Goal: Task Accomplishment & Management: Manage account settings

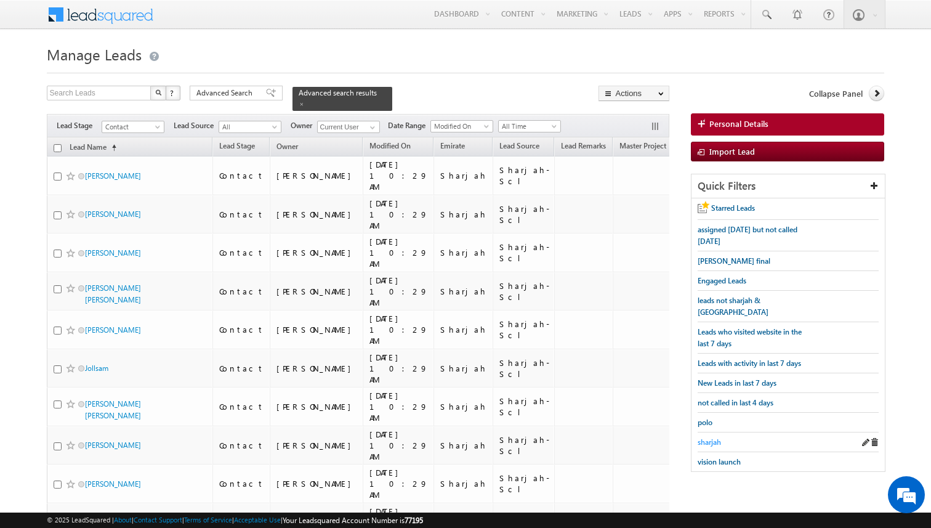
click at [708, 437] on span "sharjah" at bounding box center [709, 441] width 23 height 9
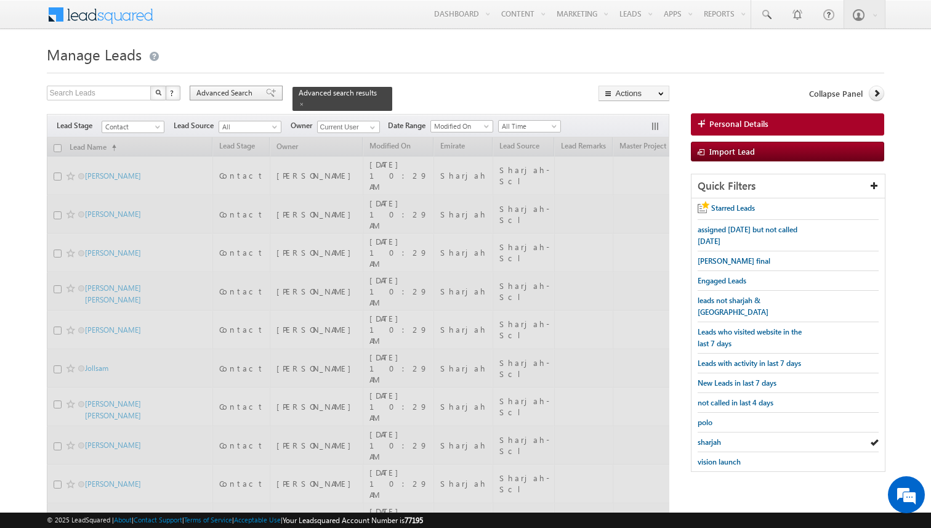
click at [257, 99] on div "Advanced Search" at bounding box center [236, 93] width 93 height 15
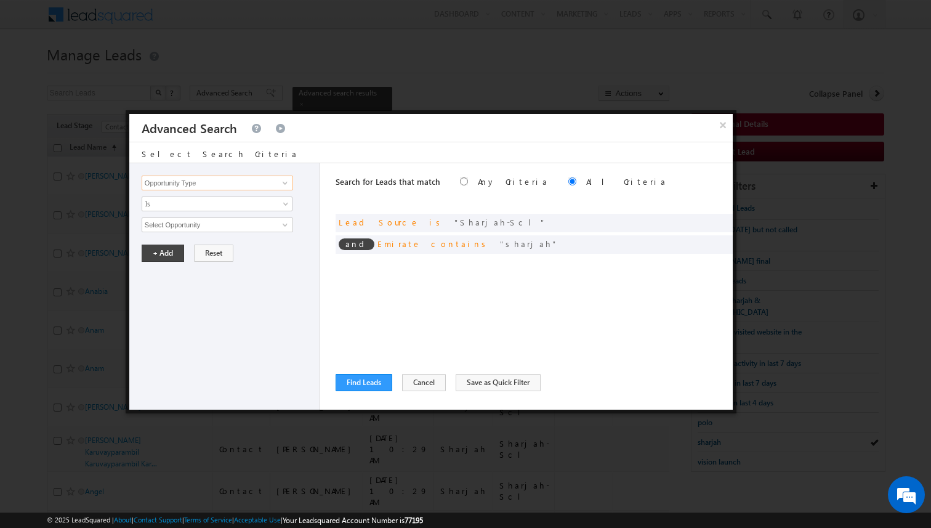
click at [230, 183] on input "Opportunity Type" at bounding box center [218, 183] width 152 height 15
type input "Lead Activity"
click at [200, 203] on span "Is" at bounding box center [209, 203] width 134 height 11
click at [181, 227] on link "Is Not" at bounding box center [217, 230] width 150 height 11
click at [181, 227] on input "Select Activity" at bounding box center [218, 224] width 152 height 15
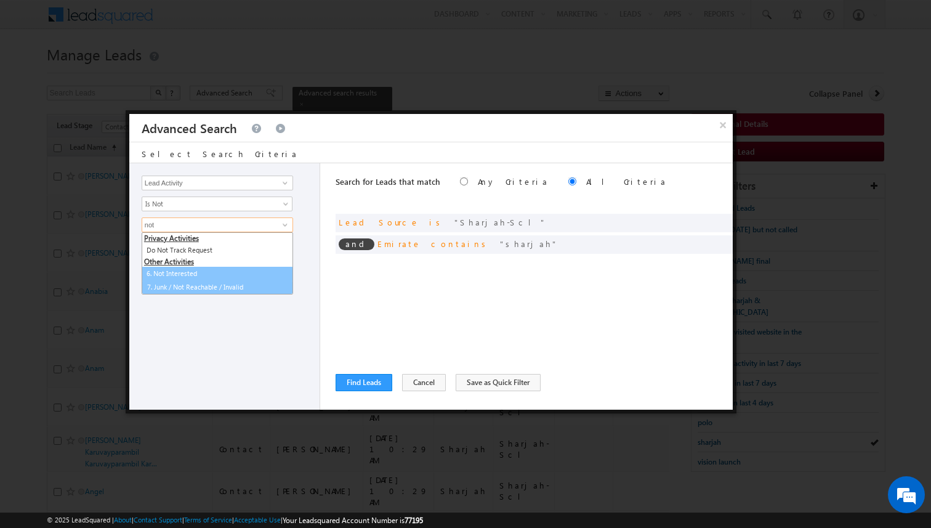
click at [185, 283] on link "7. Junk / Not Reachable / Invalid" at bounding box center [217, 287] width 150 height 14
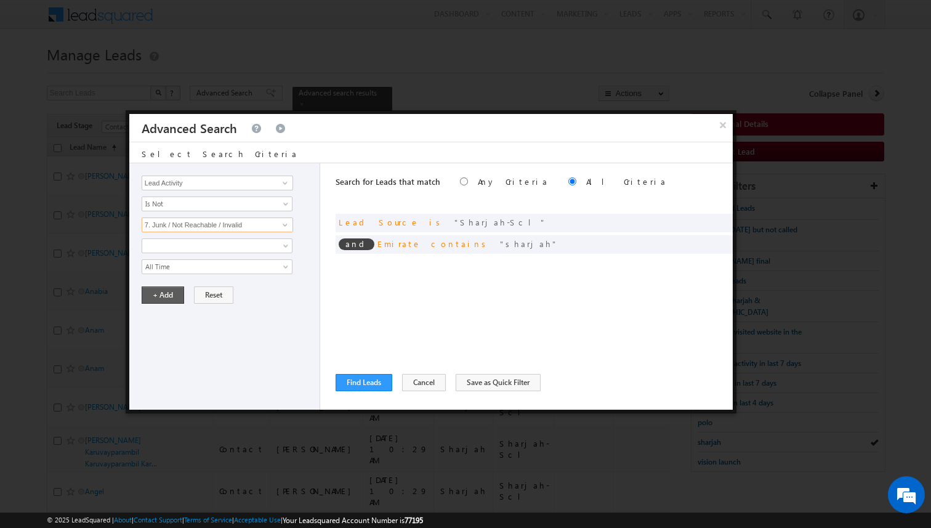
type input "7. Junk / Not Reachable / Invalid"
click at [171, 289] on button "+ Add" at bounding box center [163, 294] width 42 height 17
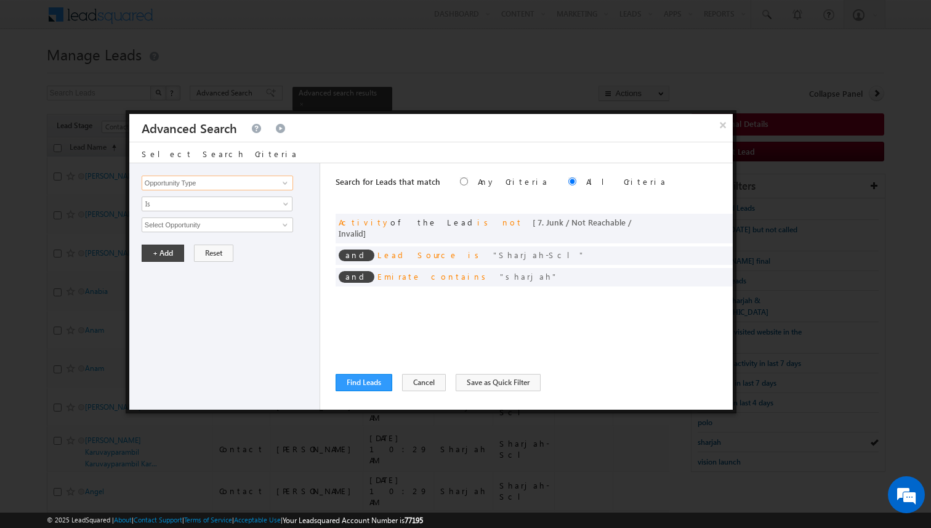
click at [187, 185] on input "Opportunity Type" at bounding box center [218, 183] width 152 height 15
type input "Lead Activity"
click at [176, 205] on span "Is" at bounding box center [209, 203] width 134 height 11
click at [163, 232] on link "Is Not" at bounding box center [217, 230] width 150 height 11
click at [177, 231] on input "Select Activity" at bounding box center [218, 224] width 152 height 15
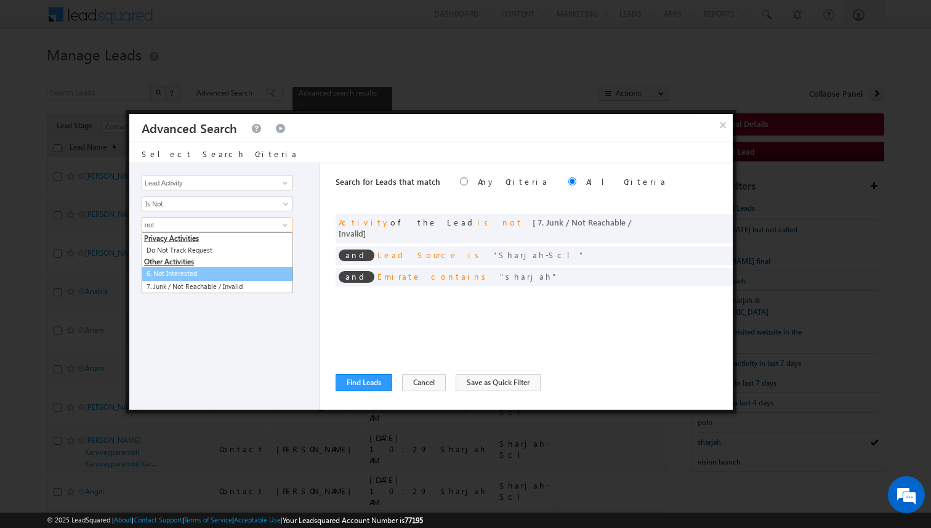
click at [183, 277] on link "6. Not Interested" at bounding box center [218, 274] width 152 height 14
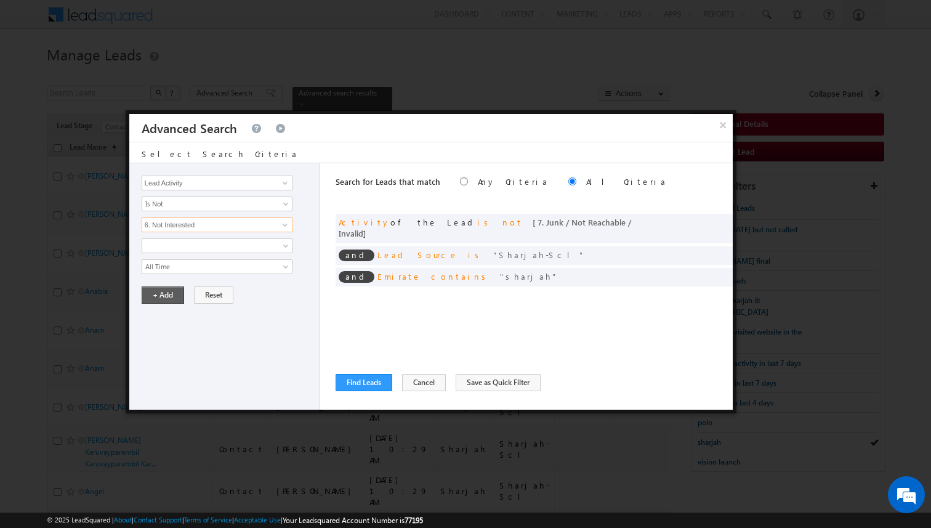
type input "6. Not Interested"
click at [165, 294] on button "+ Add" at bounding box center [163, 294] width 42 height 17
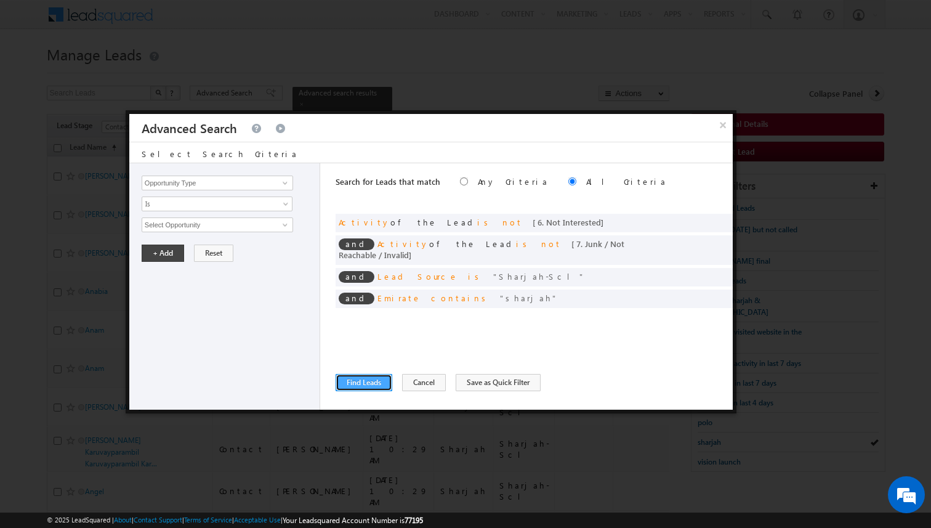
click at [377, 382] on button "Find Leads" at bounding box center [364, 382] width 57 height 17
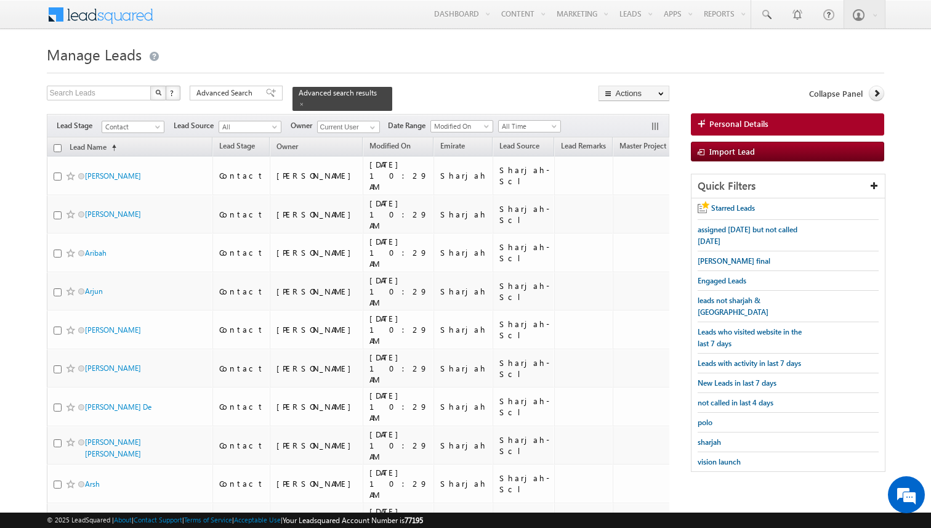
click at [57, 148] on input "checkbox" at bounding box center [58, 148] width 8 height 8
checkbox input "true"
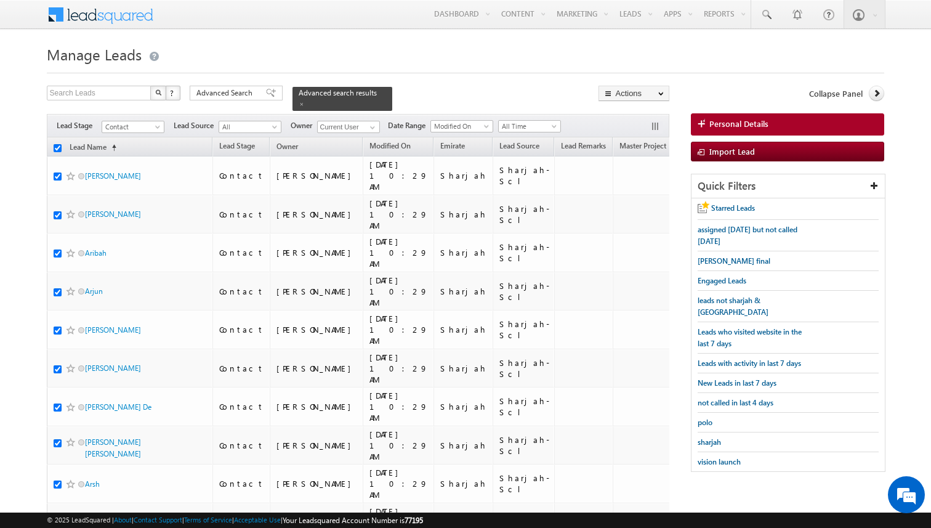
checkbox input "true"
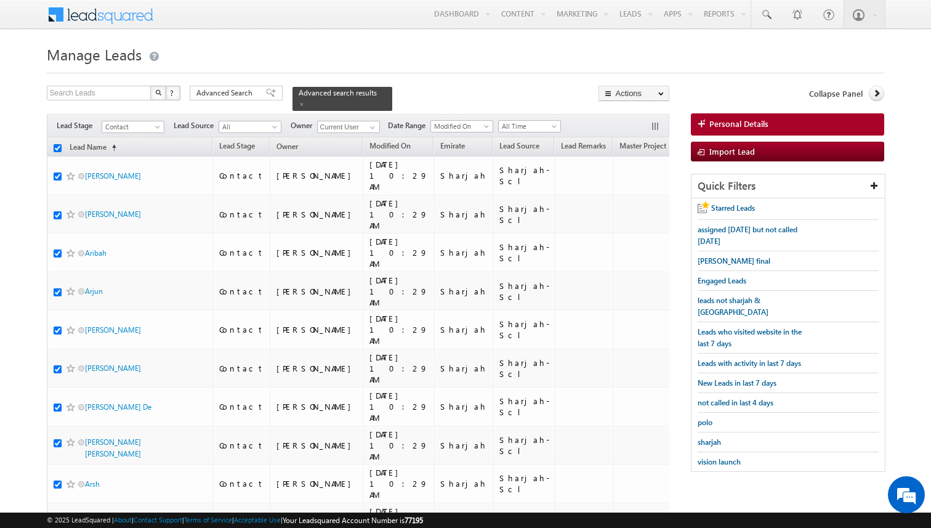
checkbox input "true"
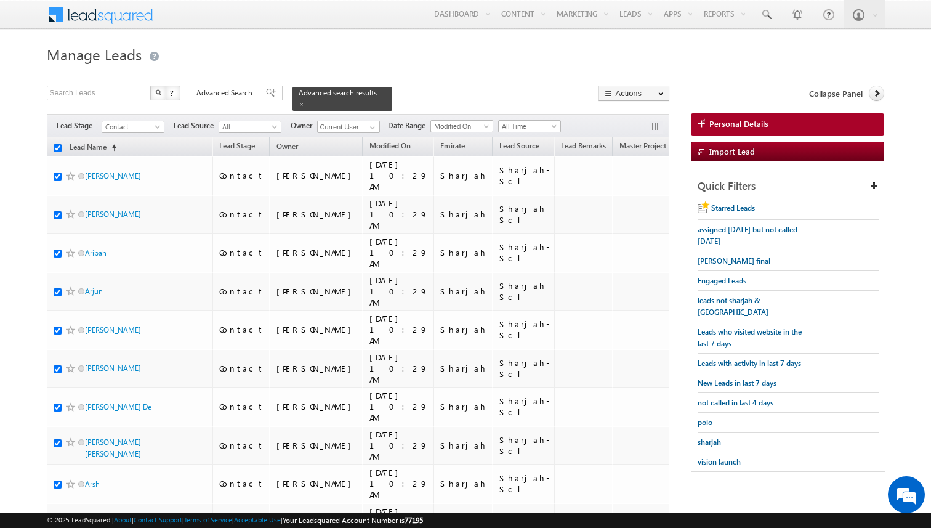
checkbox input "true"
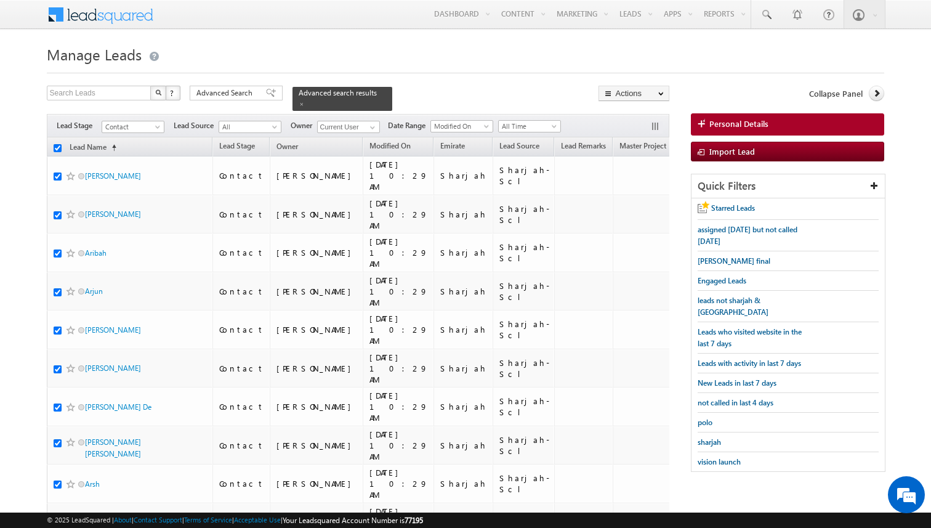
checkbox input "true"
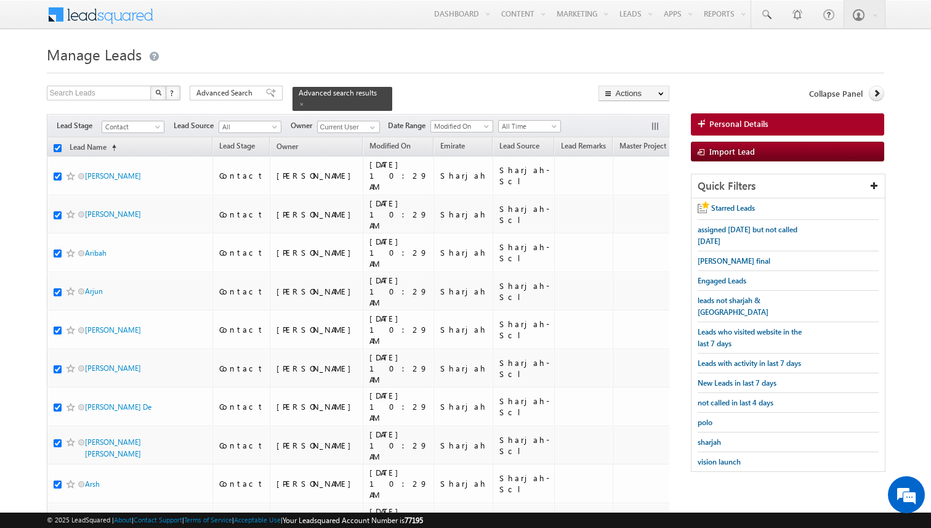
checkbox input "true"
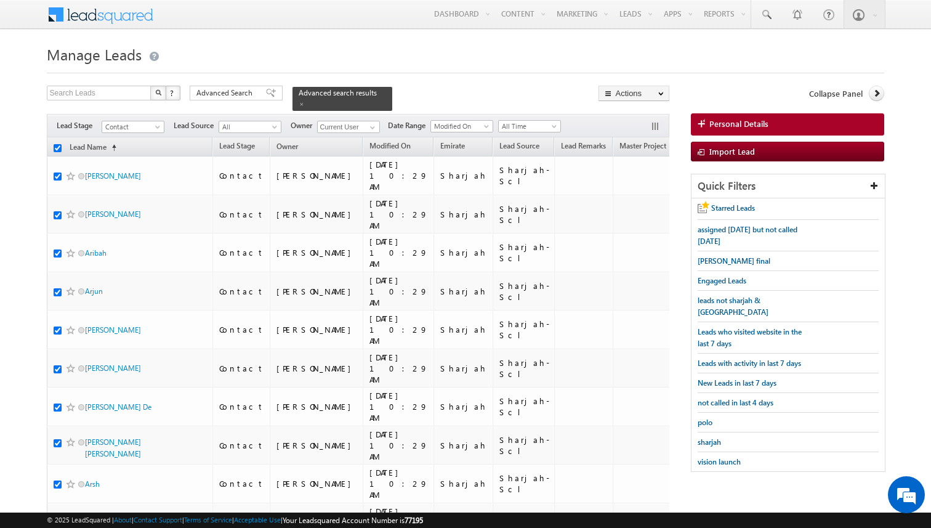
checkbox input "true"
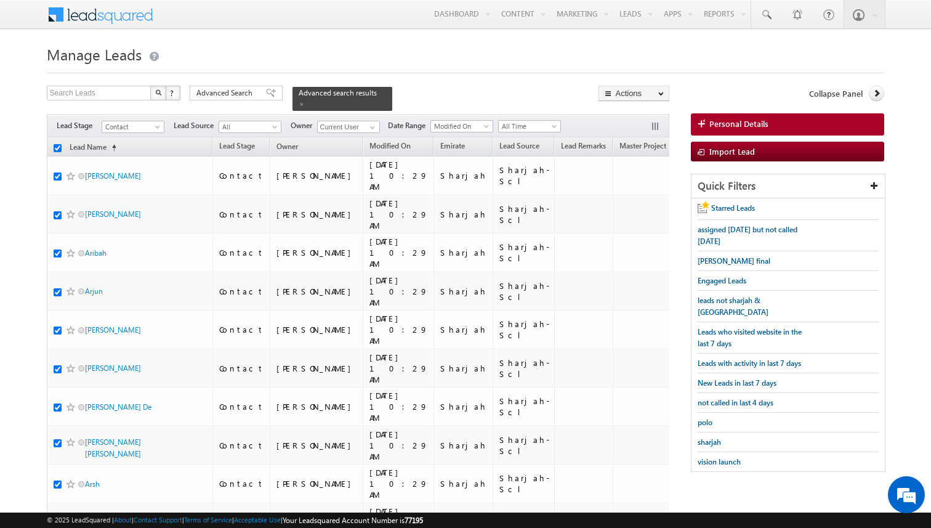
checkbox input "true"
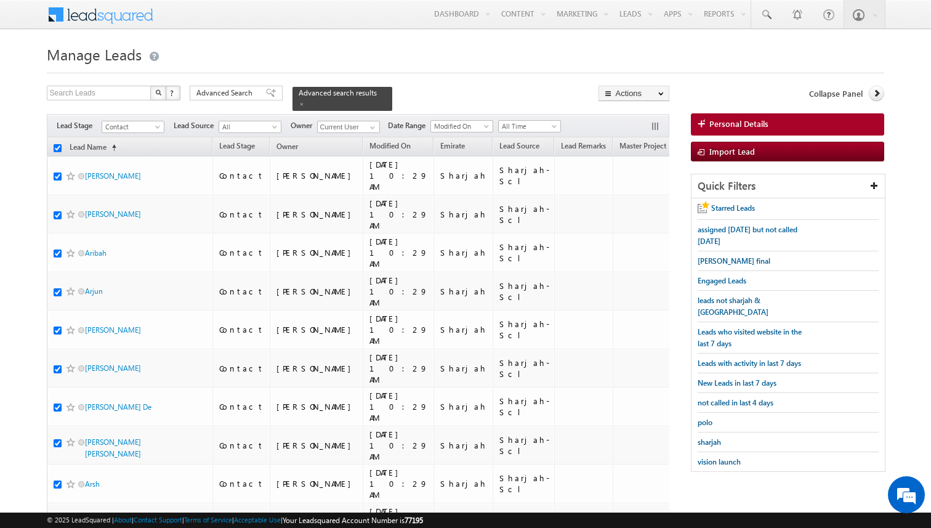
checkbox input "true"
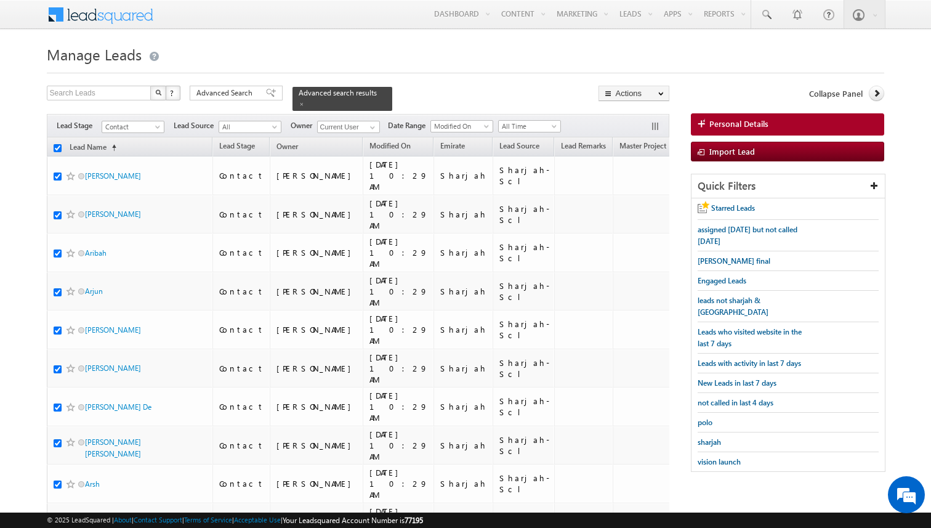
checkbox input "true"
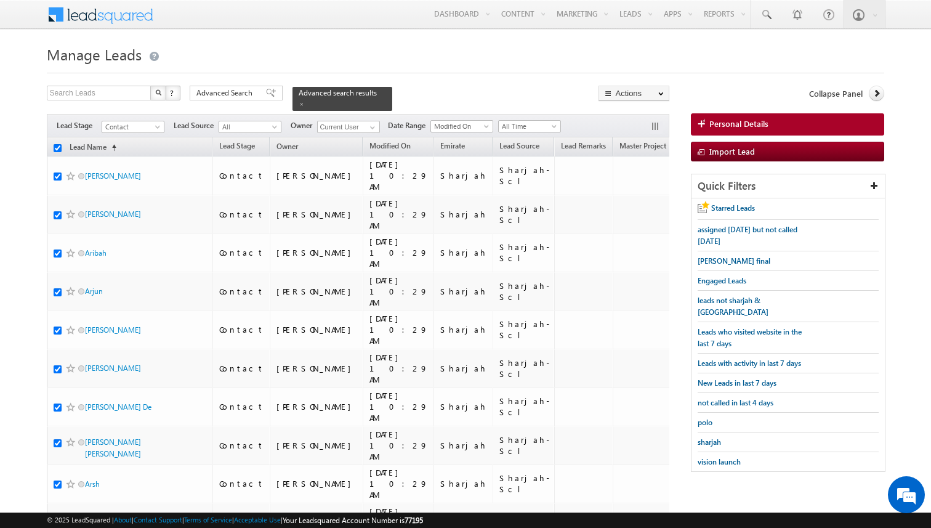
checkbox input "true"
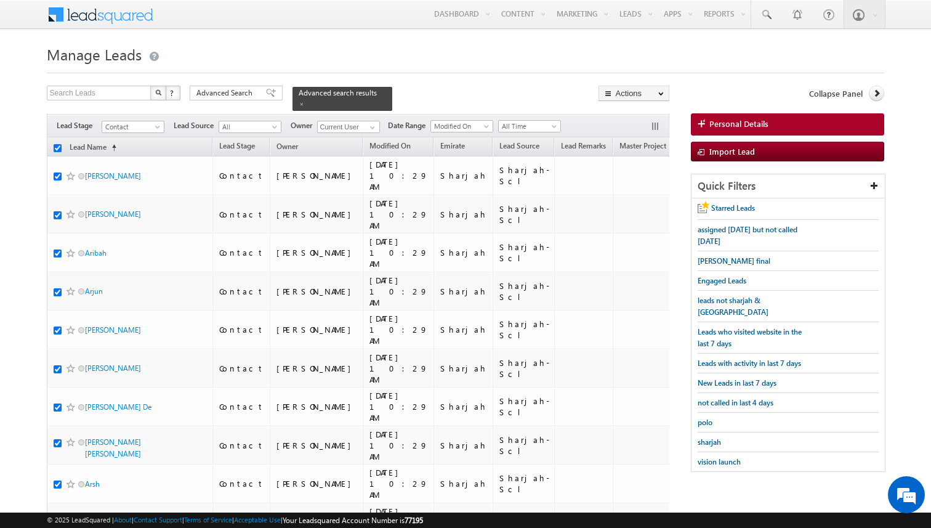
checkbox input "true"
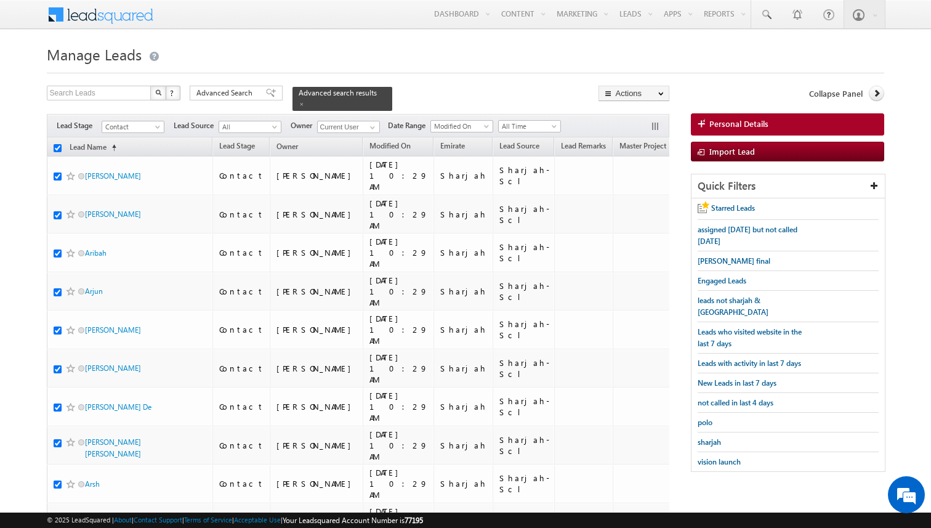
checkbox input "true"
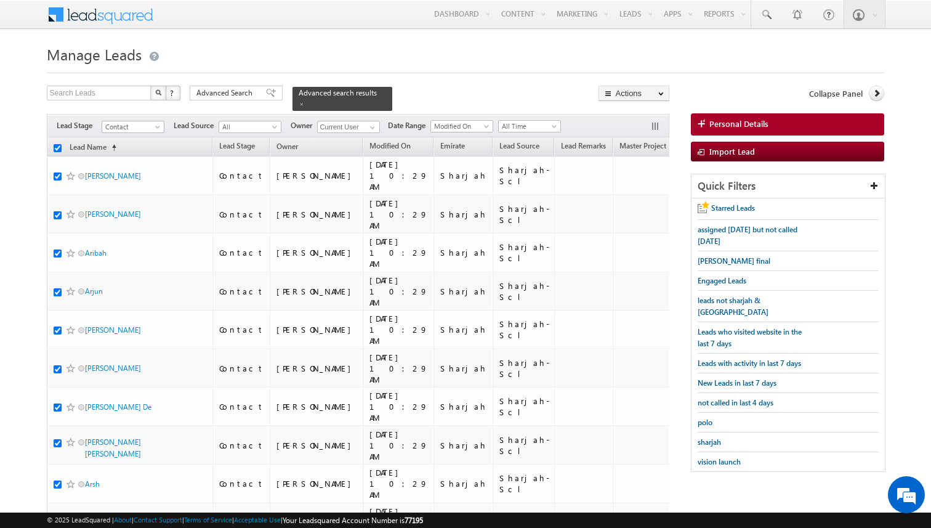
checkbox input "true"
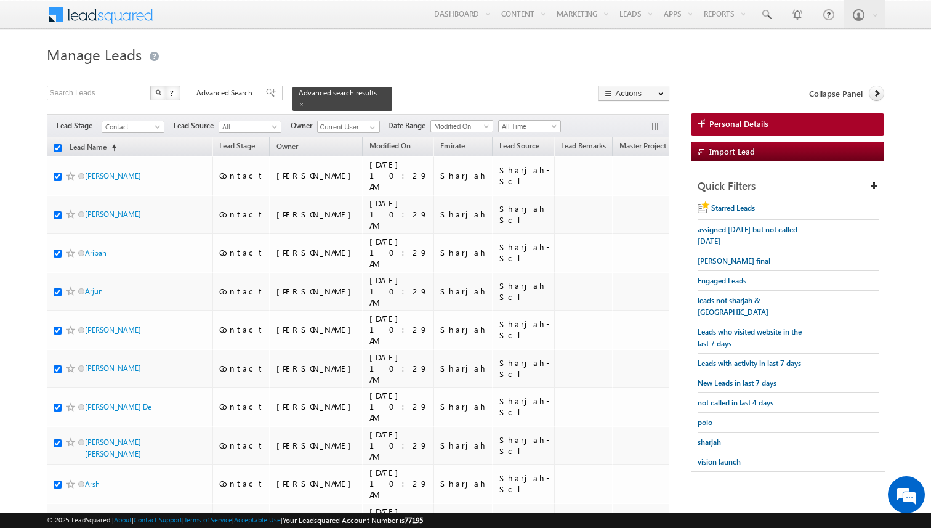
checkbox input "true"
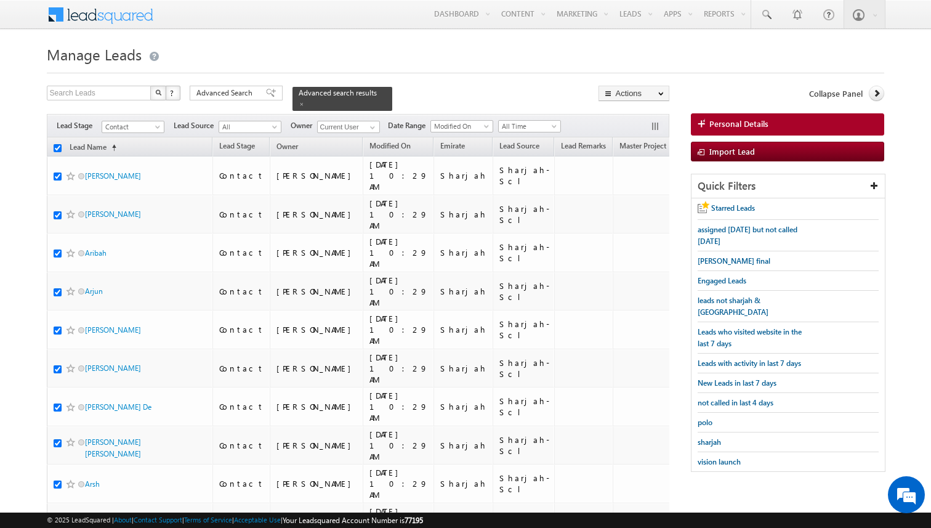
checkbox input "true"
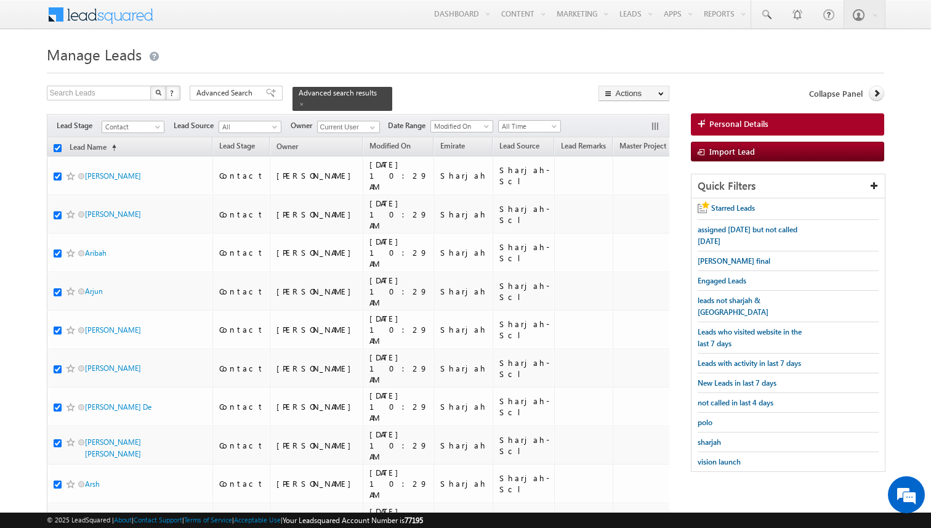
checkbox input "true"
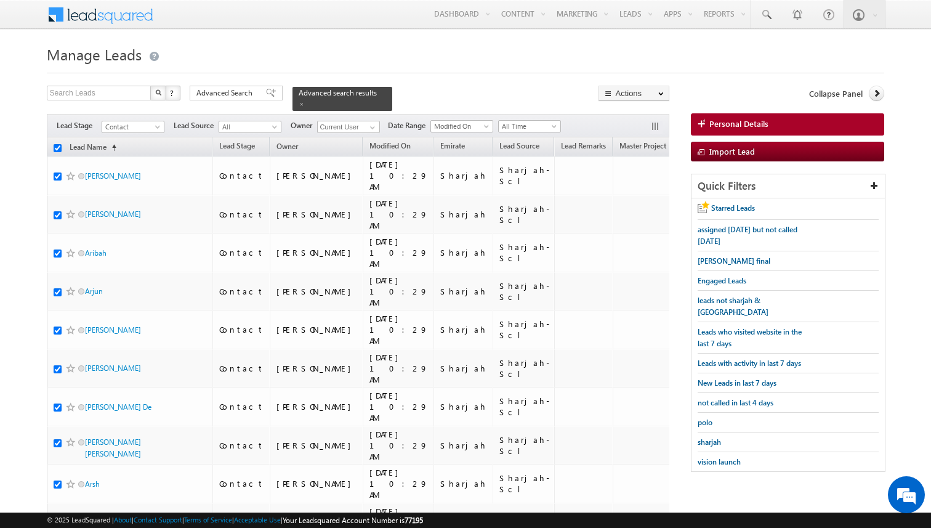
checkbox input "true"
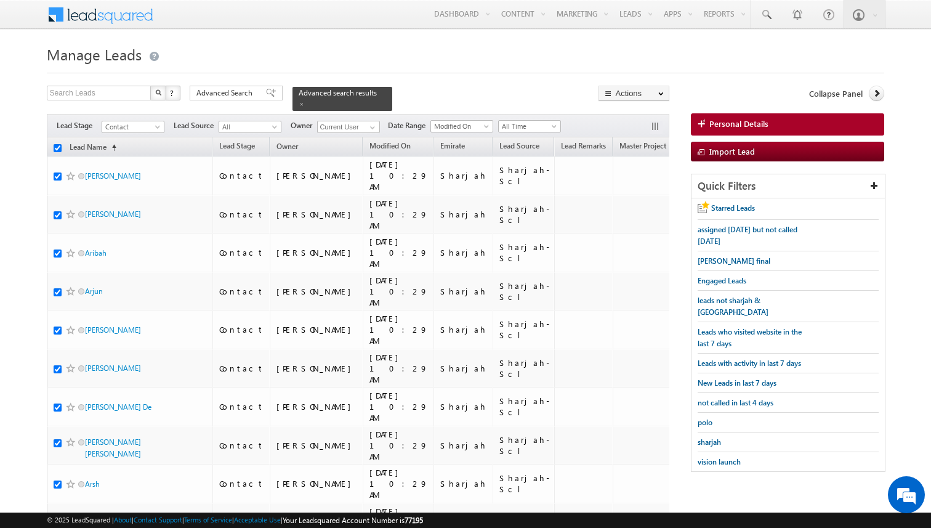
checkbox input "true"
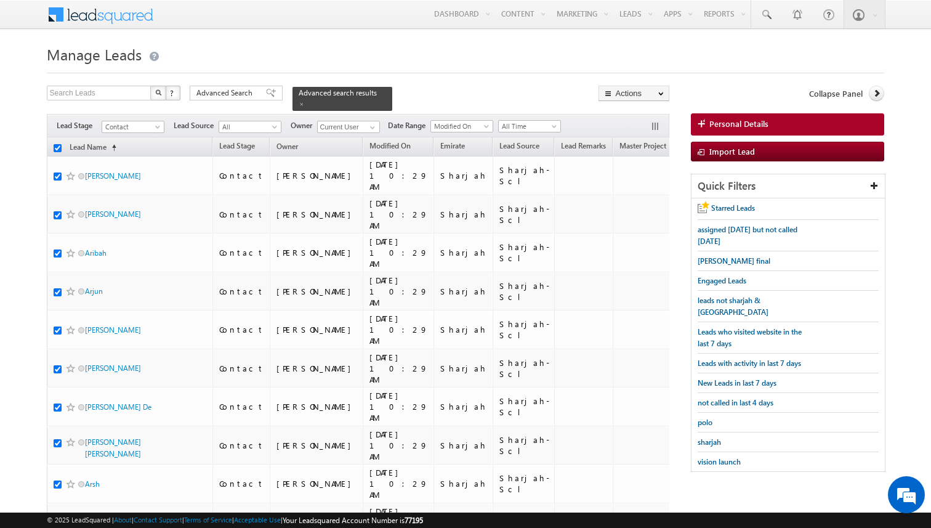
checkbox input "true"
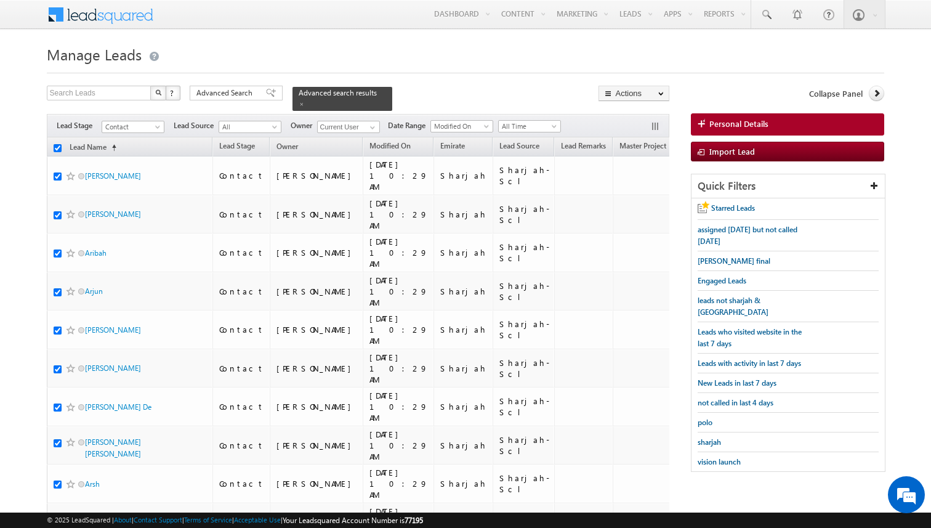
checkbox input "true"
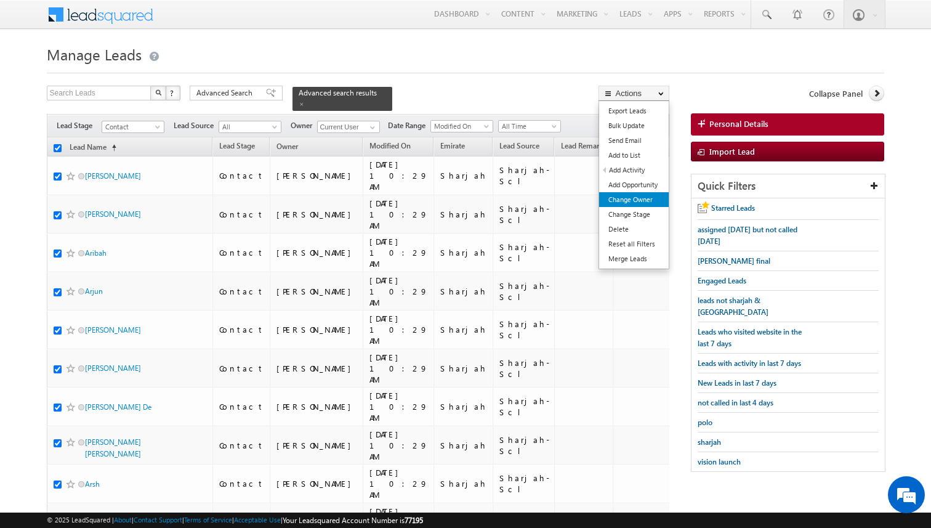
click at [634, 202] on link "Change Owner" at bounding box center [634, 199] width 70 height 15
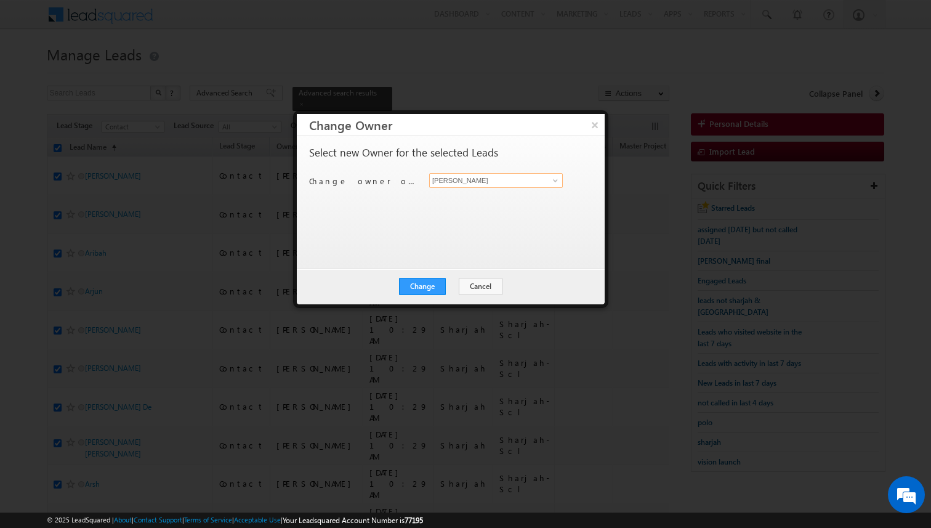
click at [459, 182] on input "[PERSON_NAME]" at bounding box center [496, 180] width 134 height 15
type input "[PERSON_NAME]"
click at [430, 282] on button "Change" at bounding box center [422, 286] width 47 height 17
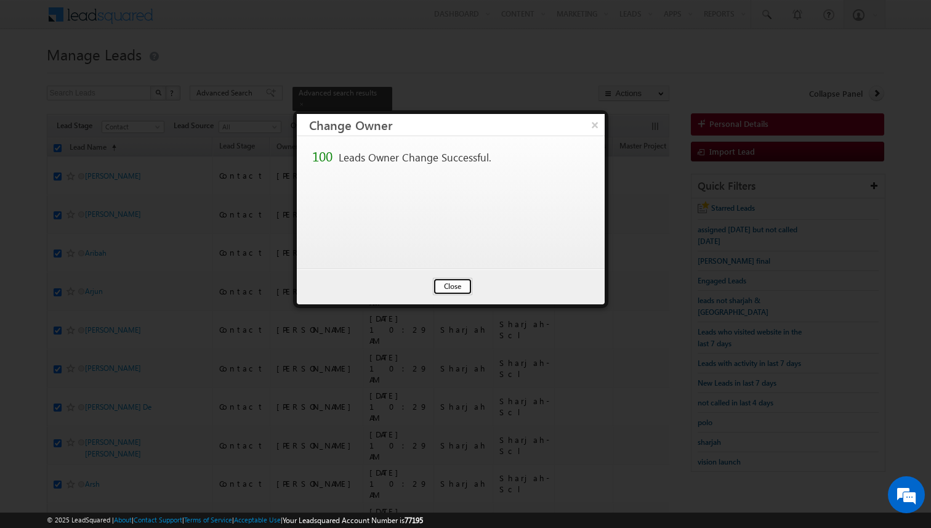
click at [453, 285] on button "Close" at bounding box center [452, 286] width 39 height 17
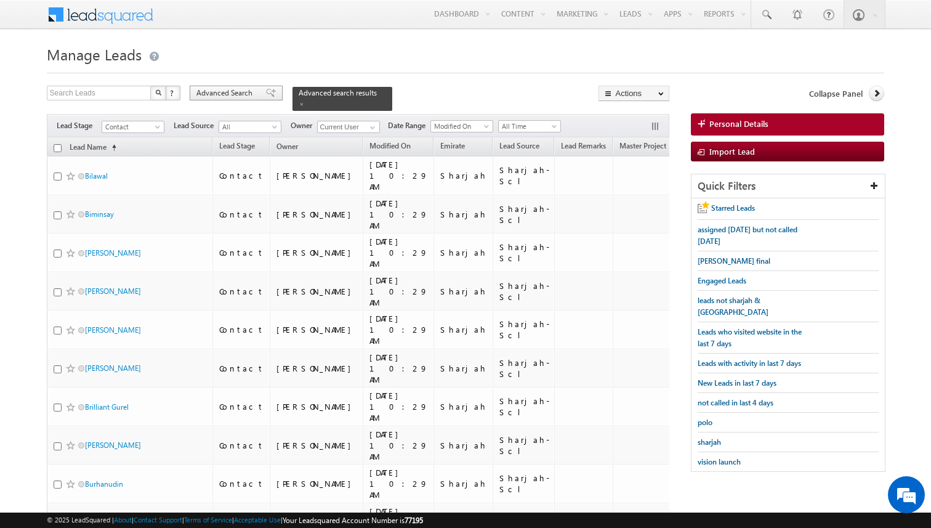
click at [238, 99] on span "Advanced Search" at bounding box center [226, 92] width 60 height 11
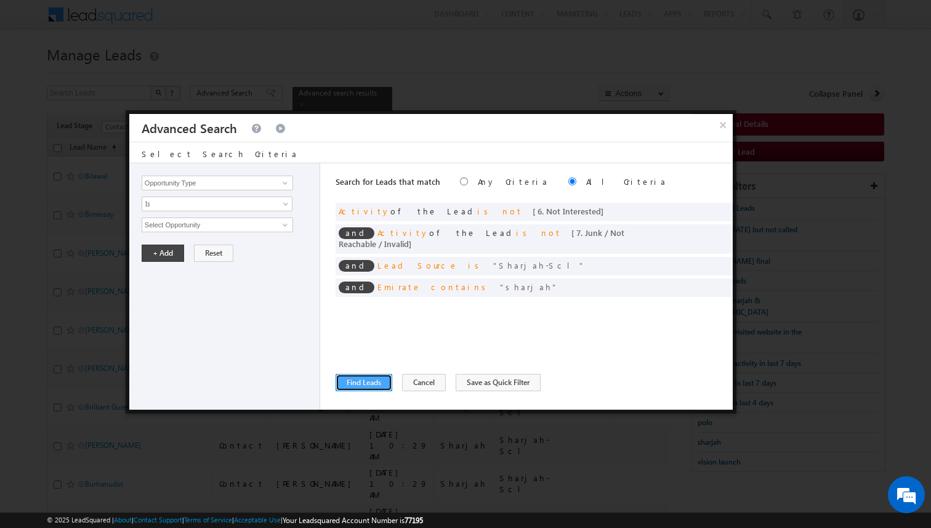
click at [360, 378] on button "Find Leads" at bounding box center [364, 382] width 57 height 17
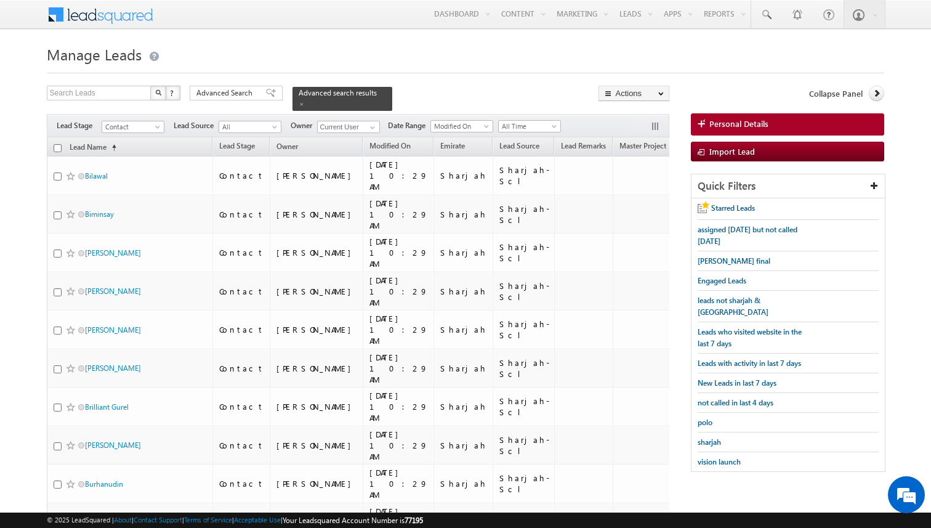
click at [57, 149] on input "checkbox" at bounding box center [58, 148] width 8 height 8
checkbox input "true"
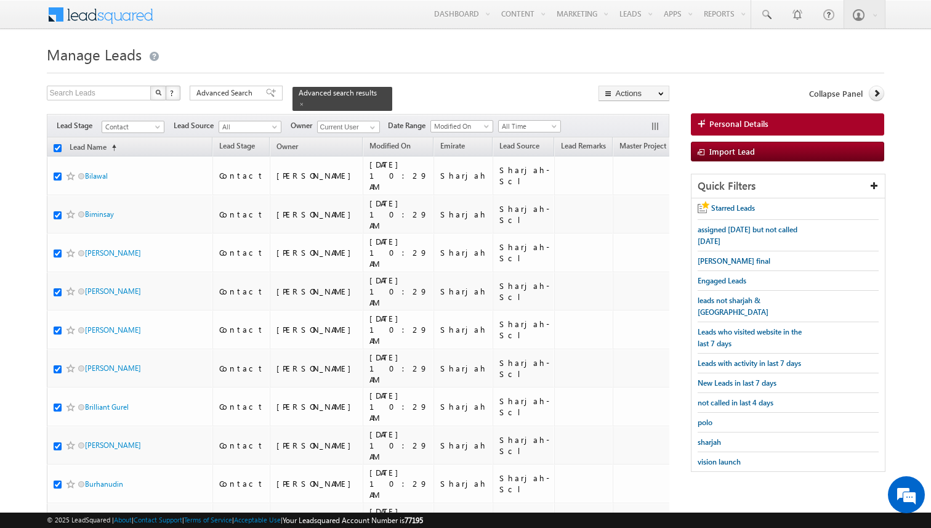
checkbox input "true"
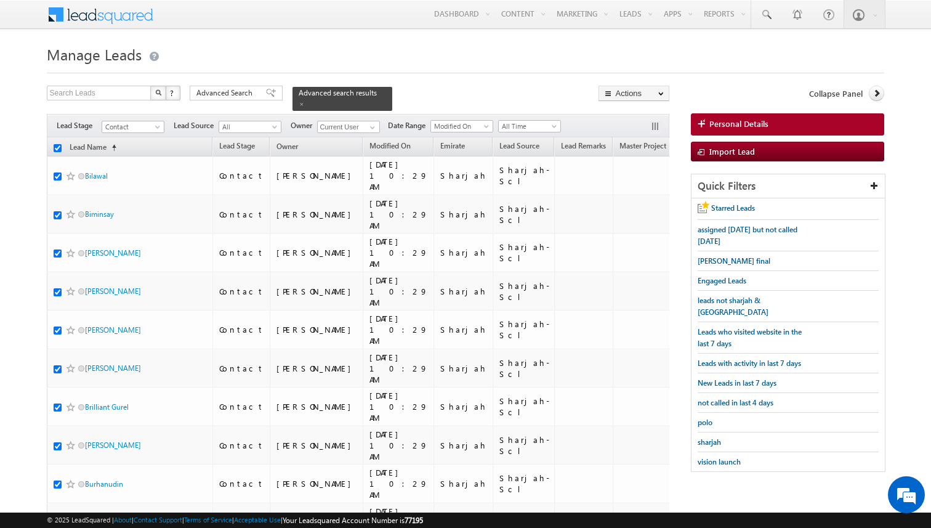
checkbox input "true"
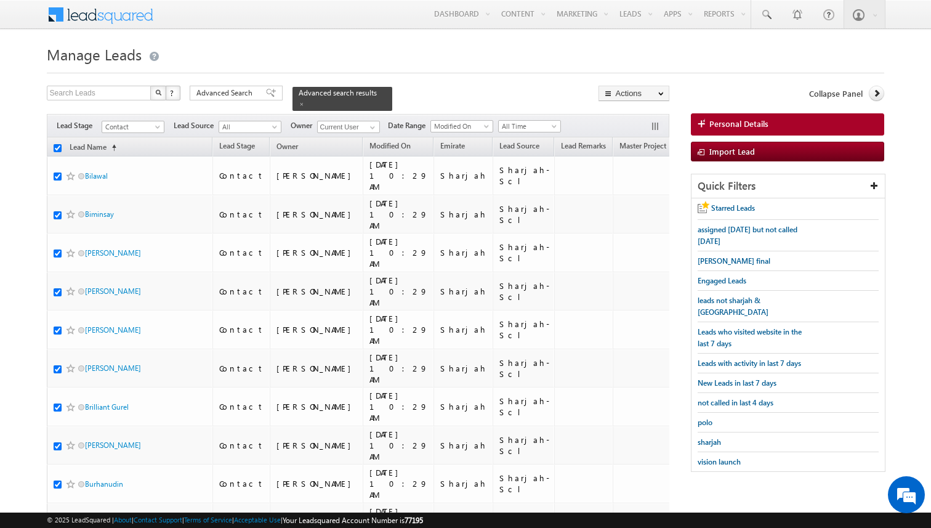
checkbox input "true"
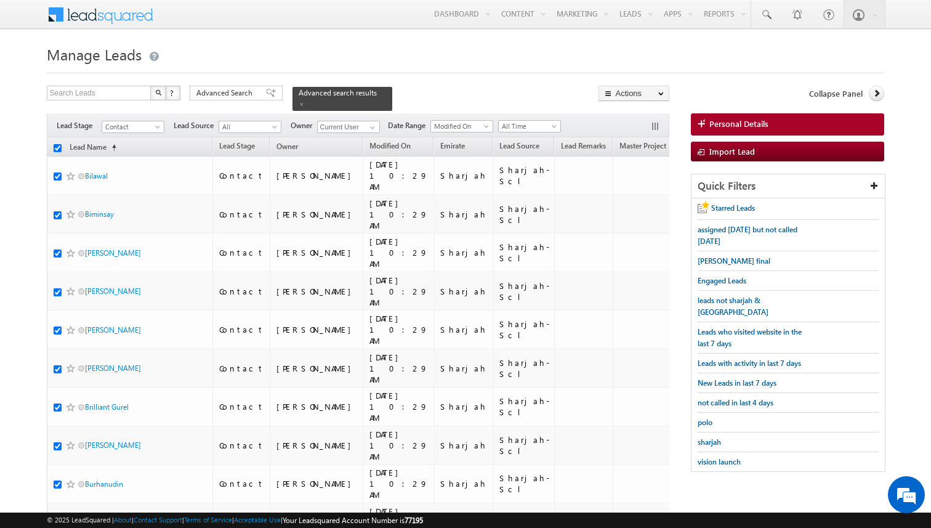
checkbox input "true"
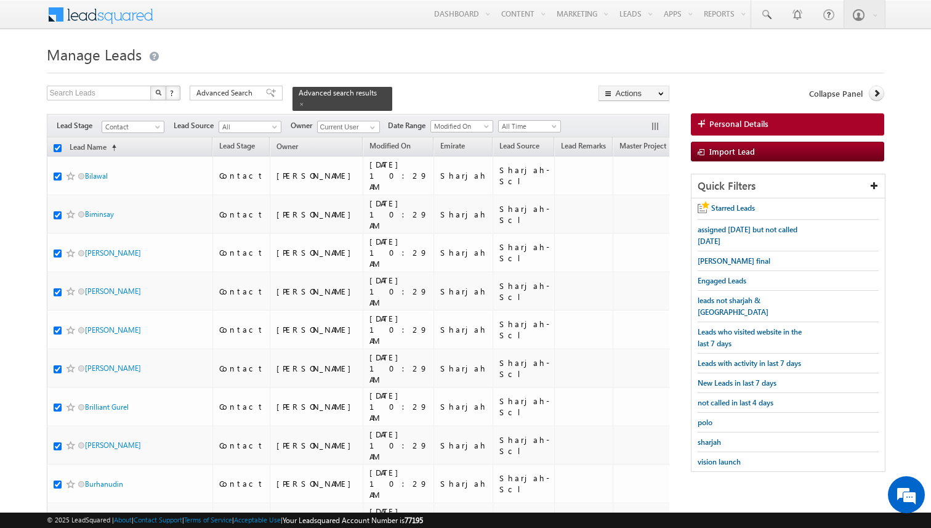
checkbox input "true"
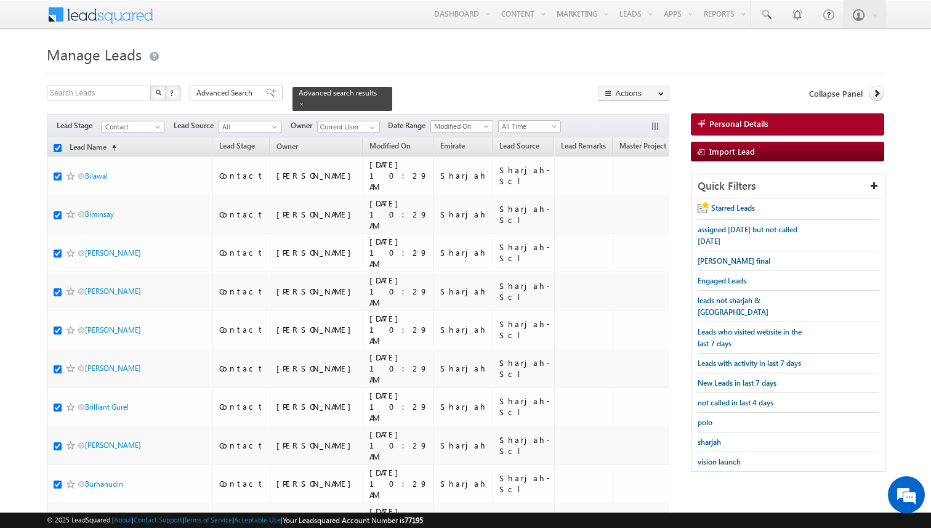
checkbox input "true"
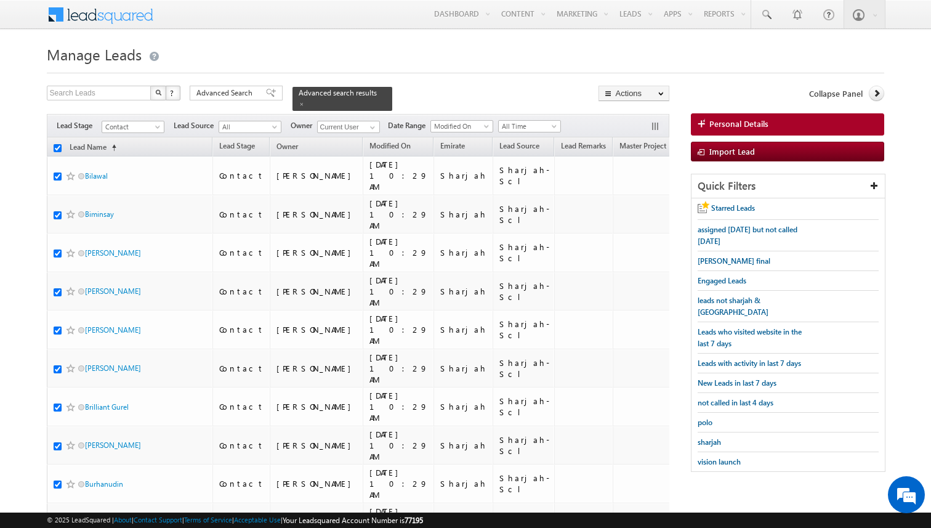
checkbox input "true"
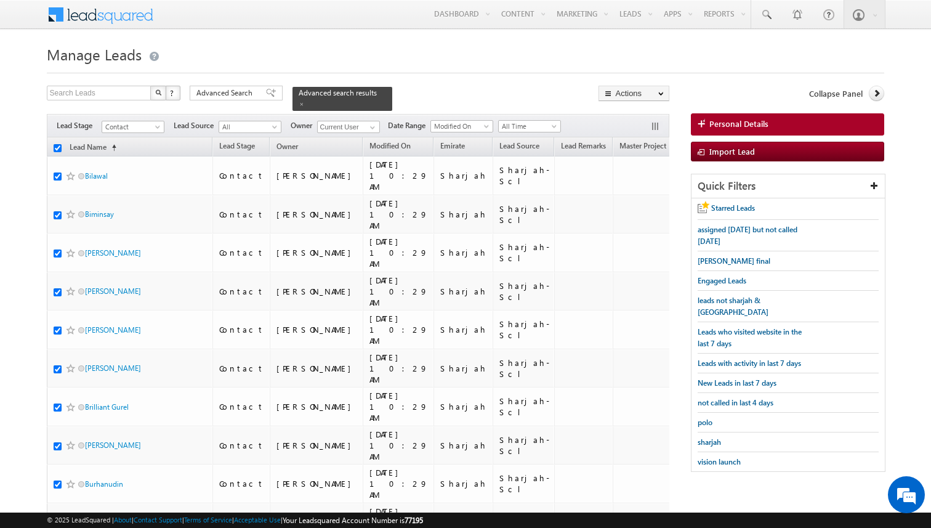
checkbox input "true"
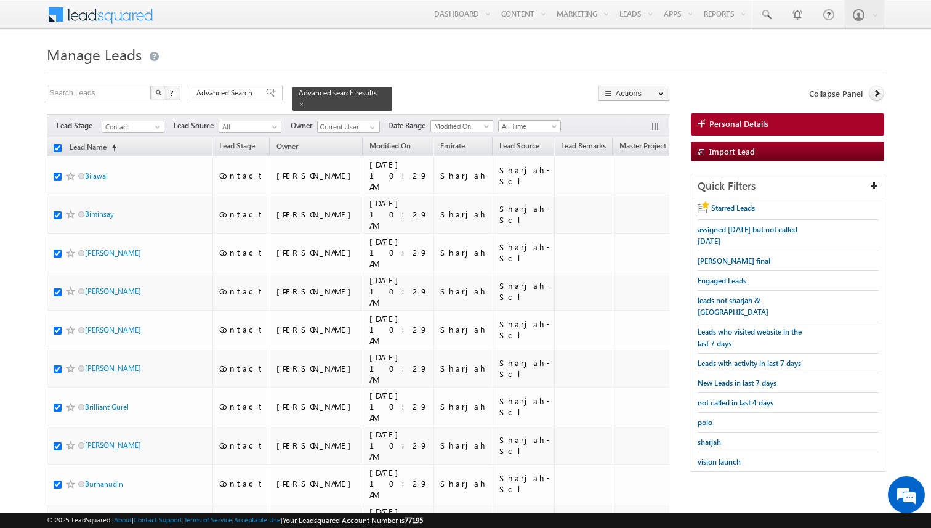
checkbox input "true"
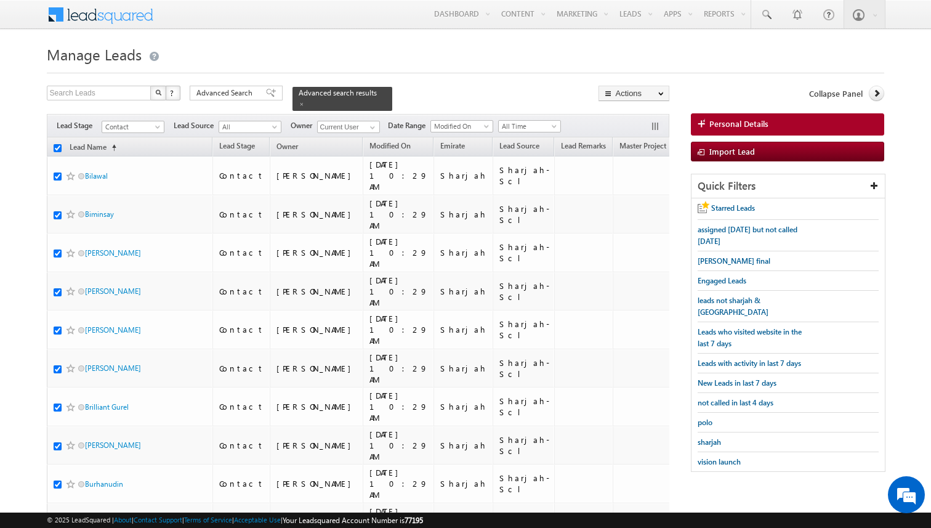
checkbox input "true"
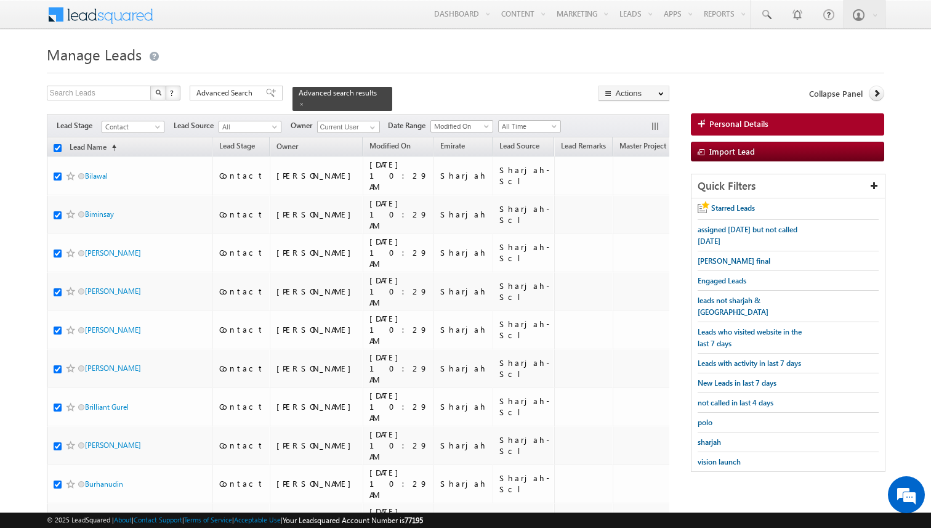
checkbox input "true"
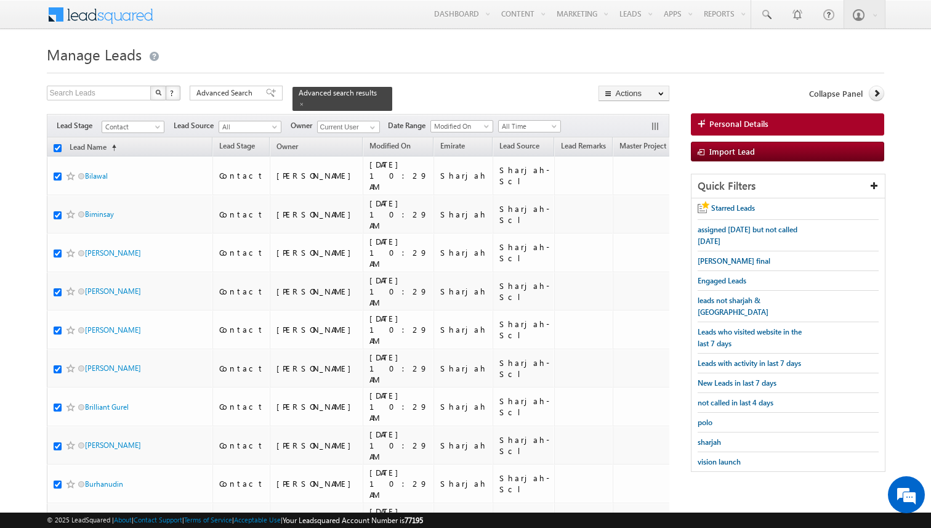
checkbox input "true"
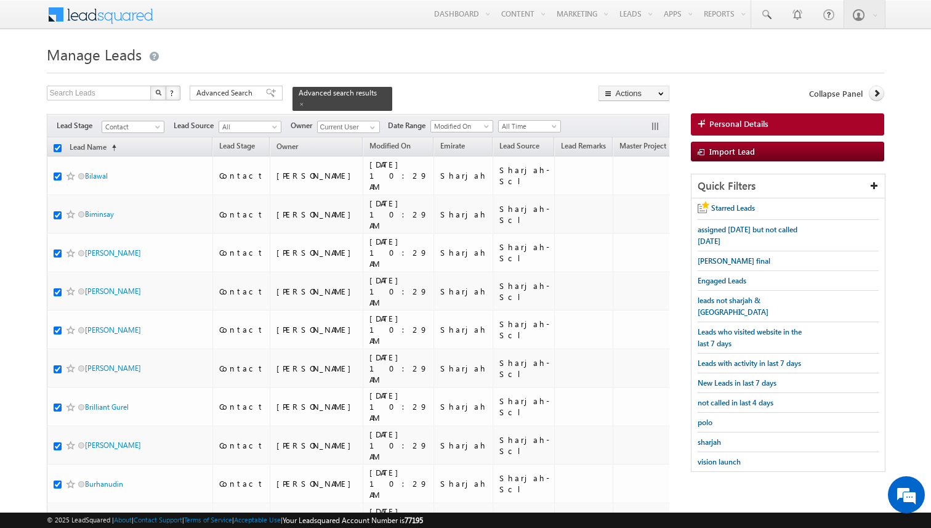
checkbox input "true"
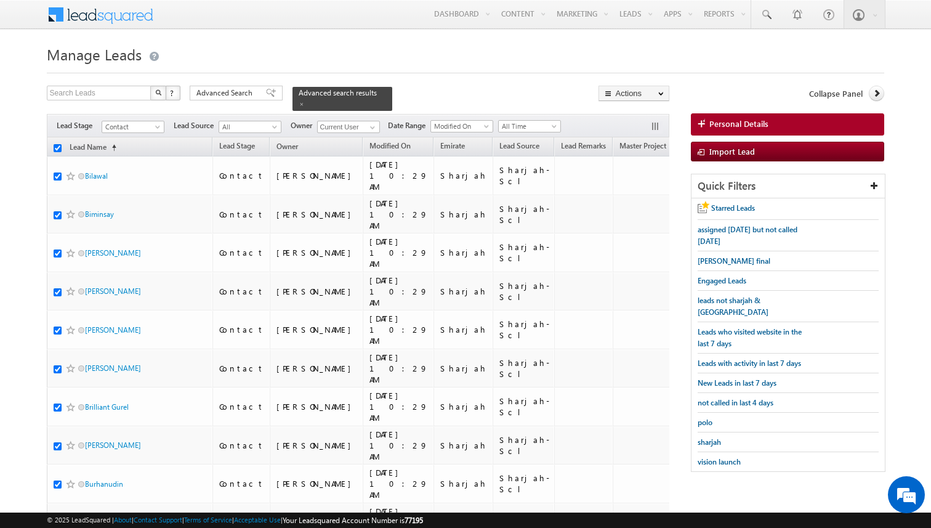
checkbox input "true"
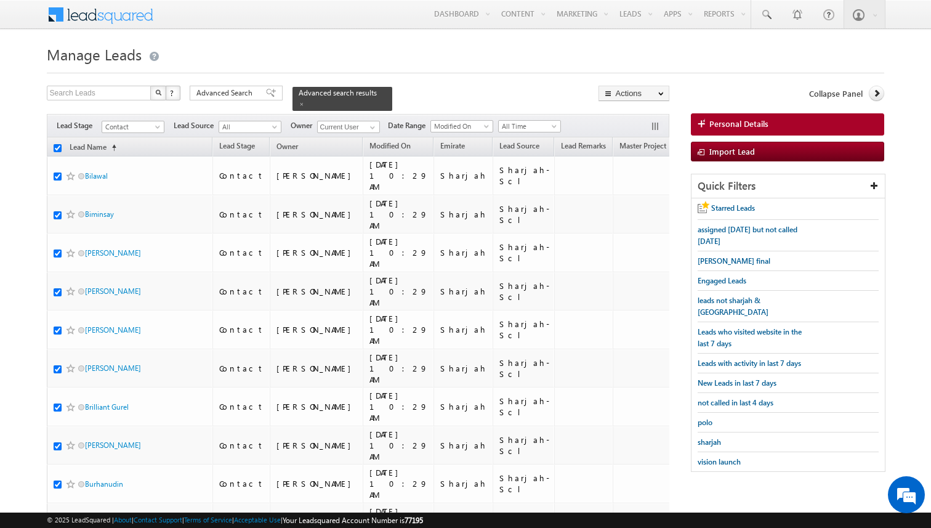
checkbox input "true"
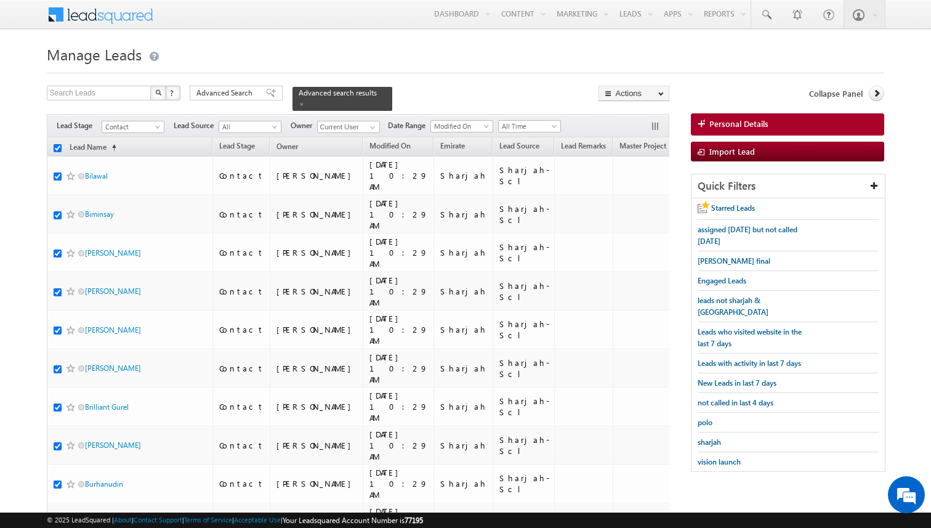
checkbox input "true"
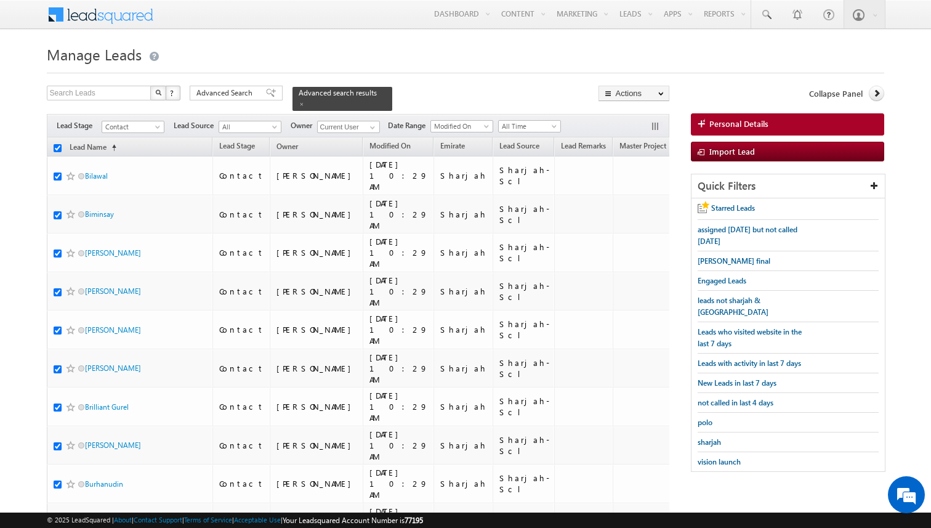
checkbox input "true"
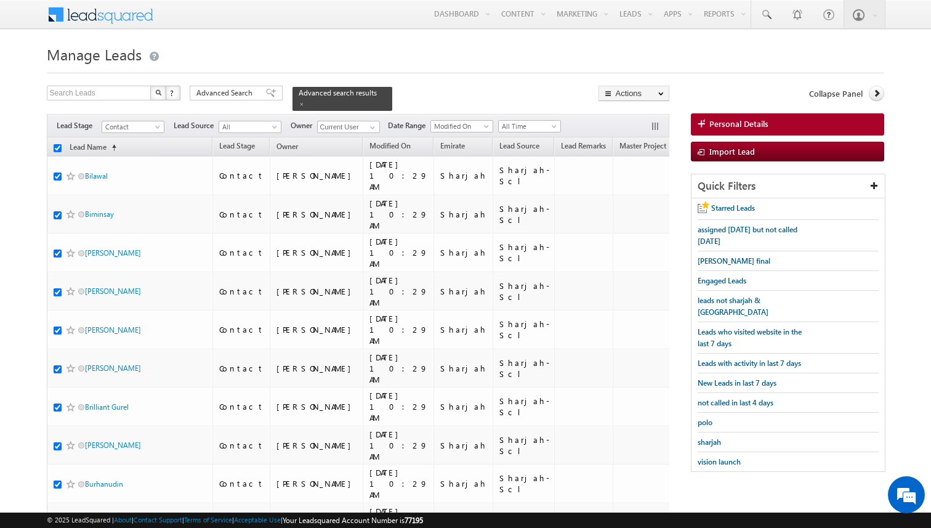
checkbox input "true"
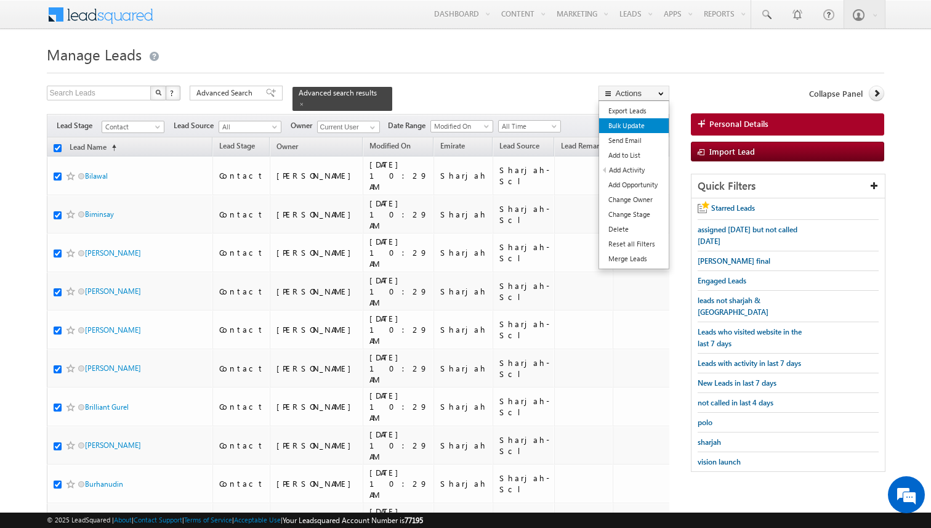
click at [628, 130] on link "Bulk Update" at bounding box center [634, 125] width 70 height 15
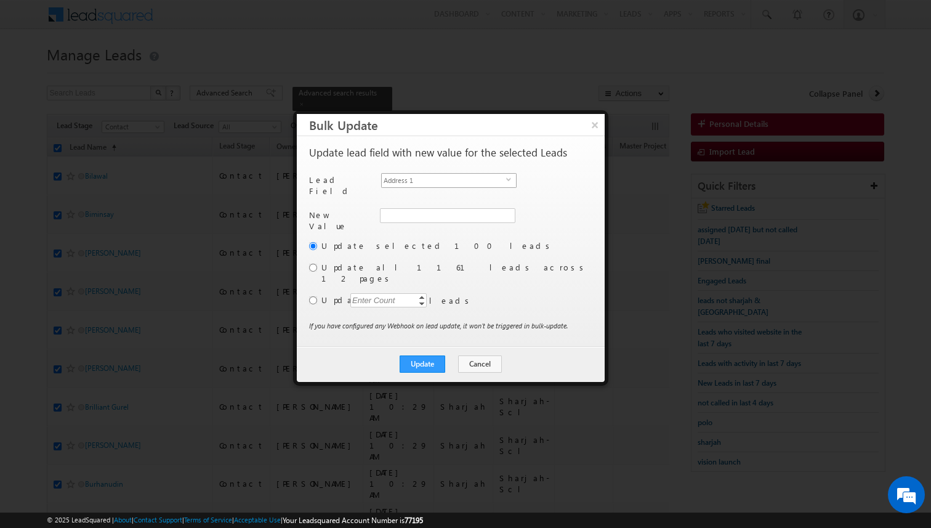
click at [465, 186] on span "Address 1" at bounding box center [444, 181] width 124 height 14
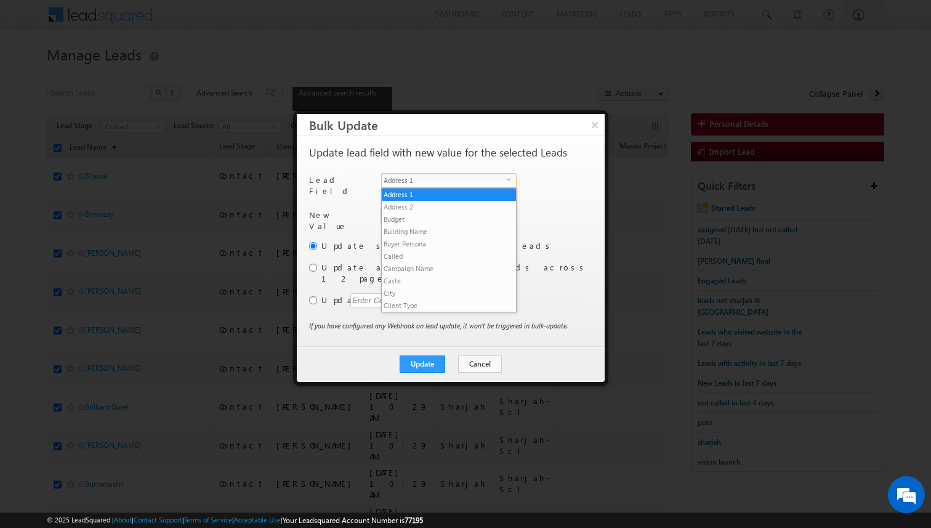
scroll to position [481, 0]
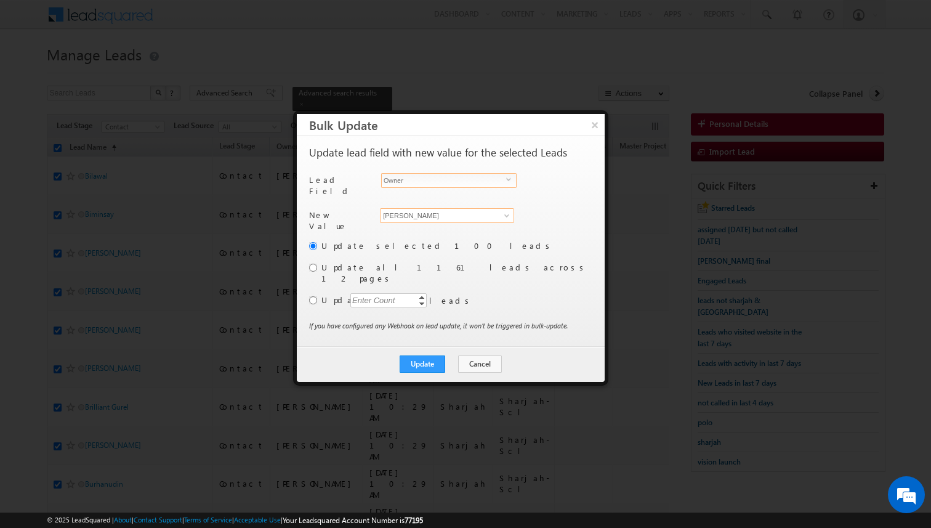
click at [444, 211] on input "[PERSON_NAME]" at bounding box center [447, 215] width 134 height 15
click at [313, 296] on input "radio" at bounding box center [313, 300] width 8 height 8
click at [365, 293] on div "Enter Count" at bounding box center [373, 300] width 47 height 14
click at [425, 355] on button "Update" at bounding box center [423, 363] width 46 height 17
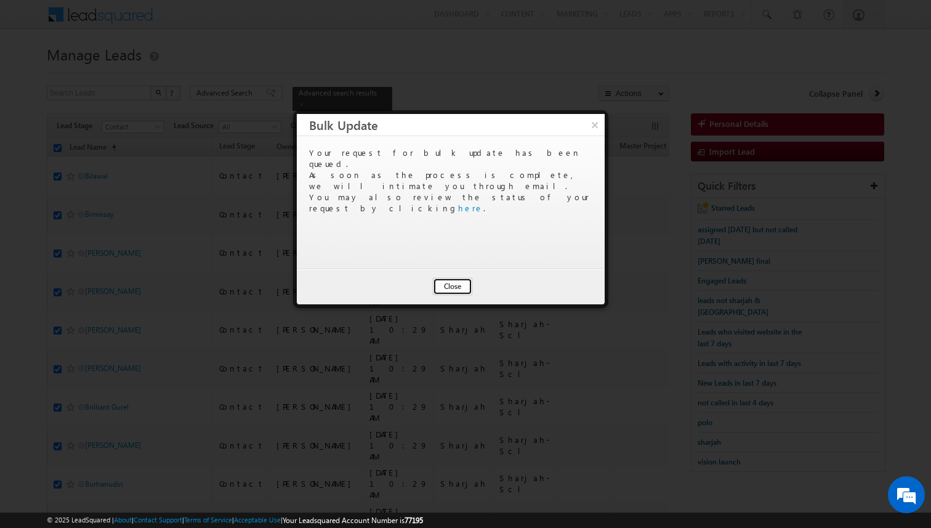
click at [454, 294] on button "Close" at bounding box center [452, 286] width 39 height 17
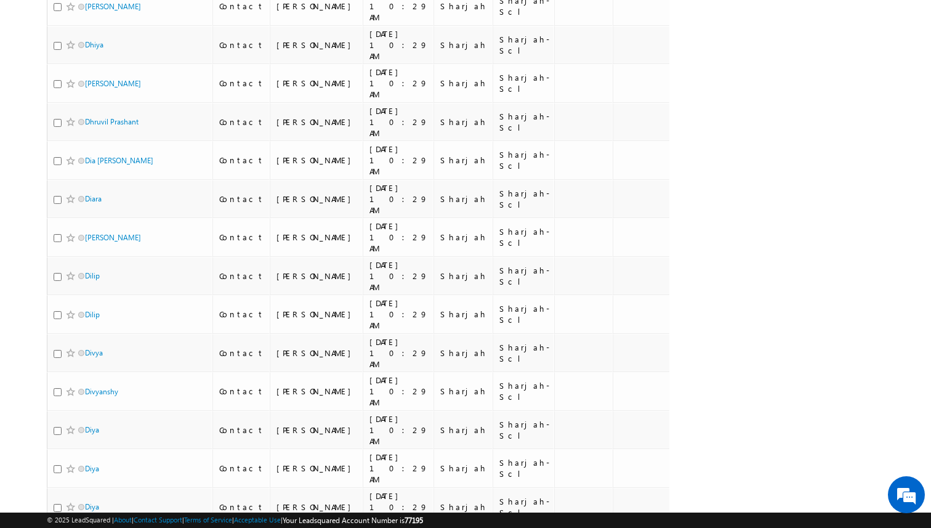
scroll to position [2560, 0]
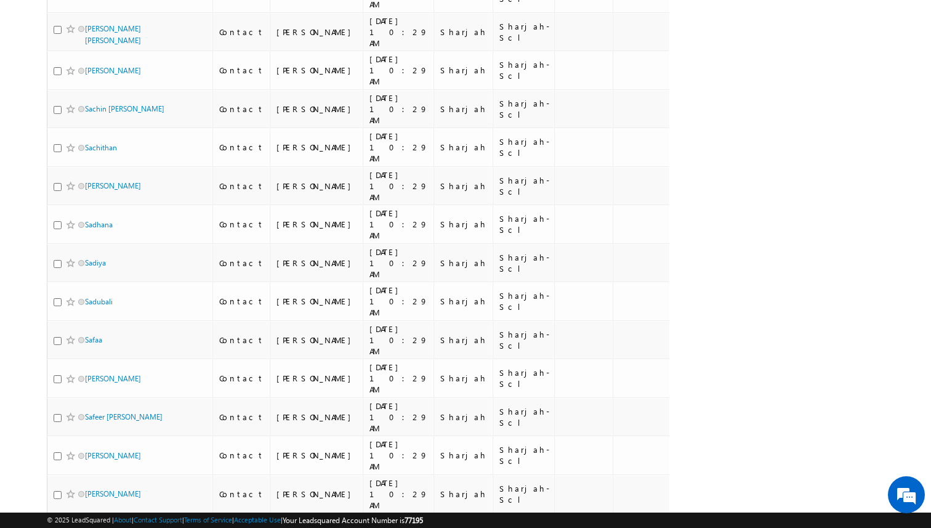
scroll to position [0, 0]
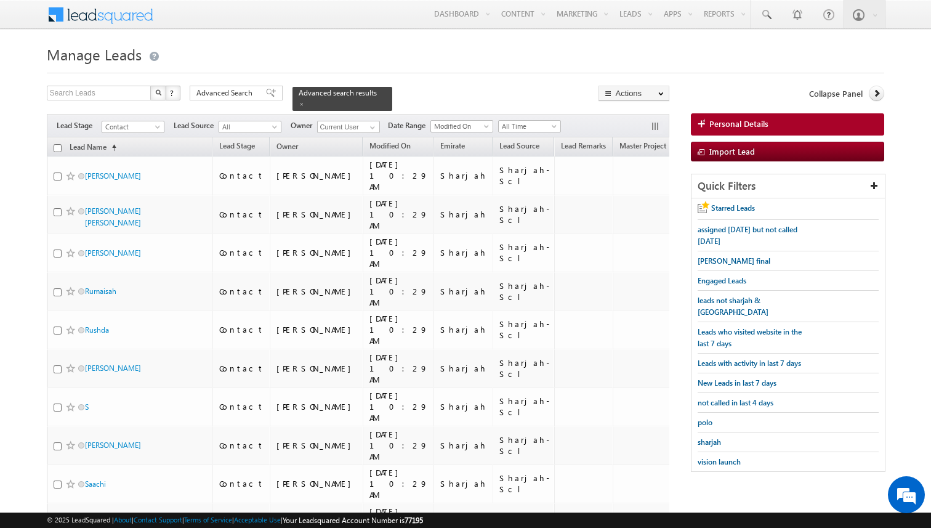
click at [56, 148] on input "checkbox" at bounding box center [58, 148] width 8 height 8
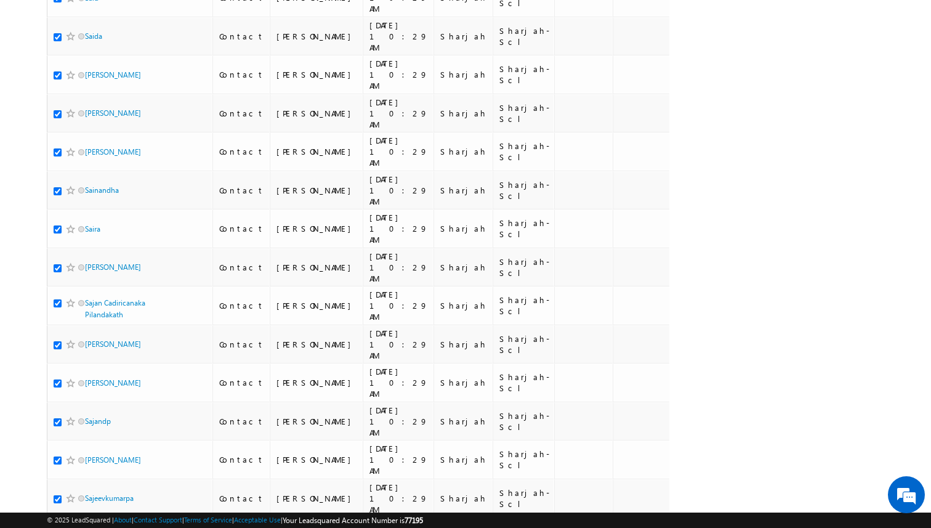
scroll to position [2778, 0]
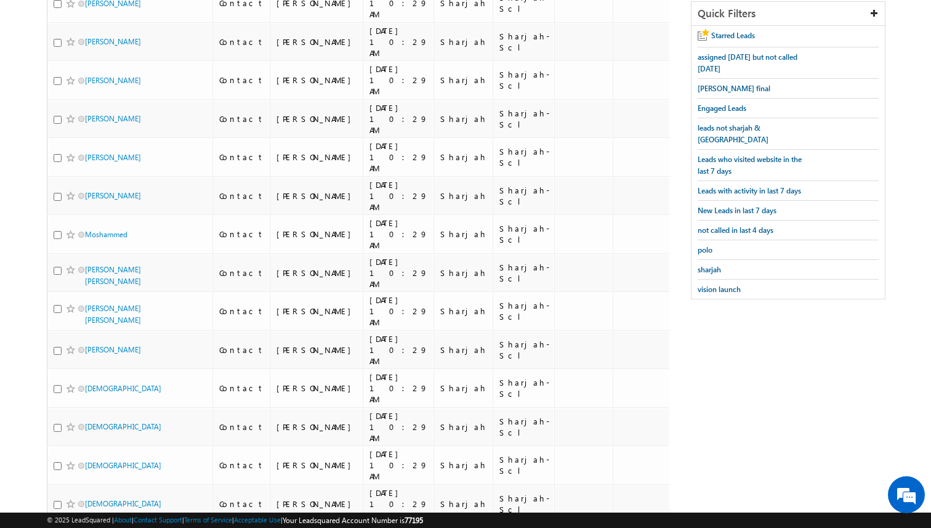
scroll to position [0, 0]
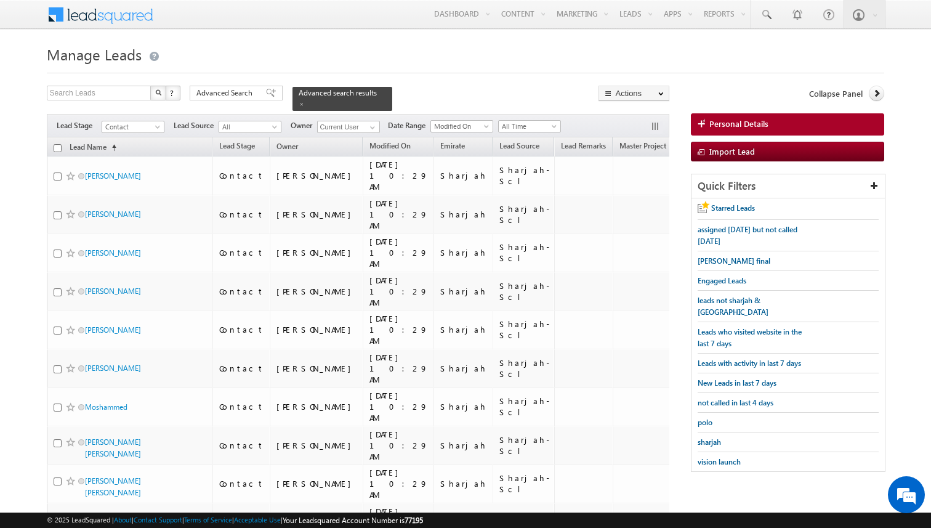
click at [58, 148] on input "checkbox" at bounding box center [58, 148] width 8 height 8
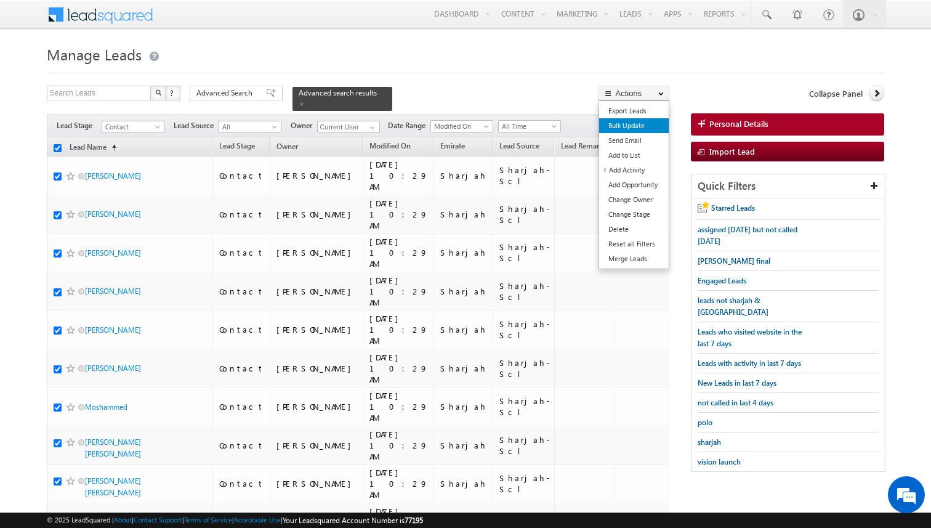
click at [630, 127] on link "Bulk Update" at bounding box center [634, 125] width 70 height 15
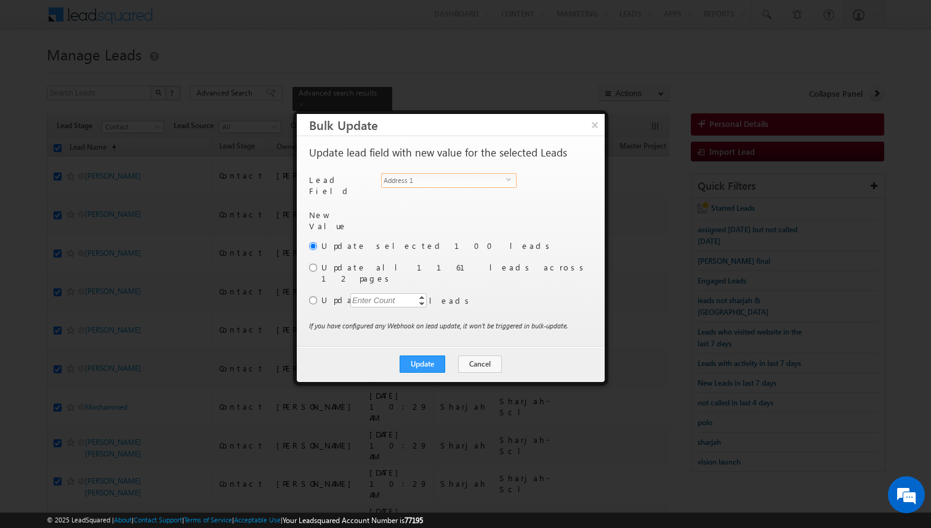
click at [452, 182] on span "Address 1" at bounding box center [444, 181] width 124 height 14
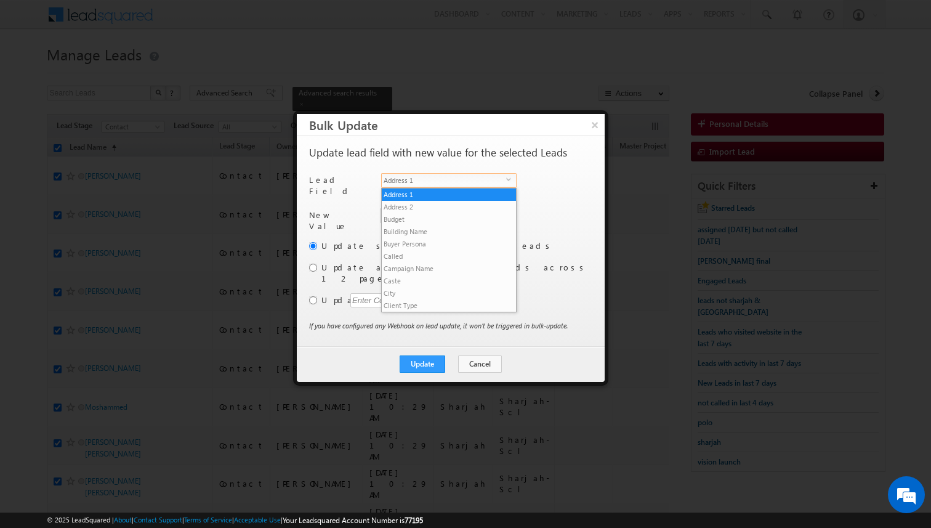
scroll to position [481, 0]
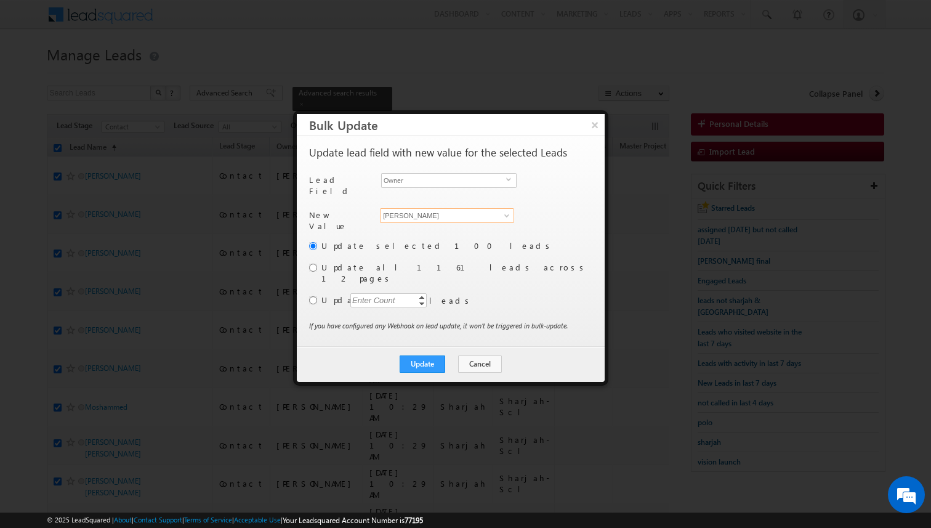
click at [432, 209] on input "[PERSON_NAME]" at bounding box center [447, 215] width 134 height 15
click at [422, 225] on link "Shakeel Babbar shakeel.babbar@indglobal.ae" at bounding box center [447, 234] width 134 height 23
click at [427, 209] on input "[PERSON_NAME]" at bounding box center [447, 215] width 134 height 15
click at [310, 296] on input "radio" at bounding box center [313, 300] width 8 height 8
click at [363, 293] on div "Enter Count" at bounding box center [373, 300] width 47 height 14
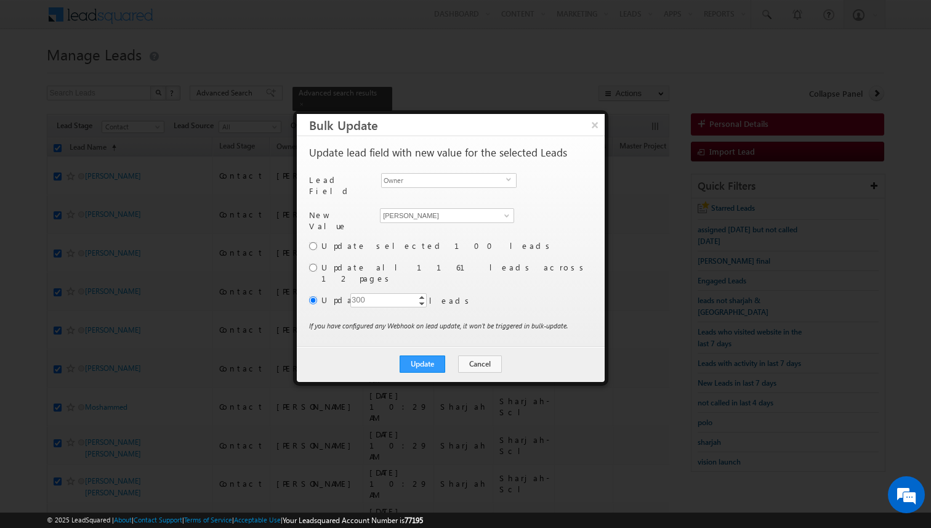
click at [509, 320] on p "If you have configured any Webhook on lead update, it won’t be triggered in bul…" at bounding box center [438, 325] width 259 height 11
click at [429, 355] on button "Update" at bounding box center [423, 363] width 46 height 17
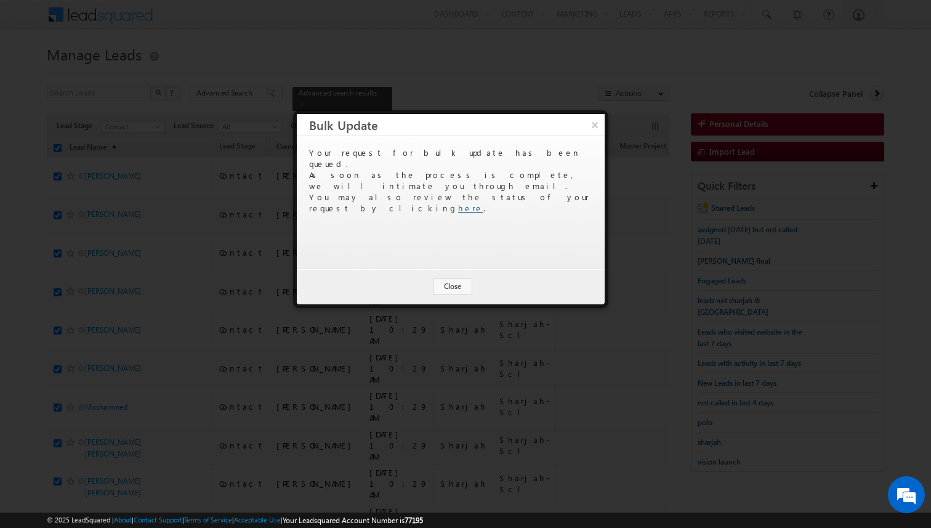
click at [483, 203] on link "here" at bounding box center [470, 208] width 25 height 10
click at [457, 285] on button "Close" at bounding box center [452, 286] width 39 height 17
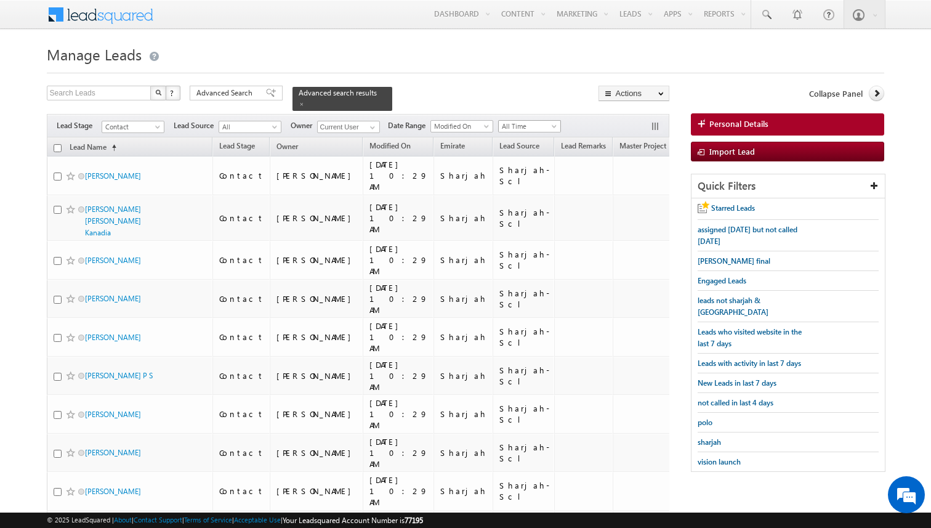
click at [536, 125] on span "All Time" at bounding box center [528, 126] width 59 height 11
click at [514, 178] on link "[DATE]" at bounding box center [526, 178] width 62 height 11
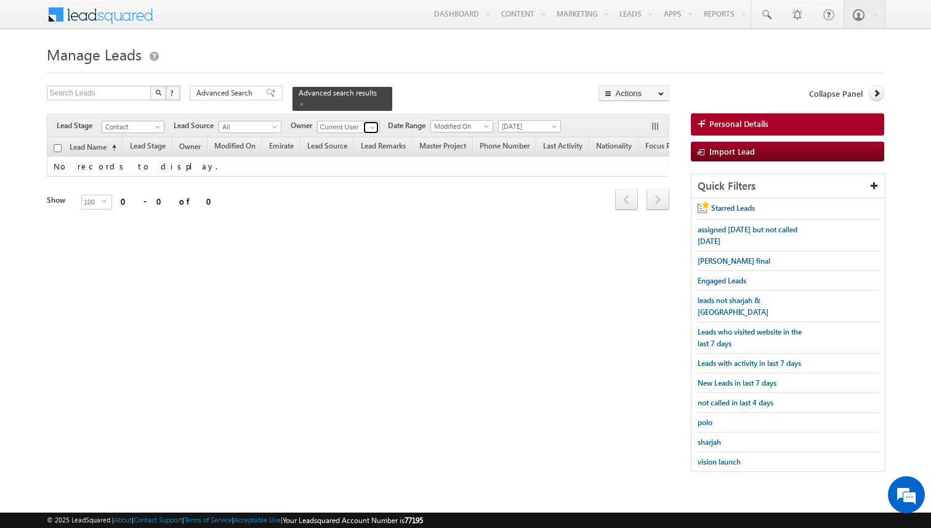
click at [373, 126] on span at bounding box center [373, 128] width 10 height 10
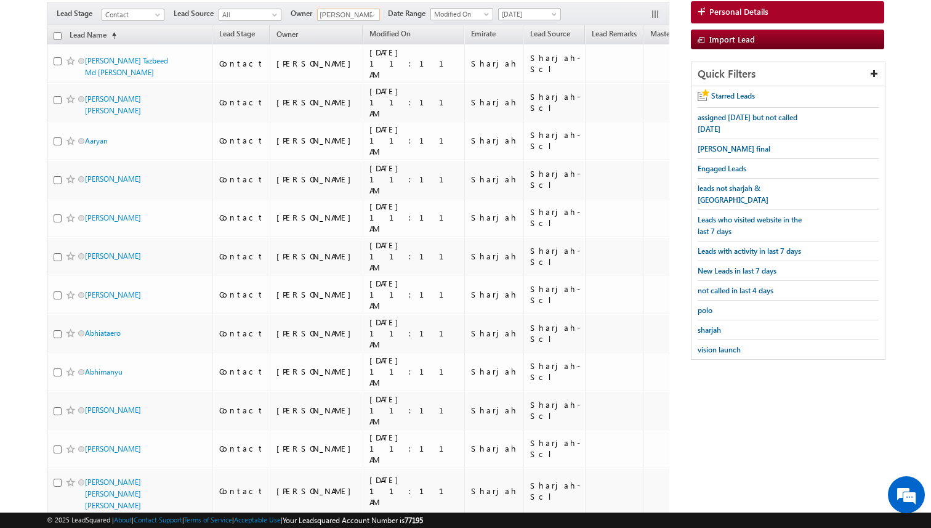
scroll to position [0, 0]
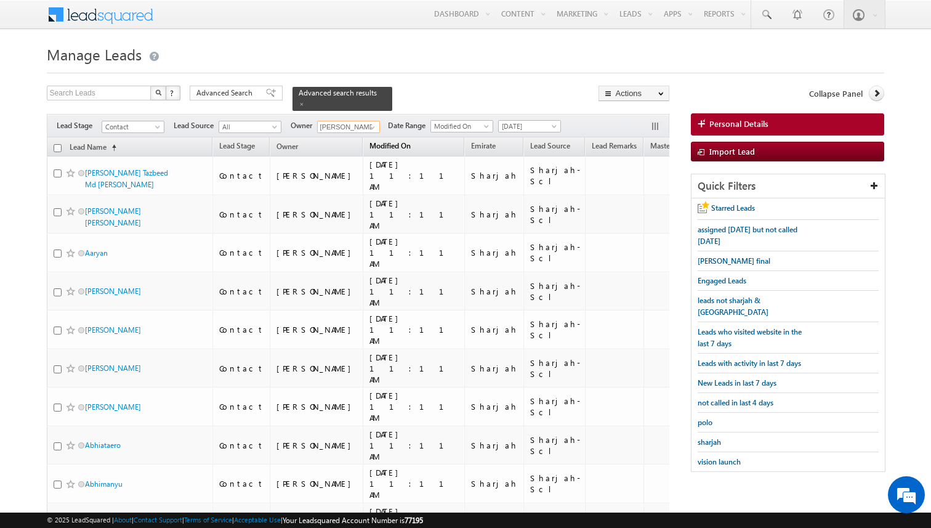
click at [363, 150] on link "Modified On" at bounding box center [390, 147] width 54 height 16
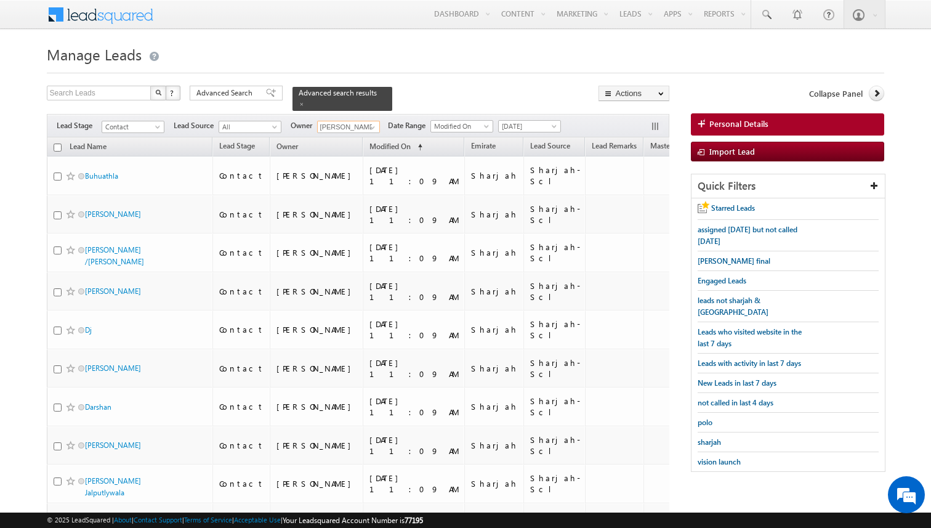
click at [370, 147] on span "Modified On" at bounding box center [390, 146] width 41 height 9
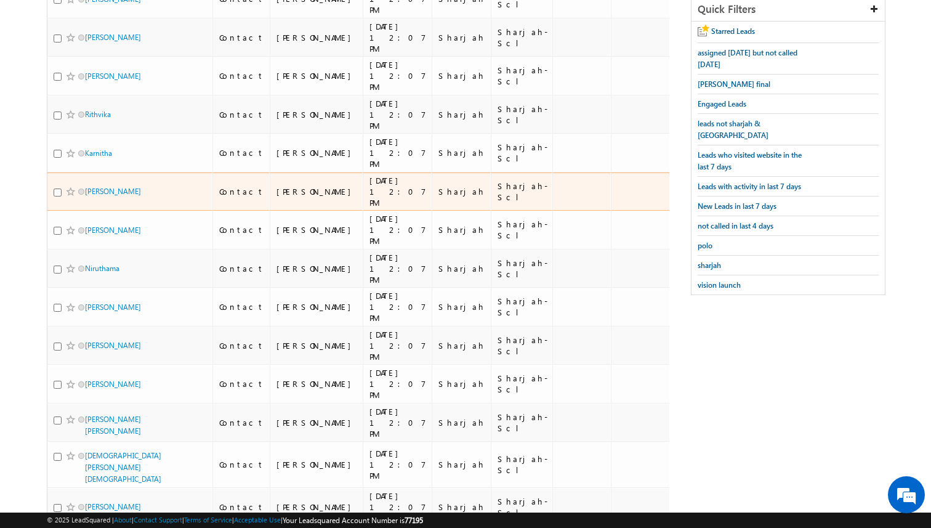
scroll to position [455, 0]
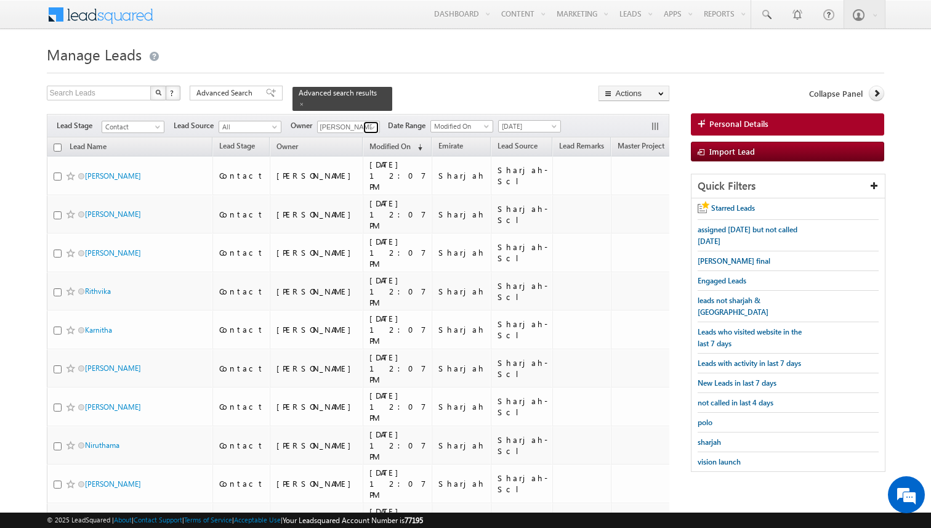
click at [368, 126] on span at bounding box center [373, 128] width 10 height 10
click at [372, 127] on span at bounding box center [373, 128] width 10 height 10
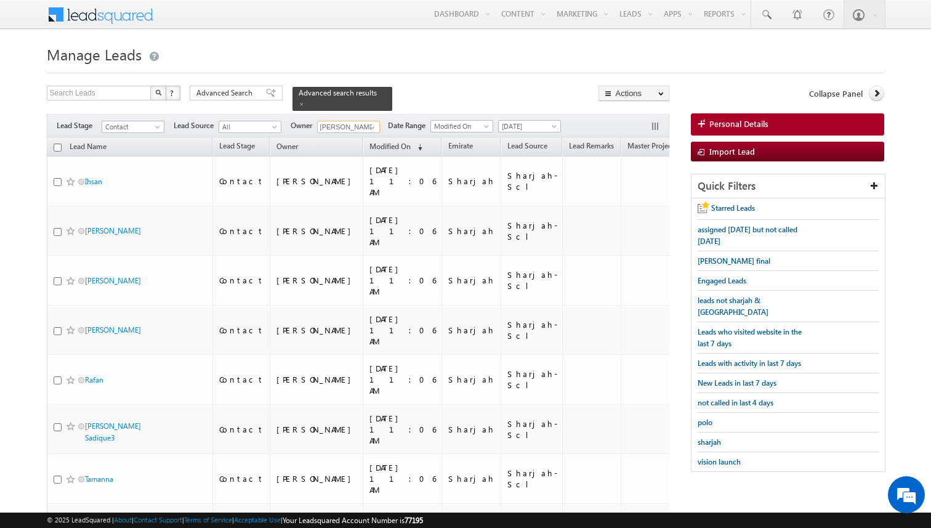
click at [52, 153] on th "Lead Name (sorted ascending)" at bounding box center [130, 146] width 166 height 19
click at [373, 127] on span at bounding box center [373, 128] width 10 height 10
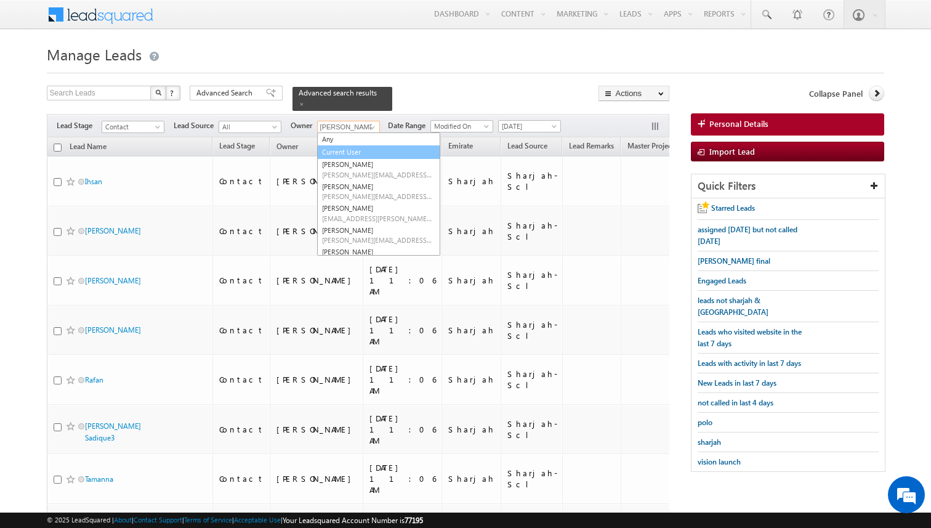
click at [346, 153] on link "Current User" at bounding box center [378, 152] width 123 height 14
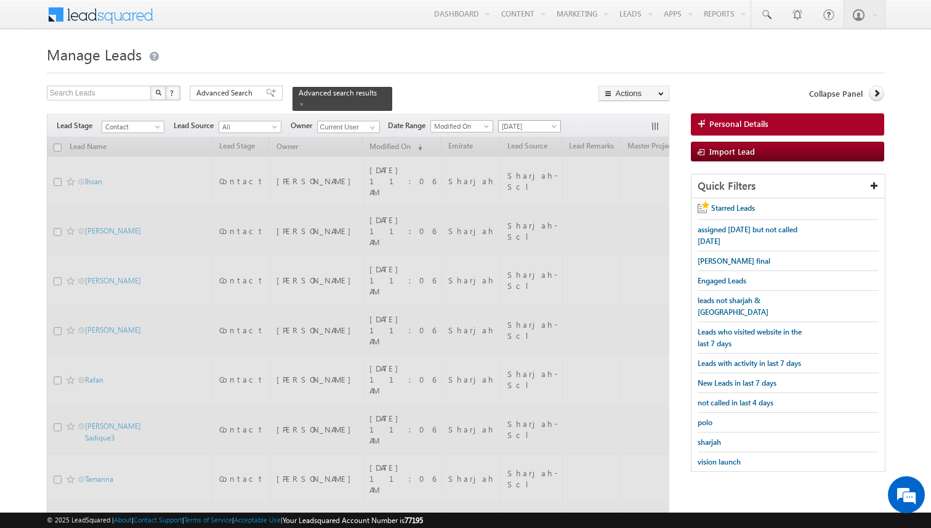
click at [551, 126] on span at bounding box center [556, 129] width 10 height 10
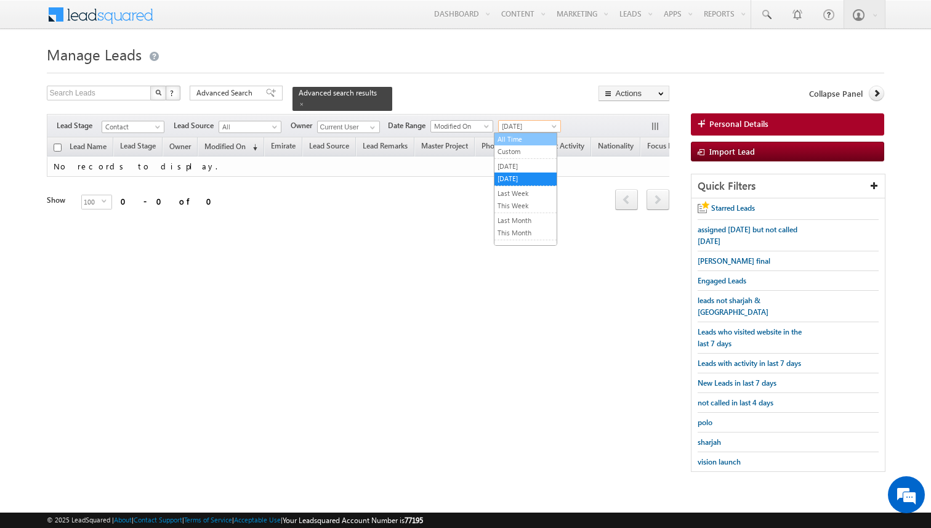
click at [517, 139] on link "All Time" at bounding box center [526, 139] width 62 height 11
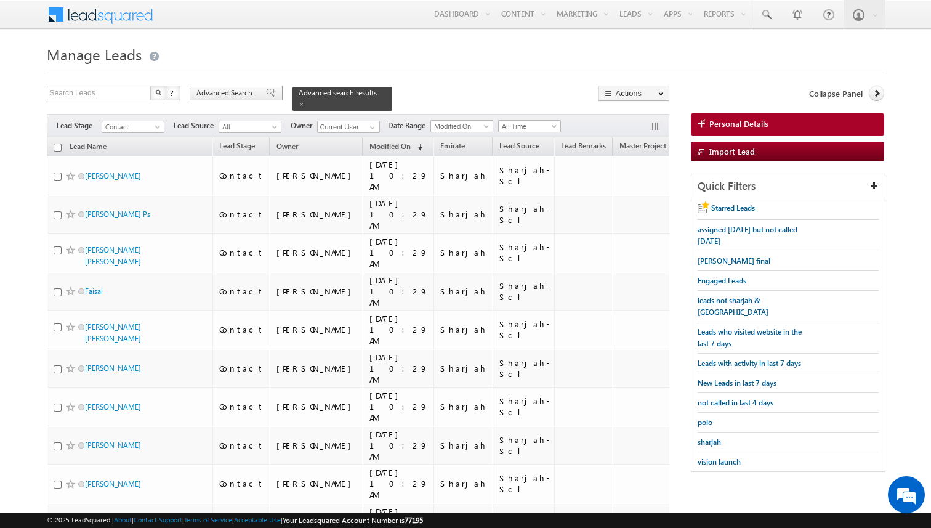
click at [256, 92] on div "Advanced Search" at bounding box center [236, 93] width 93 height 15
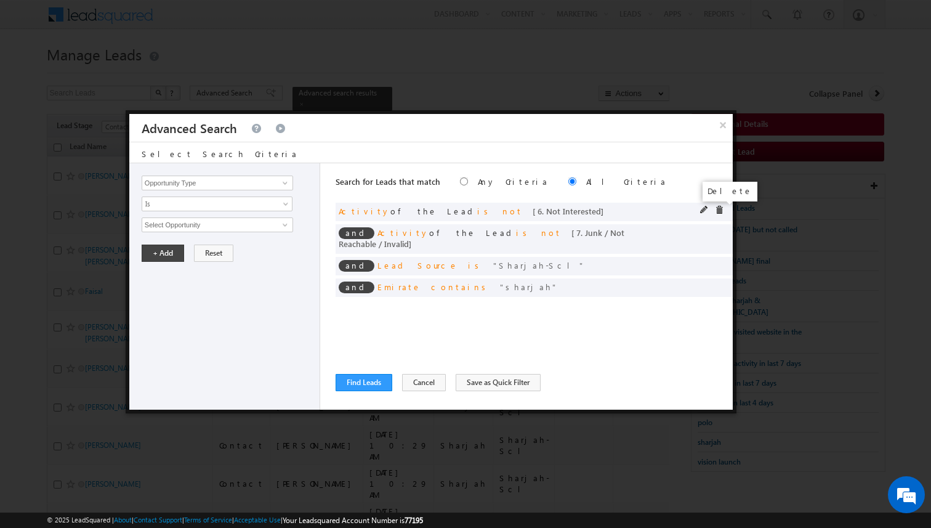
click at [719, 210] on span at bounding box center [719, 210] width 9 height 9
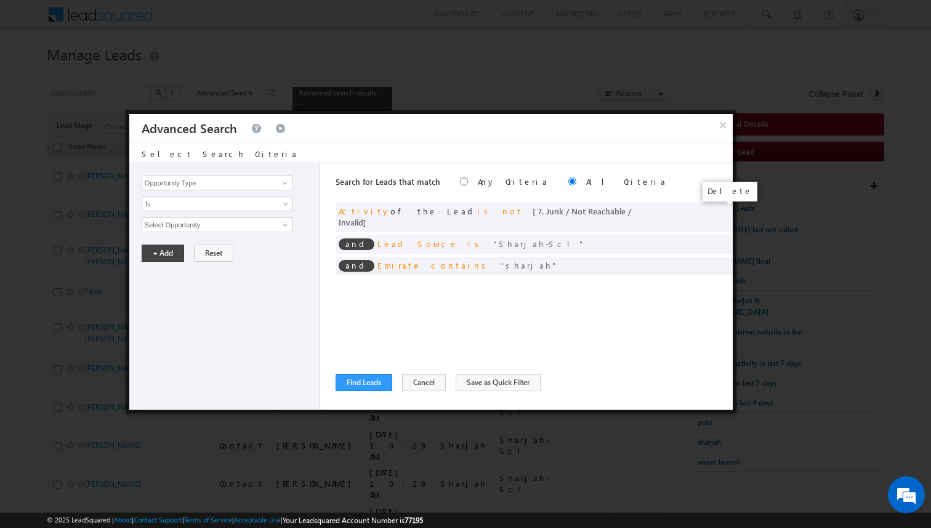
click at [0, 0] on span at bounding box center [0, 0] width 0 height 0
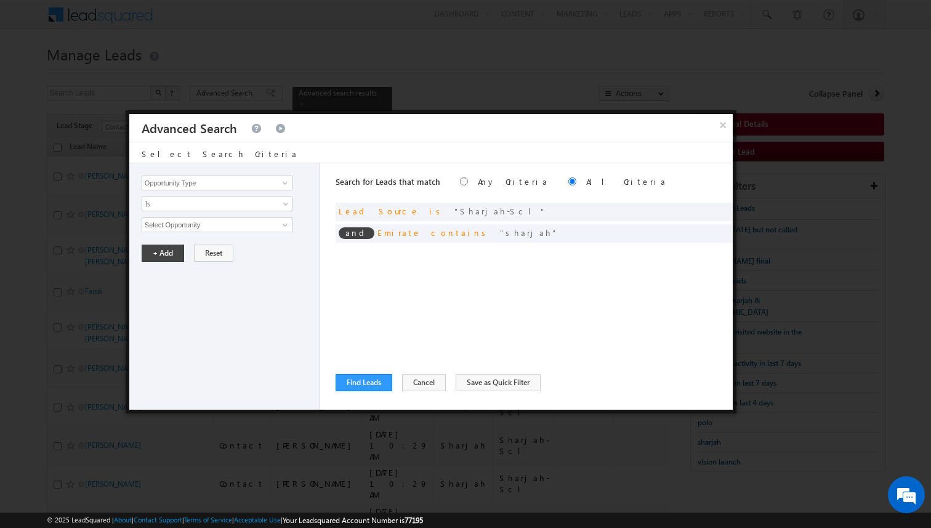
click at [477, 297] on div "Search for Leads that match Any Criteria All Criteria Note that the current tri…" at bounding box center [534, 286] width 397 height 246
click at [375, 384] on button "Find Leads" at bounding box center [364, 382] width 57 height 17
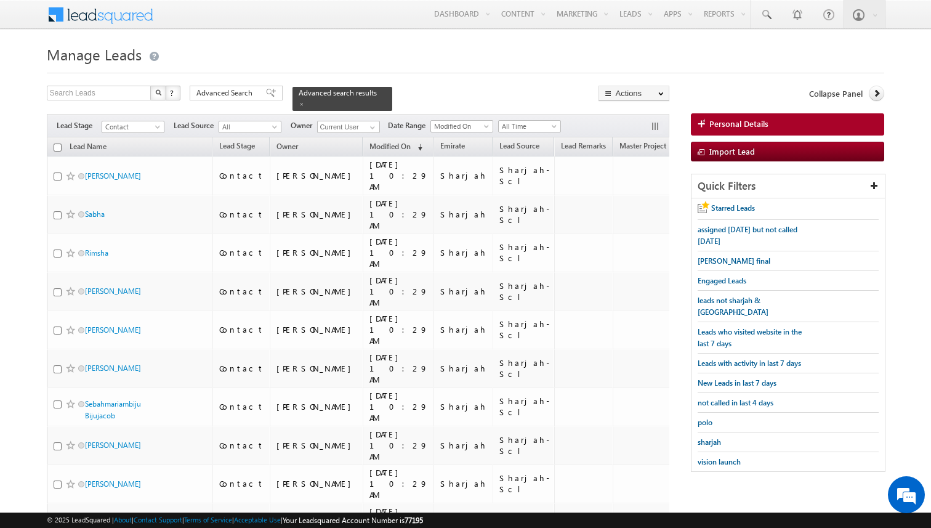
click at [57, 150] on input "checkbox" at bounding box center [58, 147] width 8 height 8
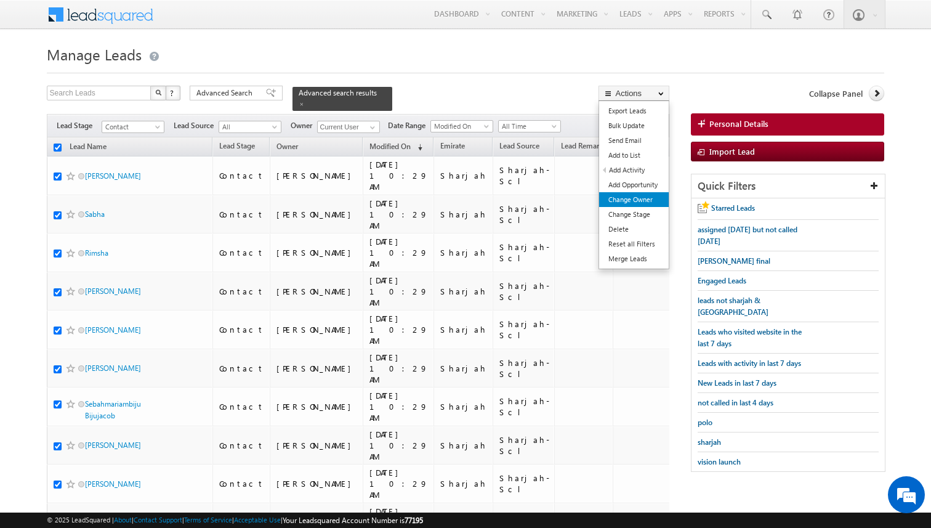
click at [634, 198] on link "Change Owner" at bounding box center [634, 199] width 70 height 15
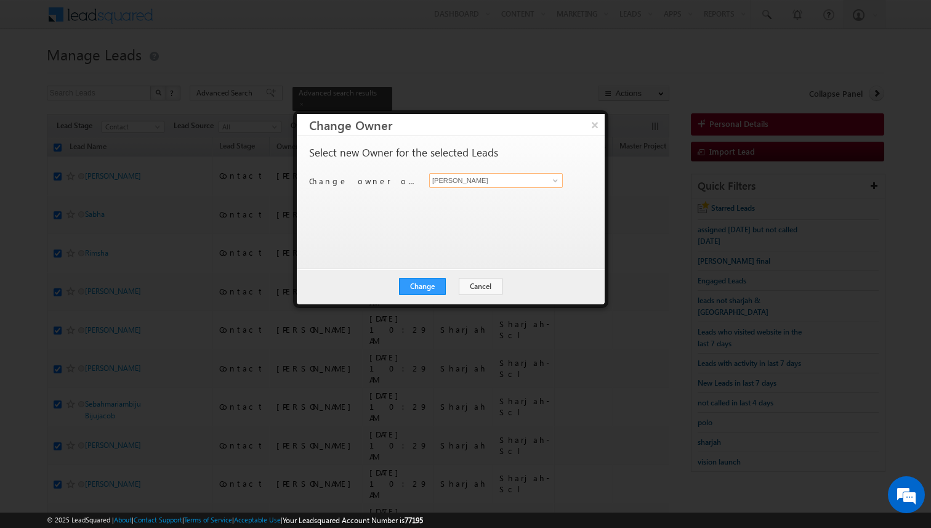
click at [466, 177] on input "[PERSON_NAME]" at bounding box center [496, 180] width 134 height 15
click at [435, 281] on button "Change" at bounding box center [422, 286] width 47 height 17
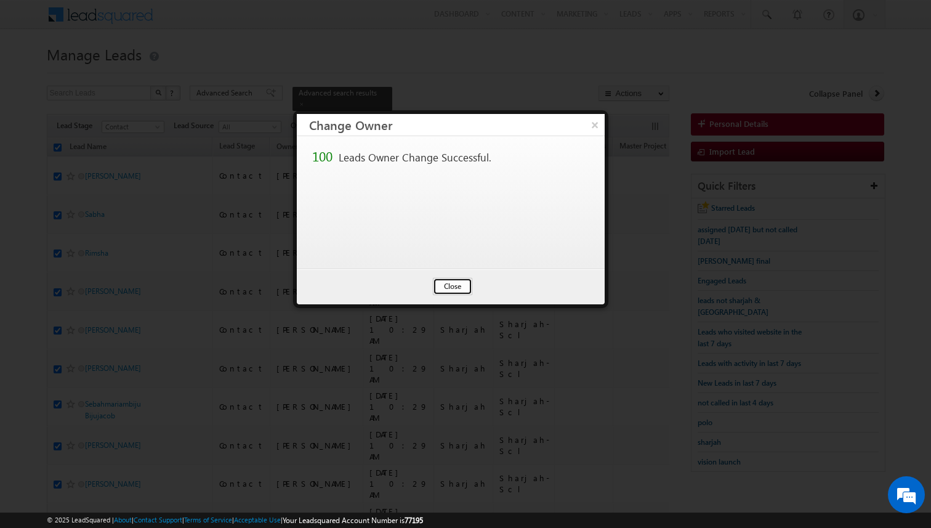
click at [450, 280] on button "Close" at bounding box center [452, 286] width 39 height 17
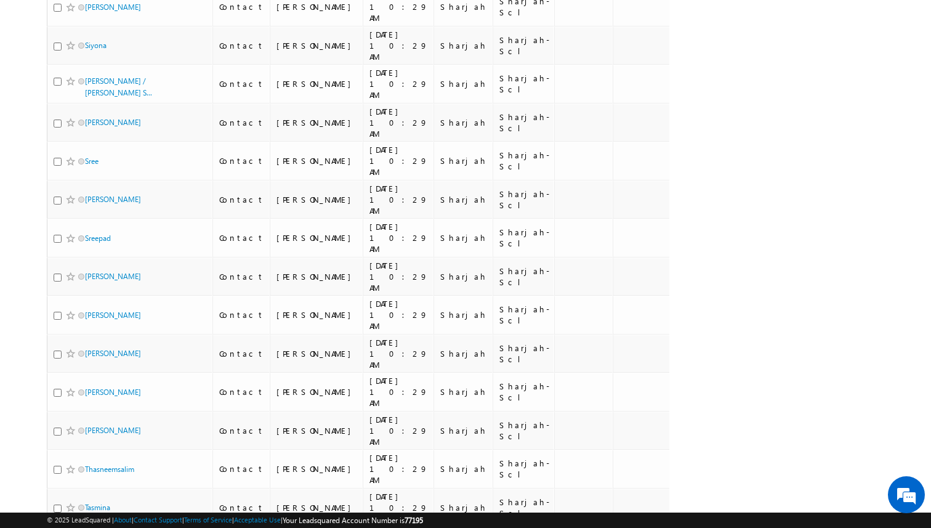
scroll to position [3583, 0]
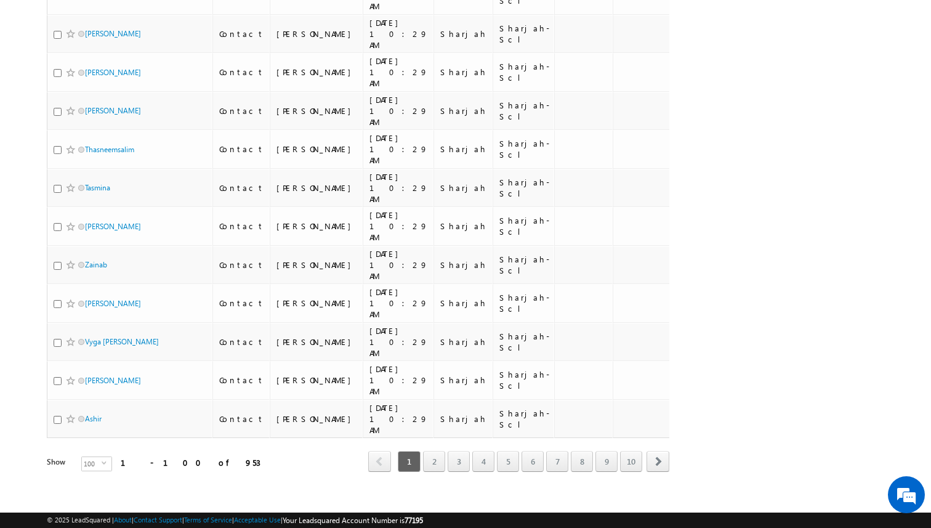
click at [489, 456] on link "4" at bounding box center [483, 461] width 22 height 21
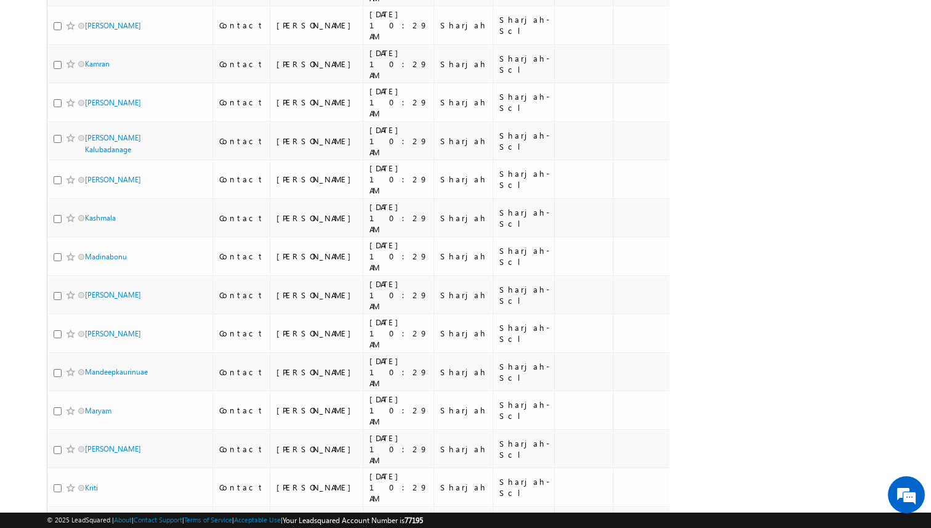
scroll to position [57, 0]
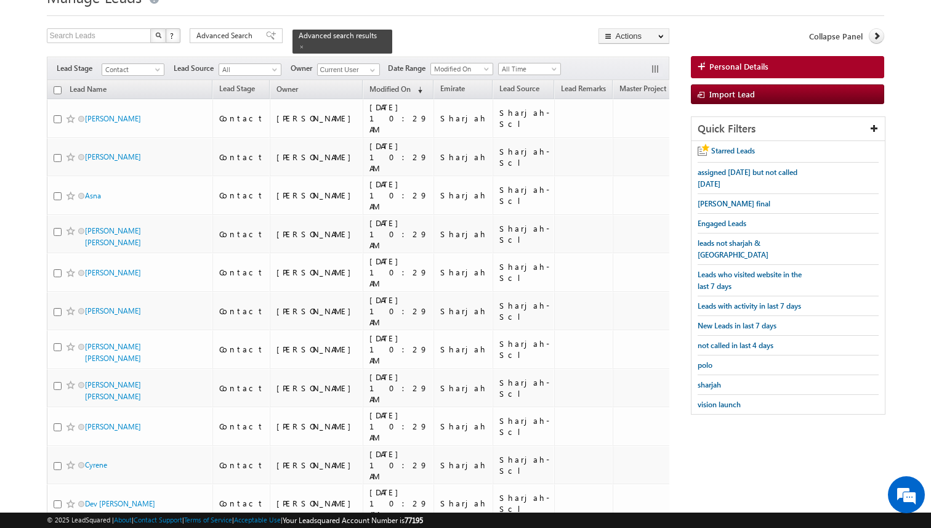
click at [58, 90] on input "checkbox" at bounding box center [58, 90] width 8 height 8
checkbox input "true"
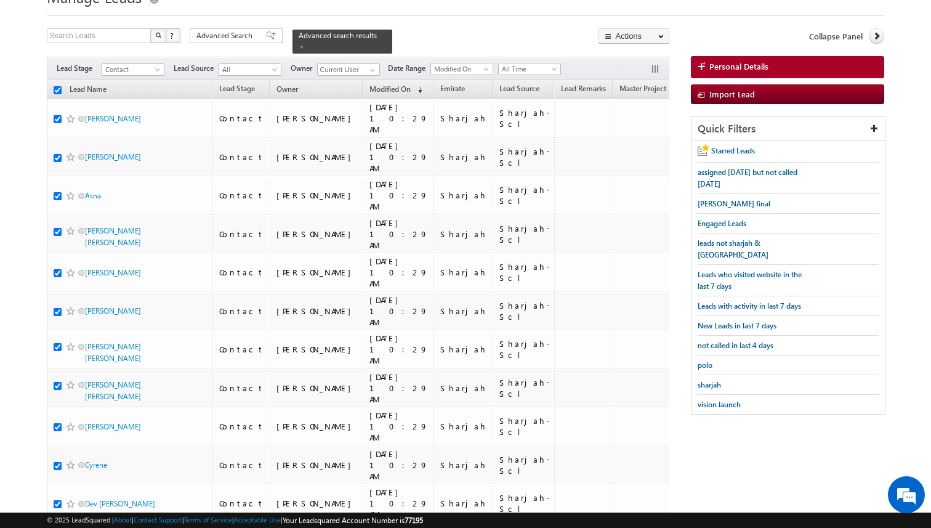
checkbox input "true"
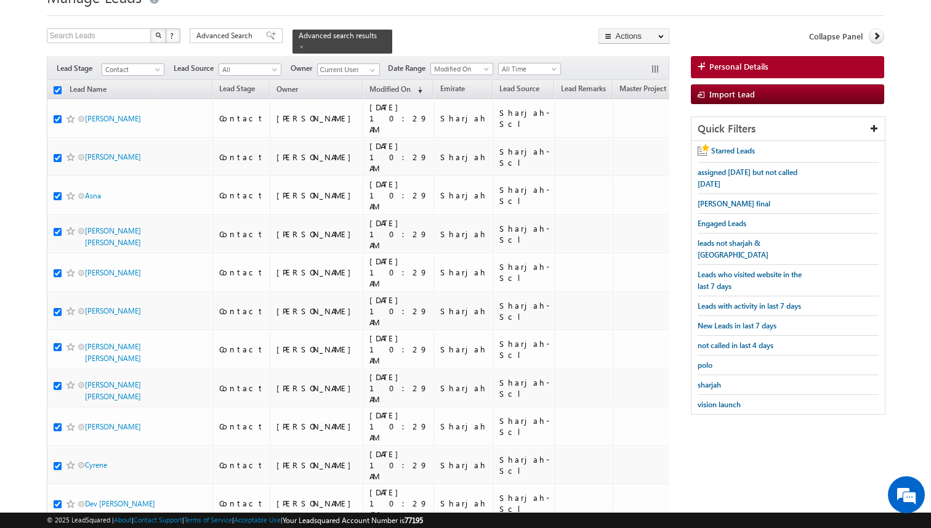
checkbox input "true"
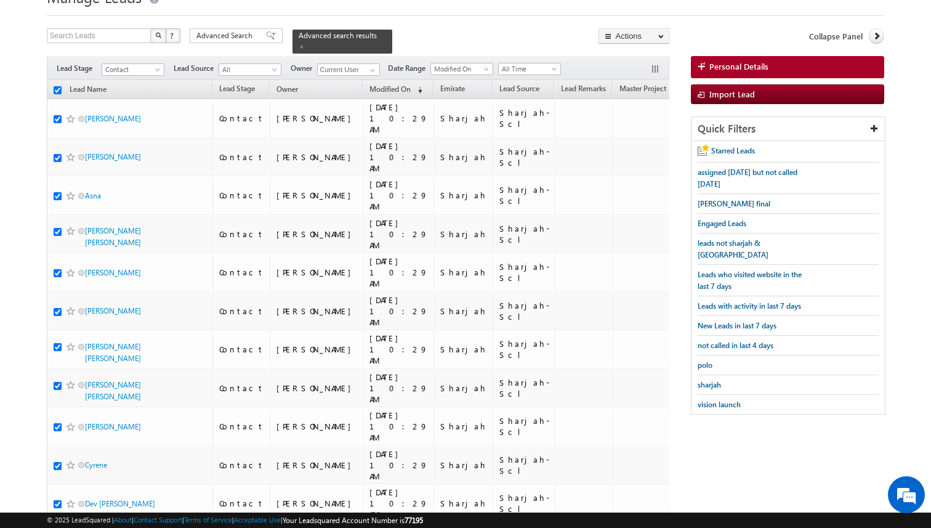
checkbox input "true"
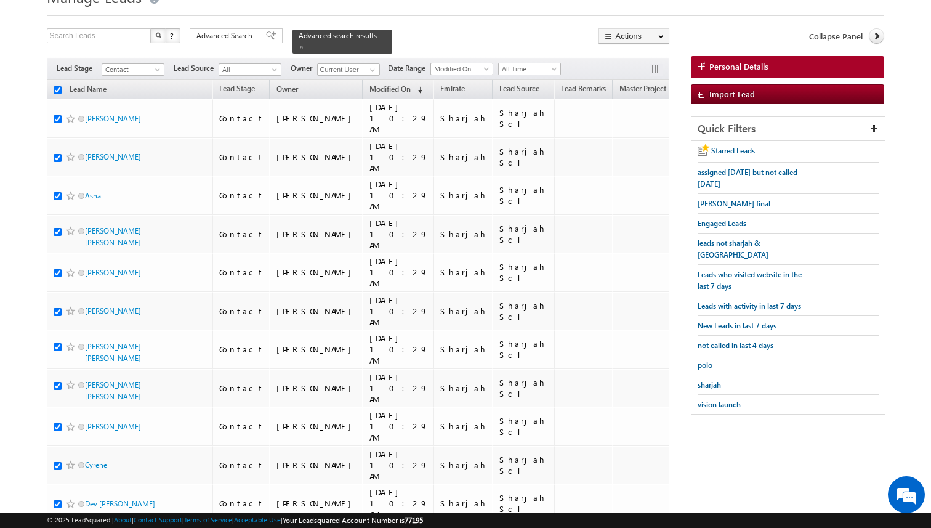
checkbox input "true"
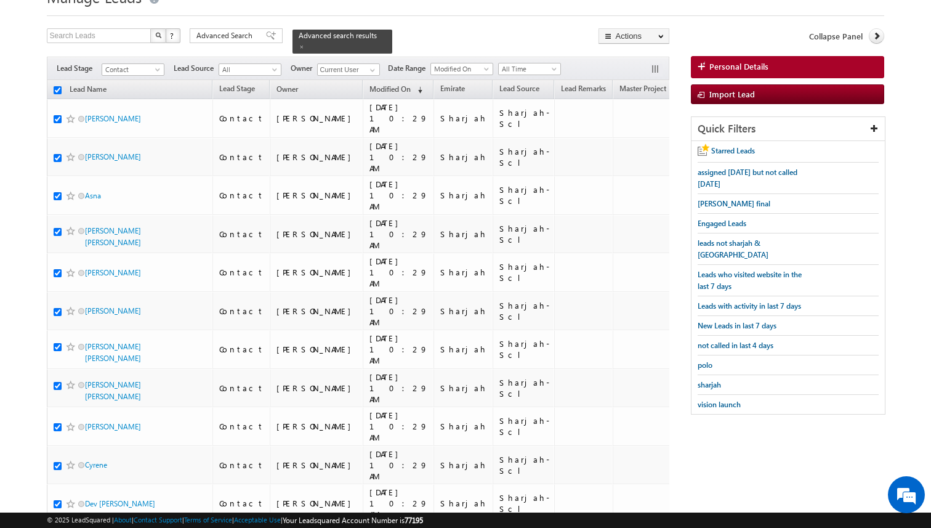
checkbox input "true"
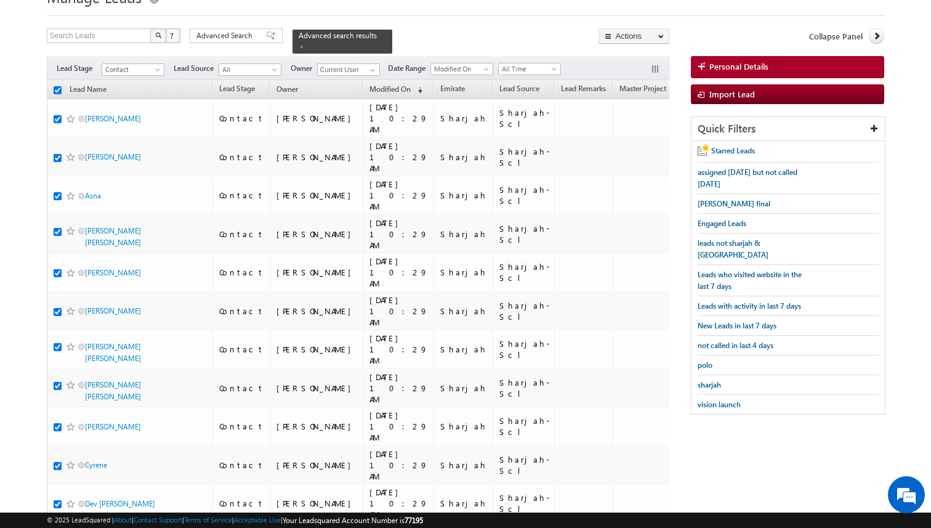
checkbox input "true"
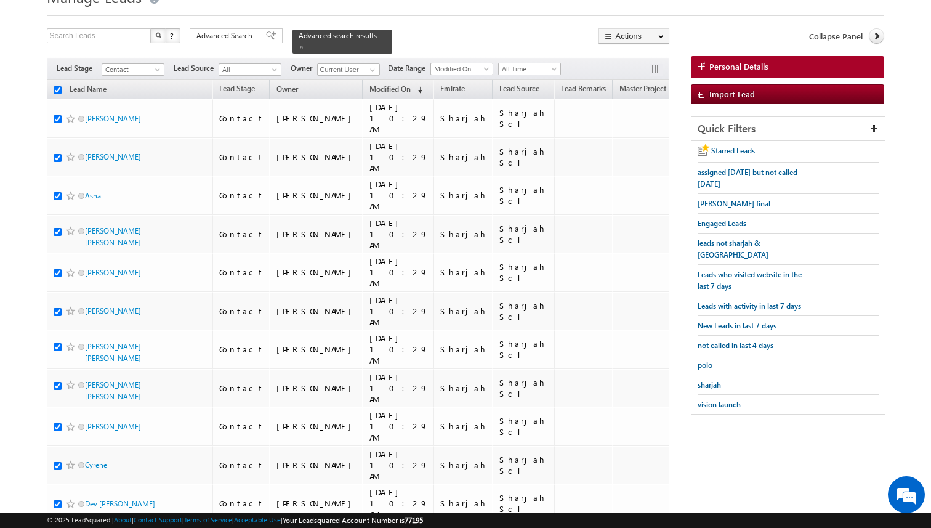
checkbox input "true"
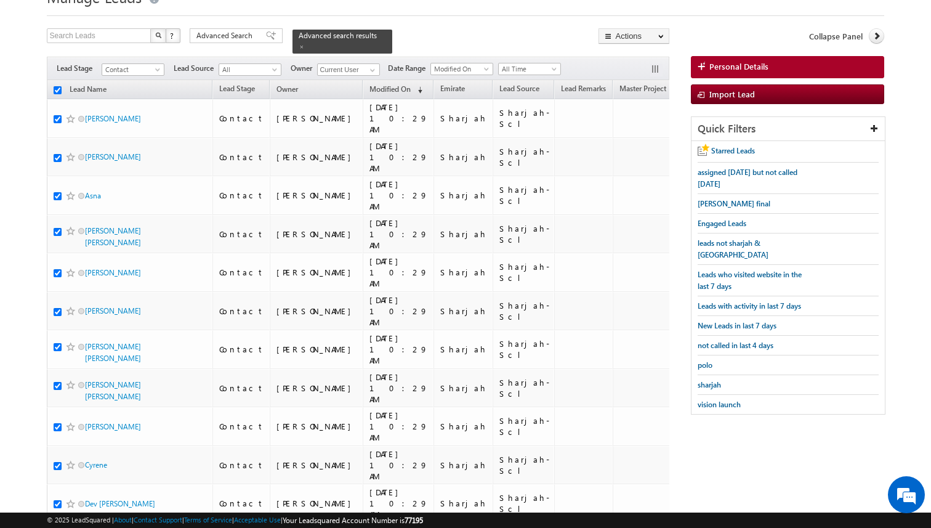
checkbox input "true"
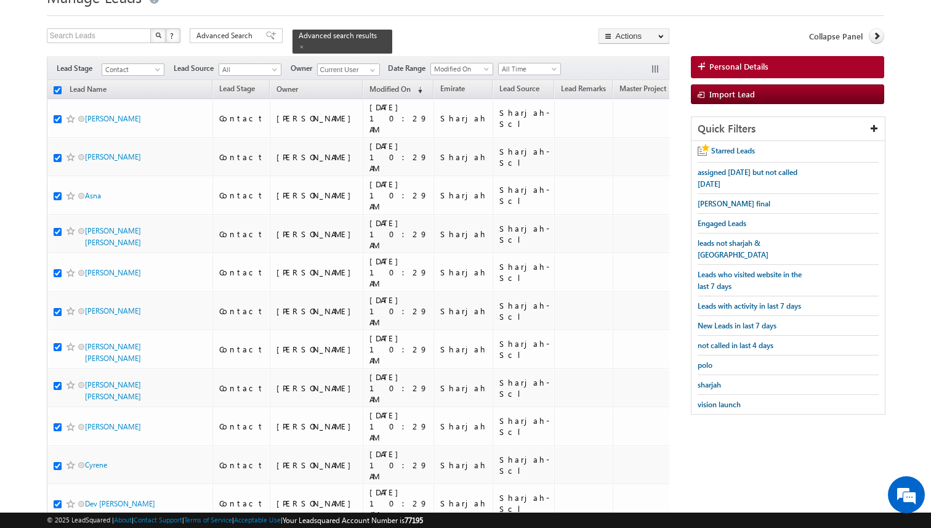
checkbox input "true"
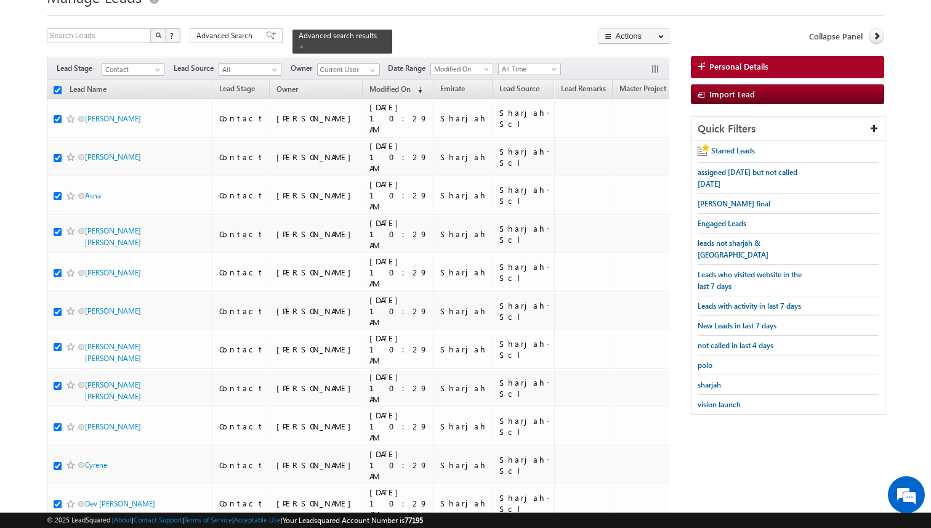
checkbox input "true"
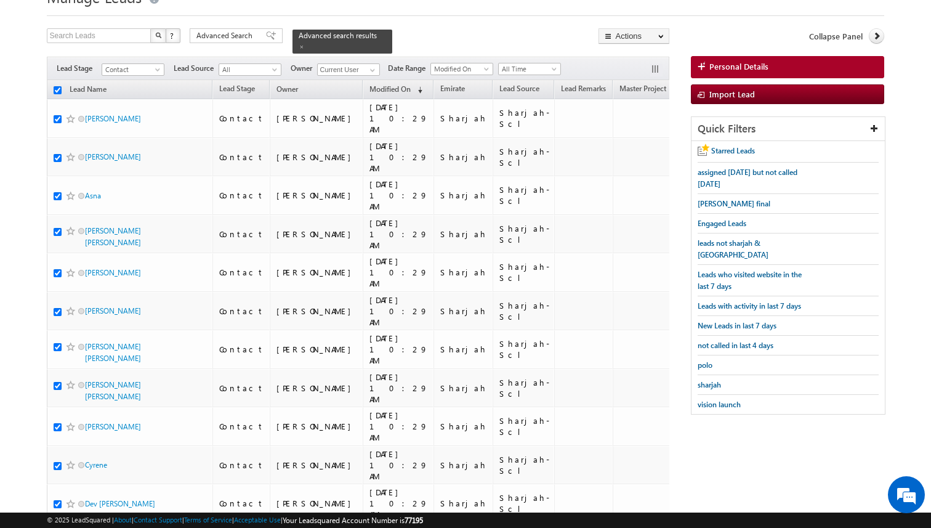
checkbox input "true"
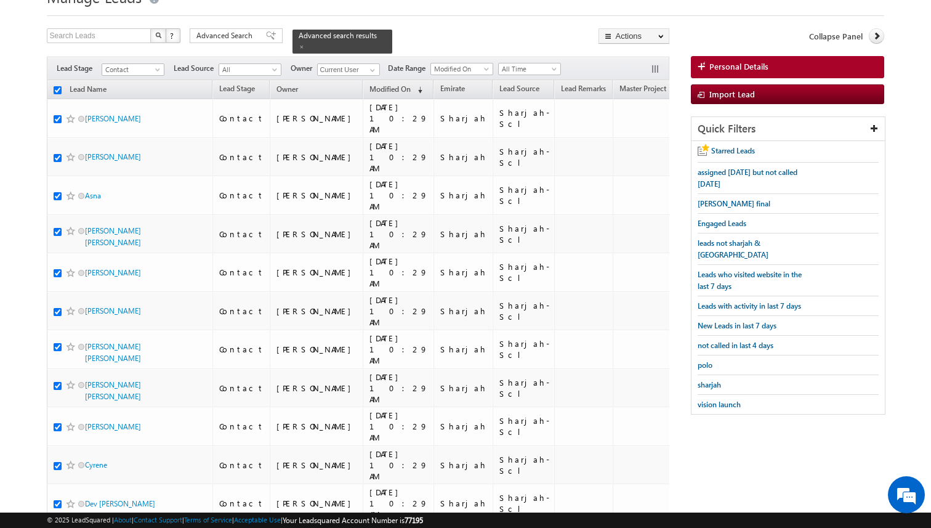
checkbox input "true"
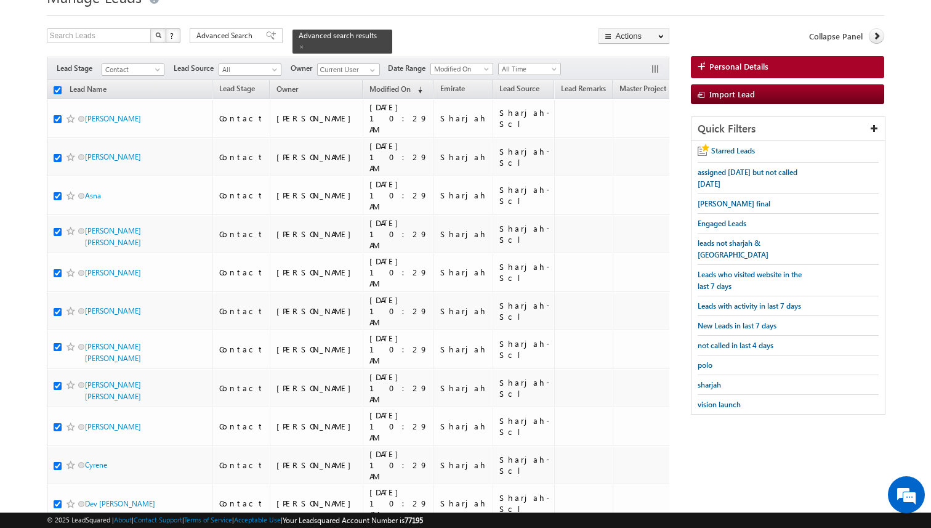
checkbox input "true"
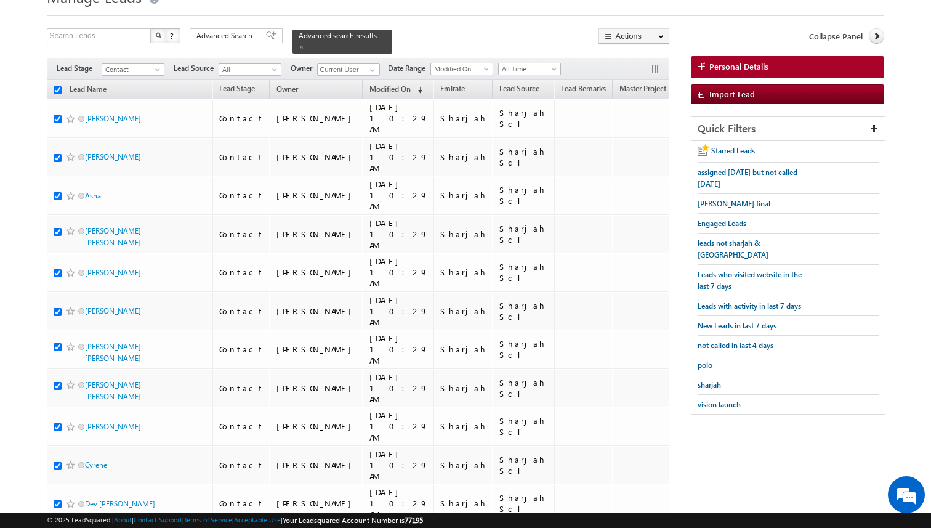
checkbox input "true"
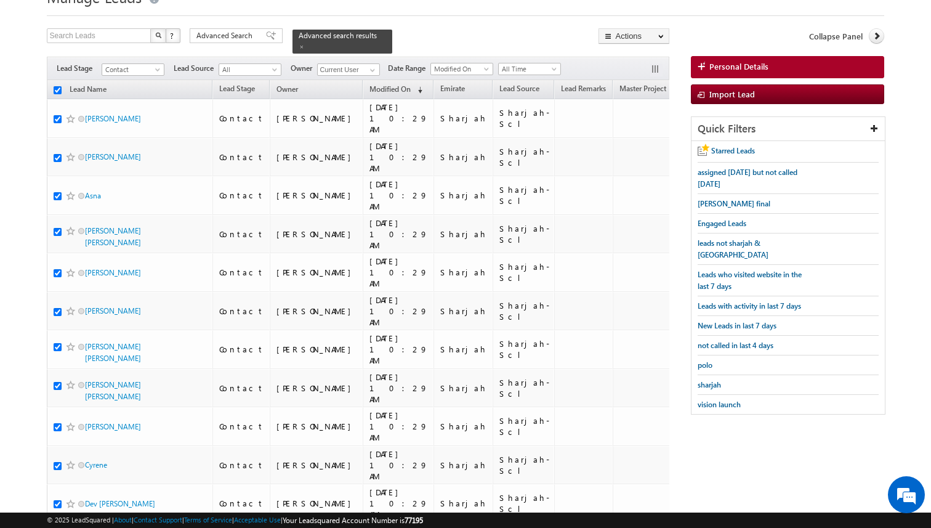
checkbox input "true"
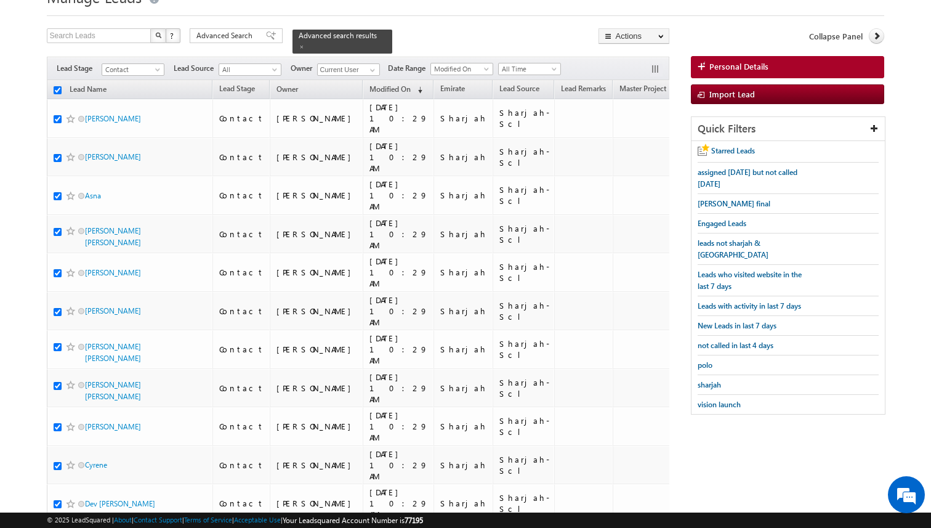
checkbox input "true"
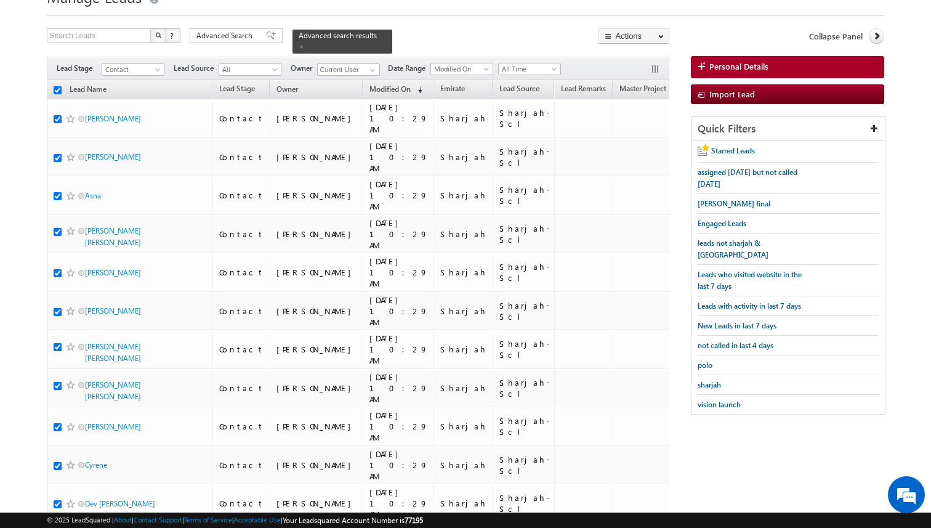
checkbox input "true"
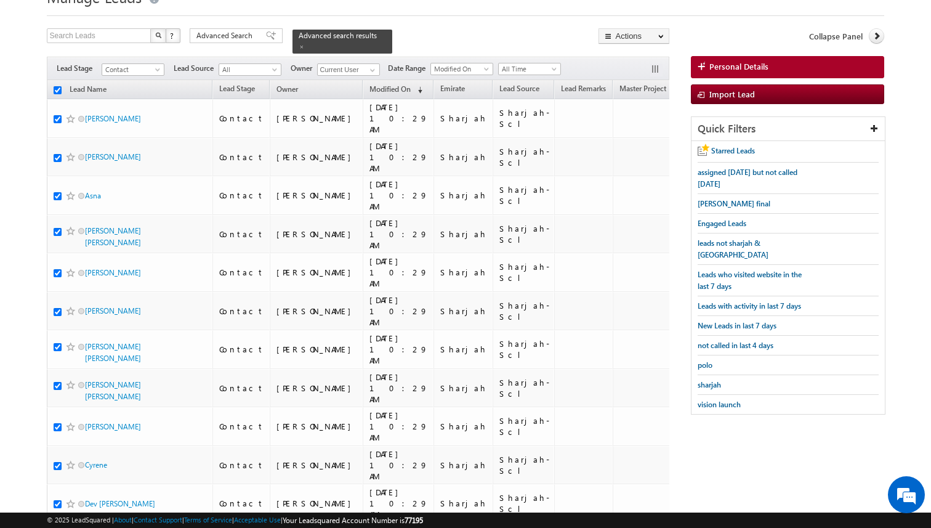
checkbox input "true"
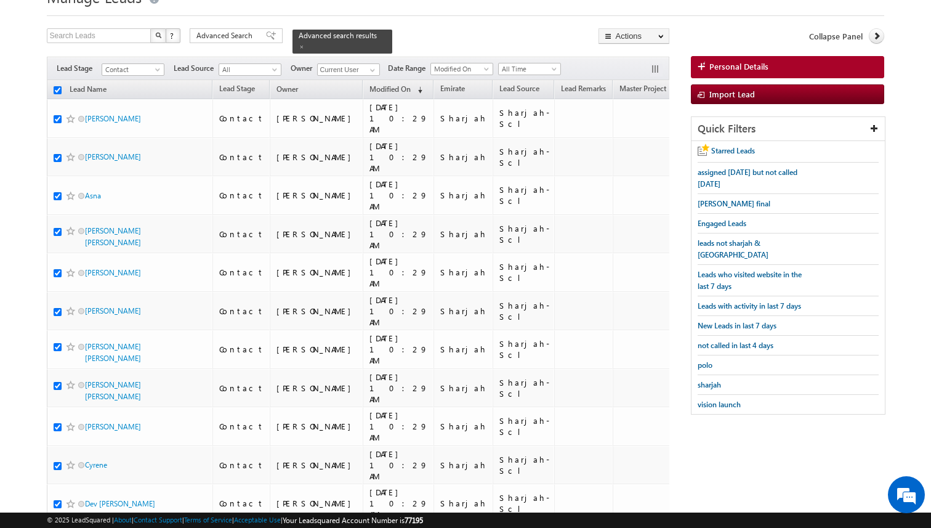
checkbox input "true"
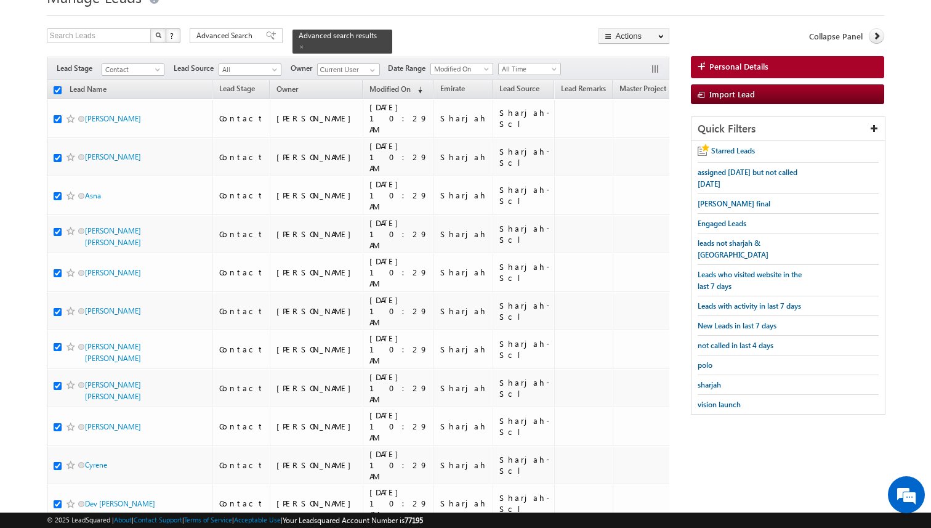
checkbox input "true"
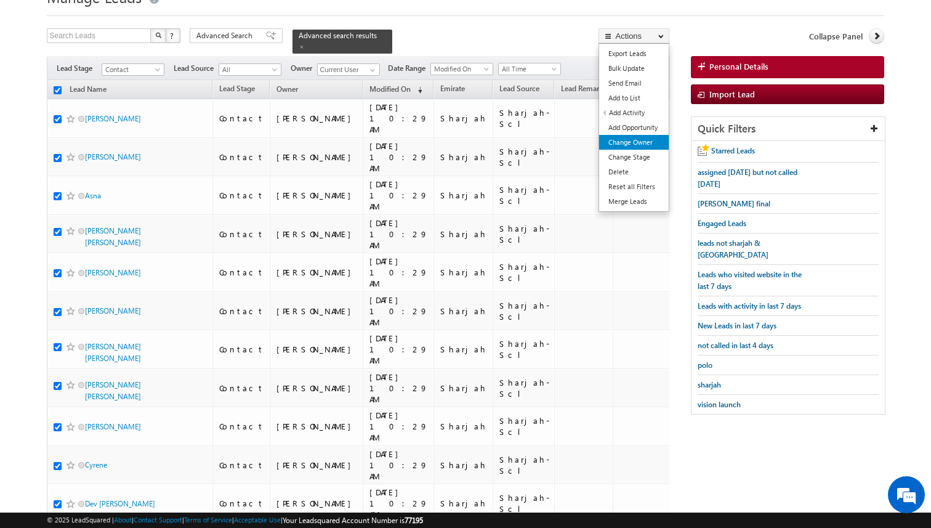
click at [635, 141] on link "Change Owner" at bounding box center [634, 142] width 70 height 15
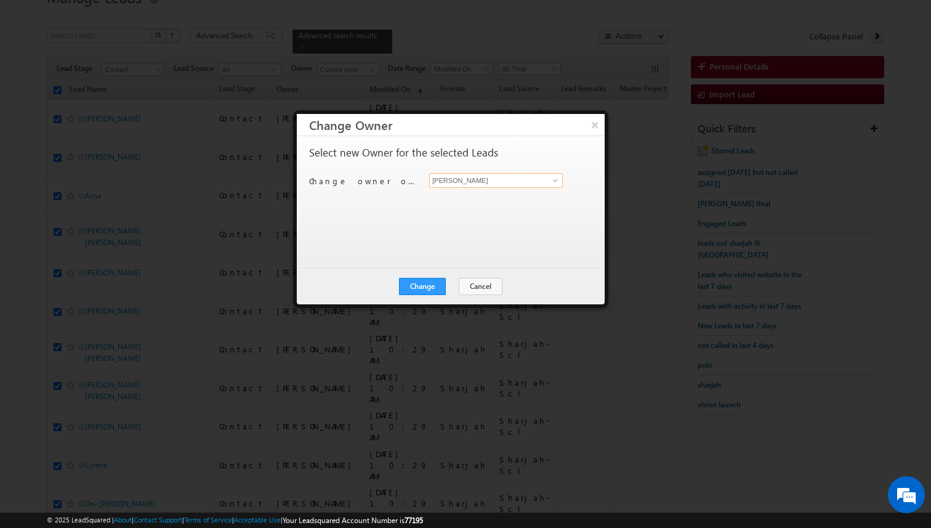
click at [463, 183] on input "[PERSON_NAME]" at bounding box center [496, 180] width 134 height 15
type input "[PERSON_NAME]"
click at [431, 283] on button "Change" at bounding box center [422, 286] width 47 height 17
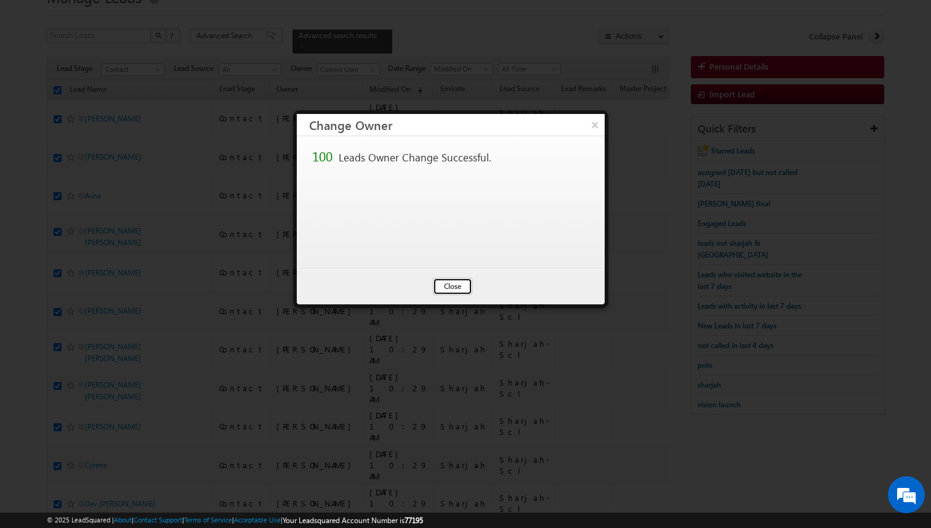
click at [451, 285] on button "Close" at bounding box center [452, 286] width 39 height 17
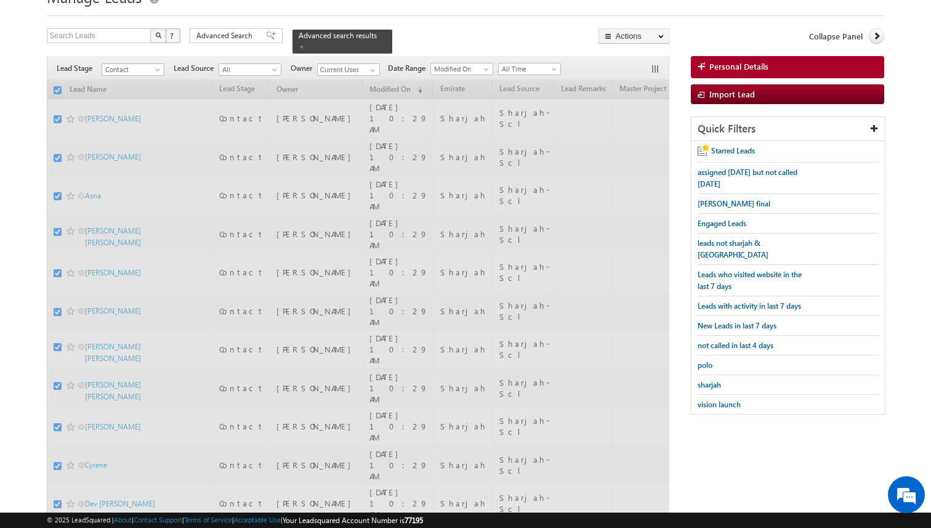
checkbox input "false"
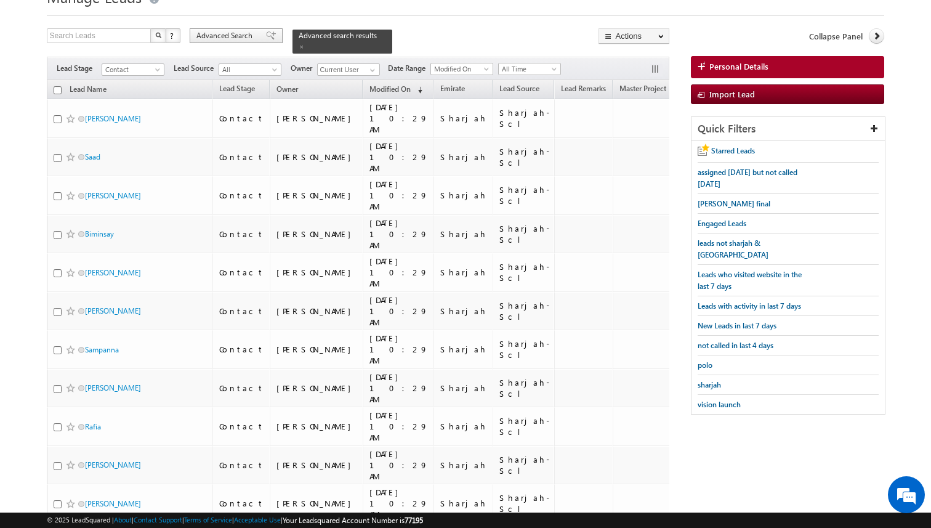
click at [252, 41] on span "Advanced Search" at bounding box center [226, 35] width 60 height 11
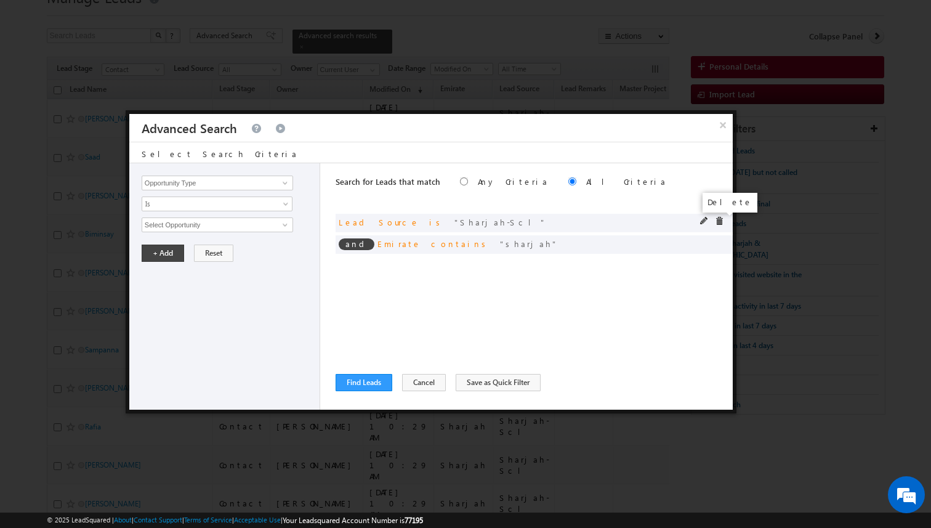
click at [719, 220] on span at bounding box center [719, 221] width 9 height 9
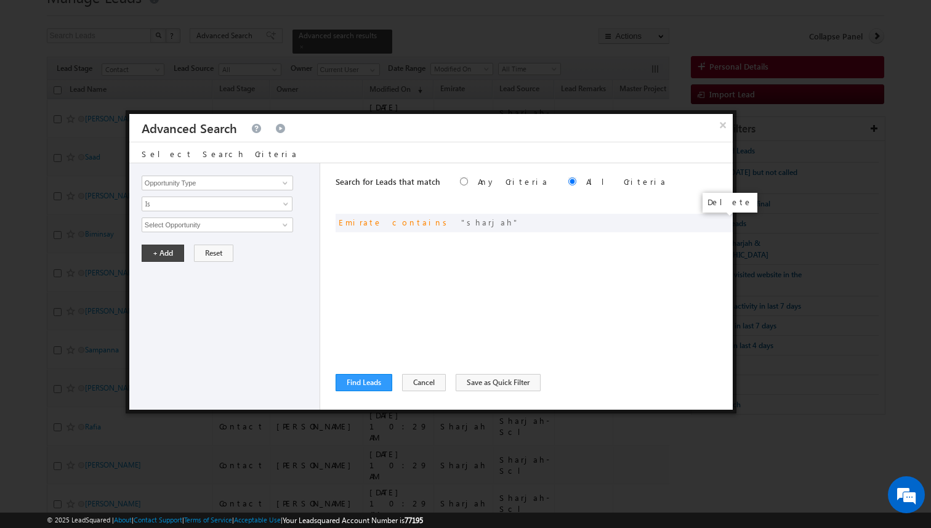
click at [0, 0] on span at bounding box center [0, 0] width 0 height 0
click at [251, 182] on input "Opportunity Type" at bounding box center [218, 183] width 152 height 15
type input "Lead Source"
click at [231, 224] on span "None Selected" at bounding box center [212, 225] width 140 height 14
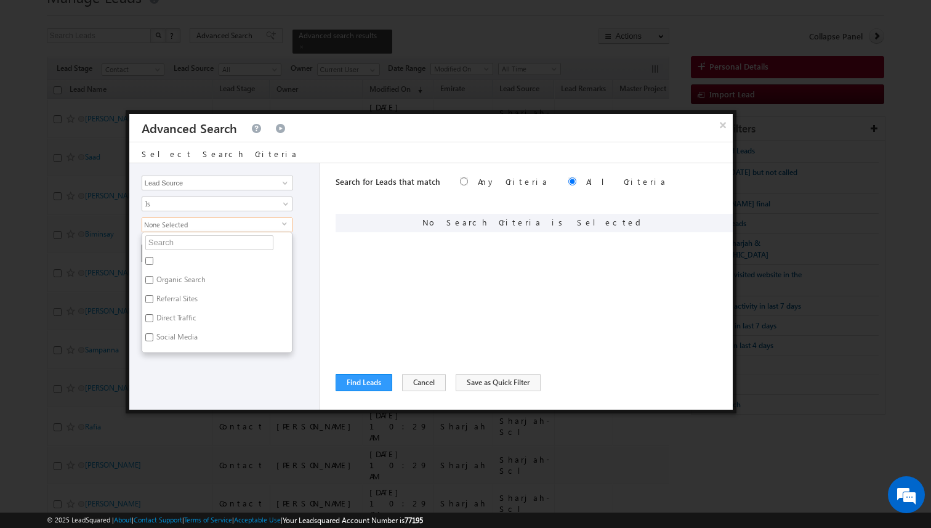
click at [212, 235] on ul "Organic Search Referral Sites Direct Traffic Social Media Inbound Email Inbound…" at bounding box center [217, 292] width 151 height 121
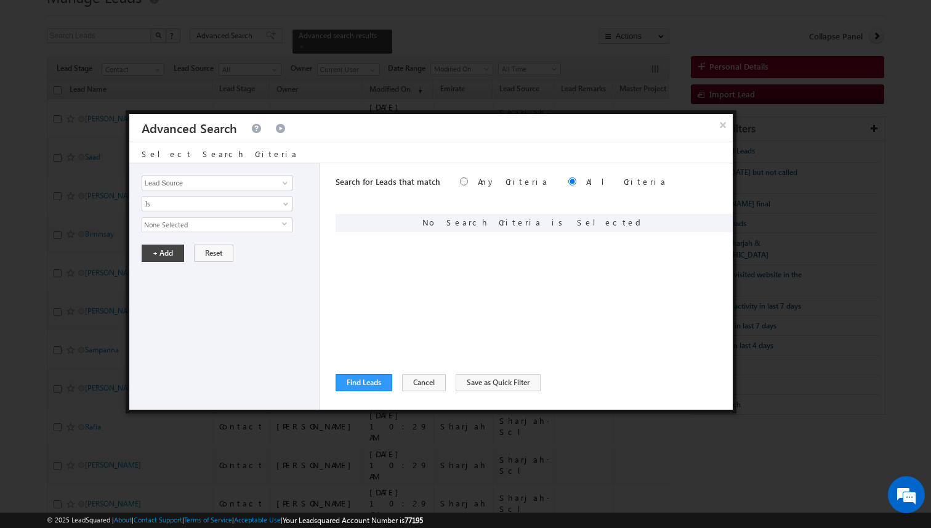
click at [213, 224] on span "None Selected" at bounding box center [212, 225] width 140 height 14
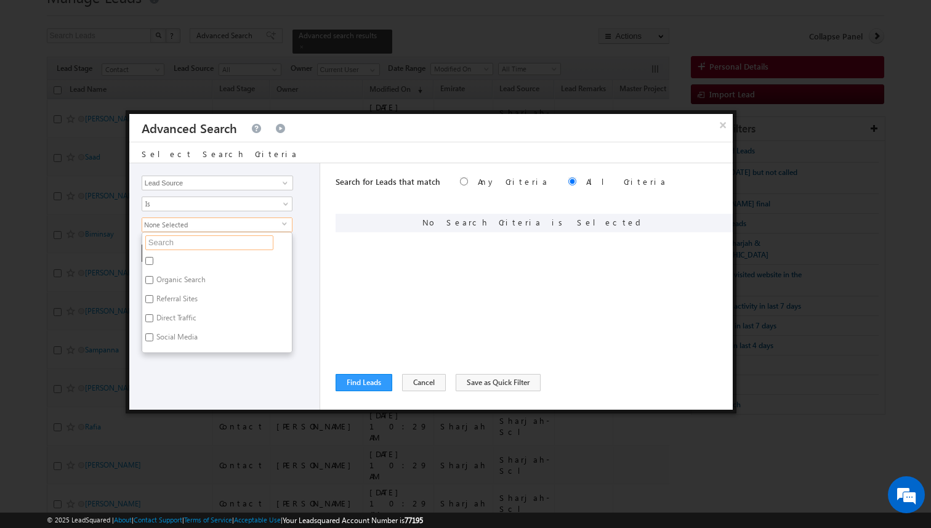
click at [202, 239] on input "text" at bounding box center [209, 242] width 128 height 15
type input "ran"
click at [194, 257] on label "Arabian Ranches" at bounding box center [182, 262] width 81 height 19
click at [153, 257] on input "Arabian Ranches" at bounding box center [149, 261] width 8 height 8
checkbox input "true"
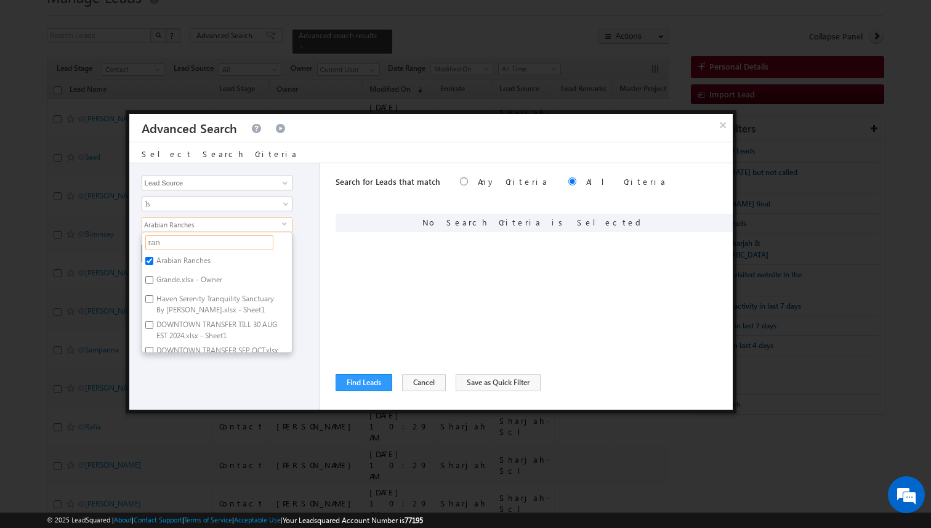
click at [188, 240] on input "ran" at bounding box center [209, 242] width 128 height 15
type input "ranche"
type input "r"
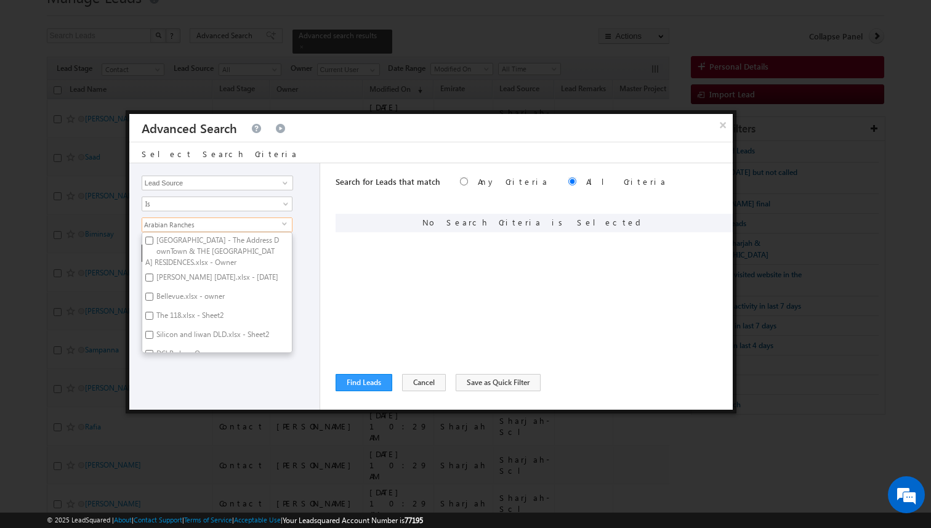
scroll to position [1788, 0]
click at [152, 315] on input "Silicon and liwan DLD.xlsx - Sheet2" at bounding box center [149, 319] width 8 height 8
click at [171, 313] on label "Silicon and liwan DLD.xlsx - Sheet2" at bounding box center [211, 321] width 139 height 19
click at [153, 315] on input "Silicon and liwan DLD.xlsx - Sheet2" at bounding box center [149, 319] width 8 height 8
checkbox input "false"
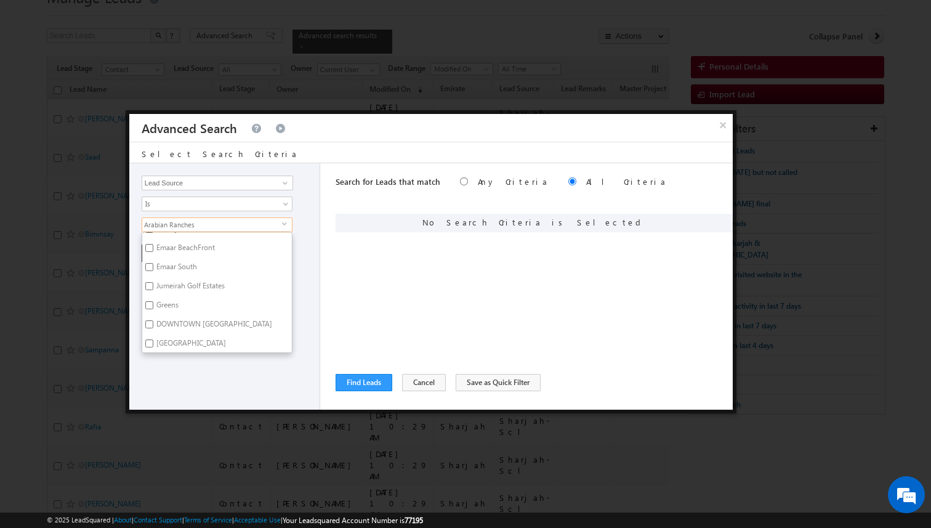
scroll to position [936, 0]
click at [168, 317] on label "[GEOGRAPHIC_DATA]" at bounding box center [190, 326] width 96 height 19
click at [153, 321] on input "[GEOGRAPHIC_DATA]" at bounding box center [149, 325] width 8 height 8
checkbox input "true"
click at [358, 378] on button "Find Leads" at bounding box center [364, 382] width 57 height 17
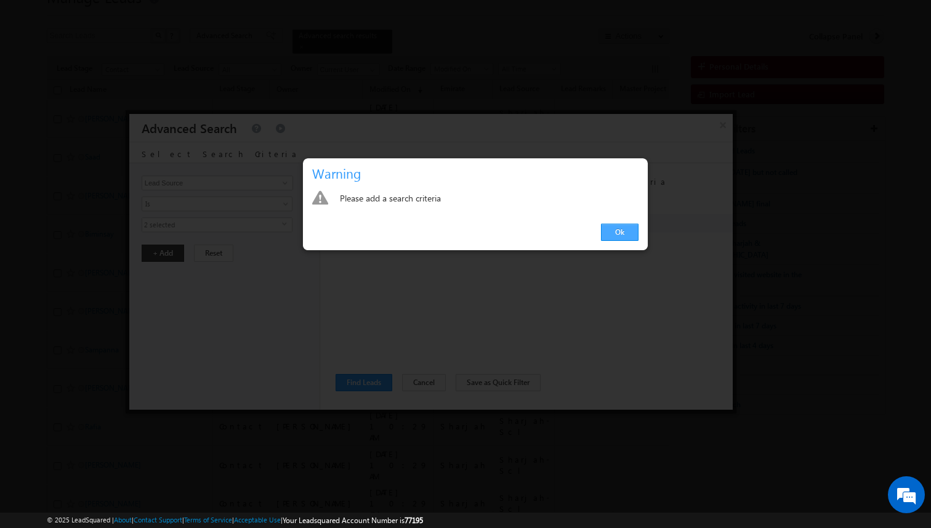
click at [607, 236] on link "Ok" at bounding box center [620, 232] width 38 height 17
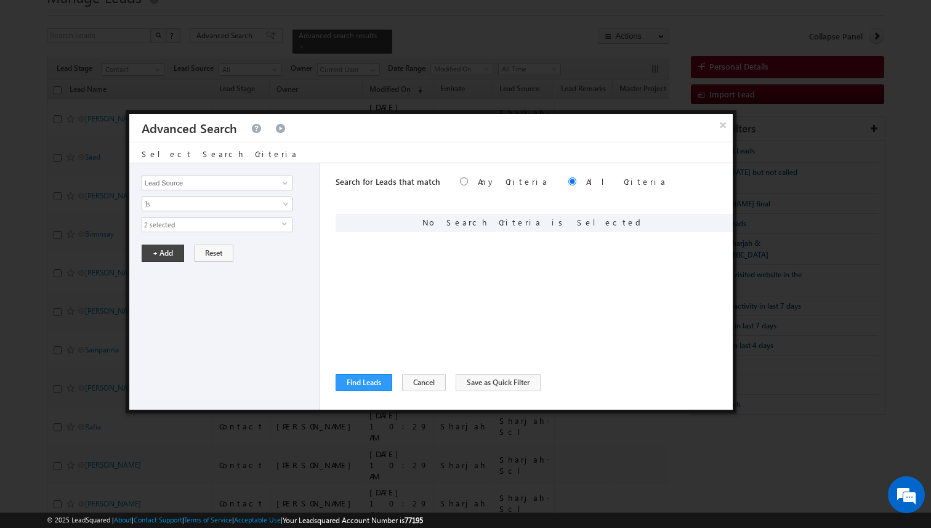
click at [255, 227] on span "2 selected" at bounding box center [212, 225] width 140 height 14
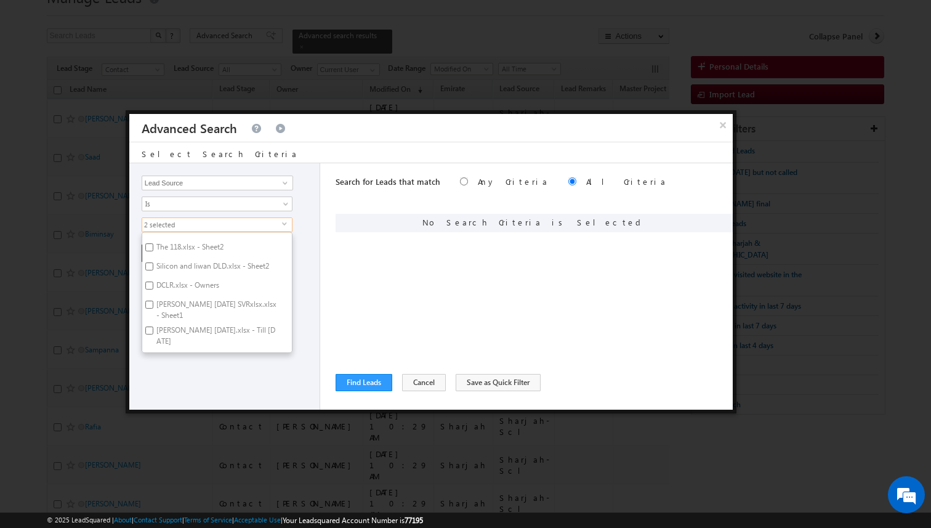
scroll to position [1875, 0]
click at [193, 341] on label "Arabian Ranches" at bounding box center [182, 349] width 81 height 19
click at [153, 344] on input "Arabian Ranches" at bounding box center [149, 348] width 8 height 8
checkbox input "false"
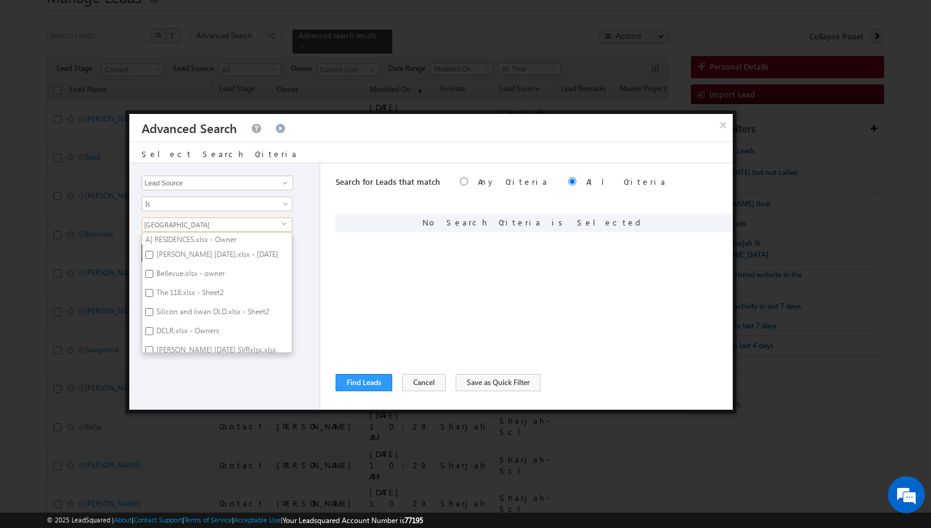
click at [323, 278] on div "Opportunity Type Lead Activity Task Sales Group Prospect Id Address 1 Address 2…" at bounding box center [431, 286] width 604 height 246
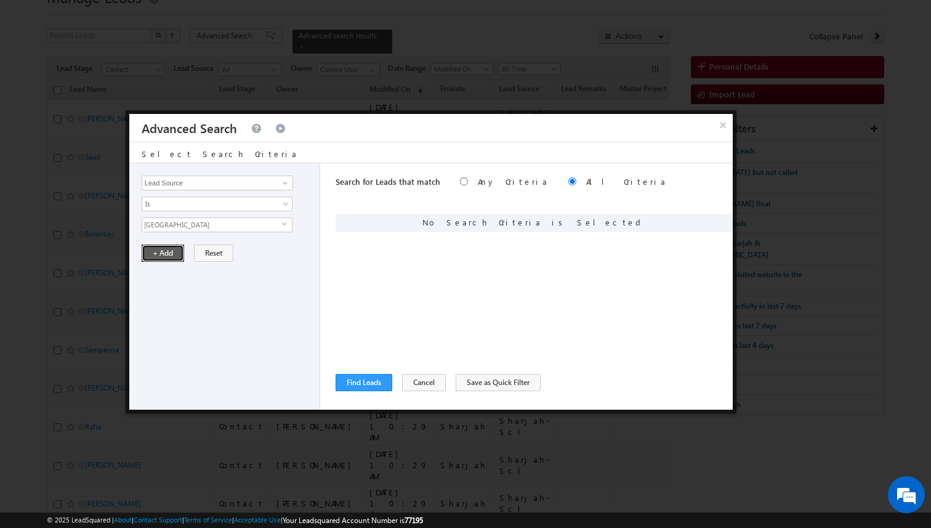
click at [170, 253] on button "+ Add" at bounding box center [163, 253] width 42 height 17
click at [371, 379] on button "Find Leads" at bounding box center [364, 382] width 57 height 17
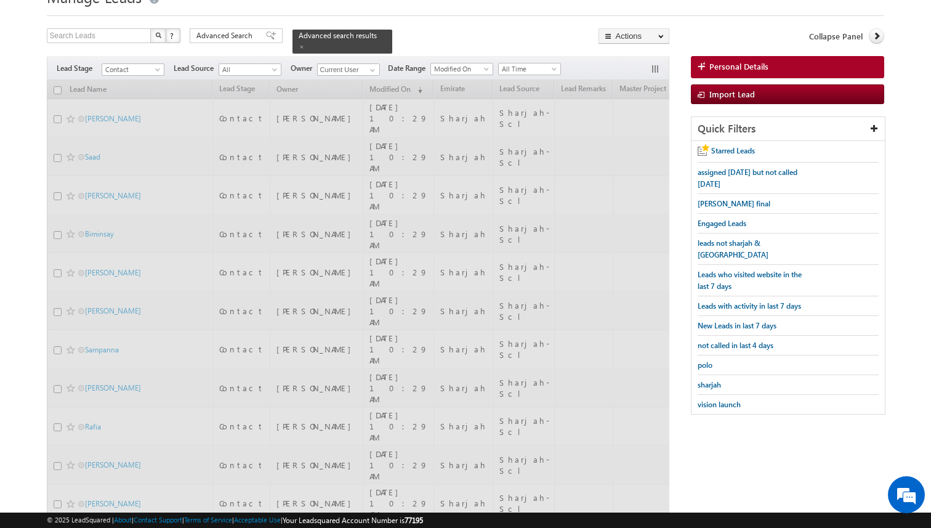
scroll to position [0, 0]
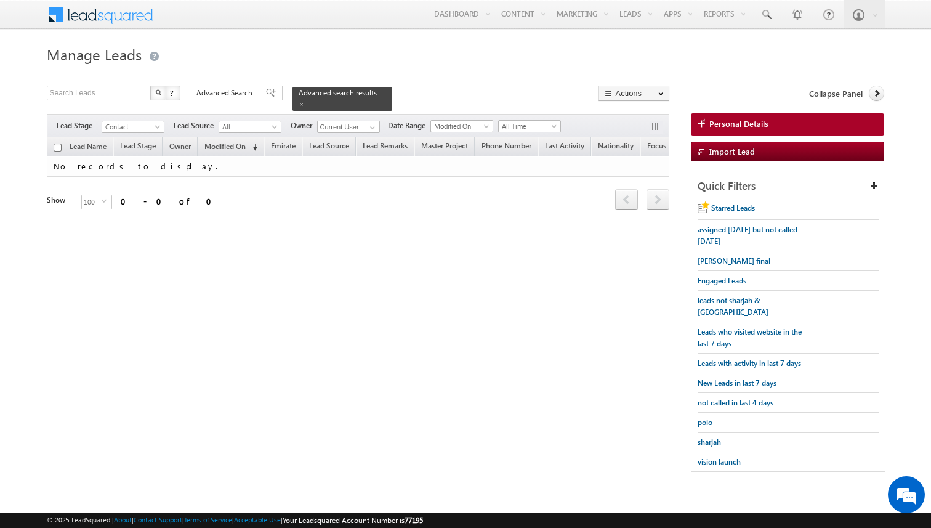
click at [243, 79] on form "Manage Leads Search Leads X ? 0 results found Advanced Search Advanced Search" at bounding box center [466, 262] width 838 height 443
click at [243, 97] on span "Advanced Search" at bounding box center [226, 92] width 60 height 11
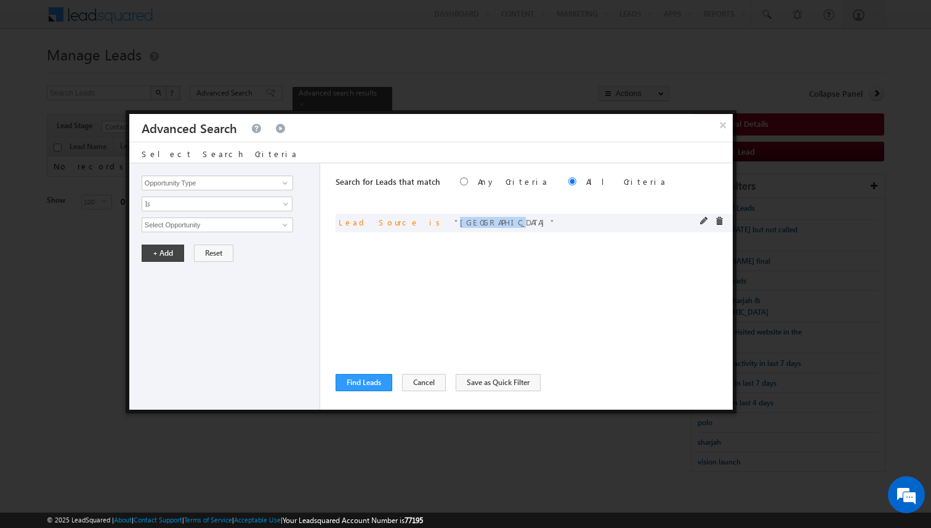
drag, startPoint x: 395, startPoint y: 221, endPoint x: 447, endPoint y: 226, distance: 52.0
click at [455, 226] on span "[GEOGRAPHIC_DATA]" at bounding box center [506, 222] width 102 height 10
click at [448, 255] on div "Search for Leads that match Any Criteria All Criteria Note that the current tri…" at bounding box center [534, 286] width 397 height 246
drag, startPoint x: 396, startPoint y: 224, endPoint x: 445, endPoint y: 226, distance: 48.7
click at [455, 226] on span "[GEOGRAPHIC_DATA]" at bounding box center [506, 222] width 102 height 10
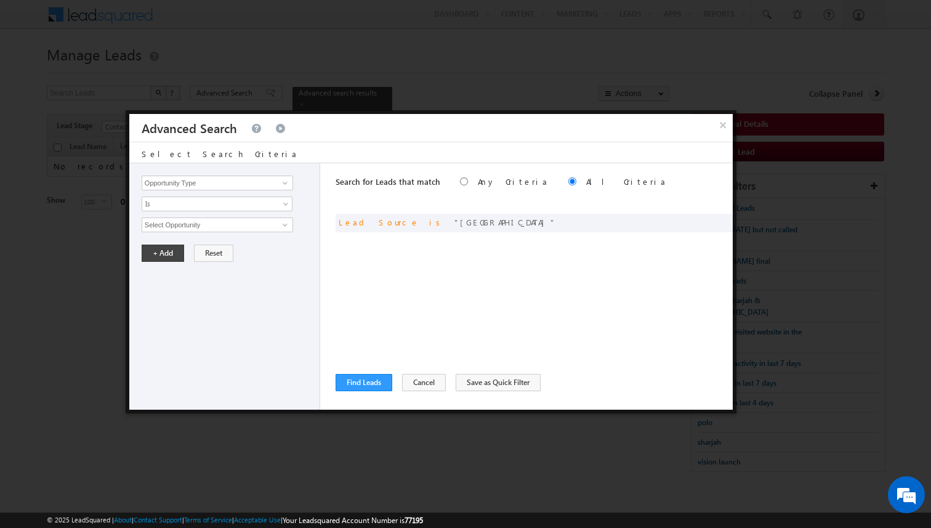
click at [447, 263] on div "Search for Leads that match Any Criteria All Criteria Note that the current tri…" at bounding box center [534, 286] width 397 height 246
click at [464, 275] on div "Search for Leads that match Any Criteria All Criteria Note that the current tri…" at bounding box center [534, 286] width 397 height 246
click at [472, 278] on div "Search for Leads that match Any Criteria All Criteria Note that the current tri…" at bounding box center [534, 286] width 397 height 246
click at [369, 385] on button "Find Leads" at bounding box center [364, 382] width 57 height 17
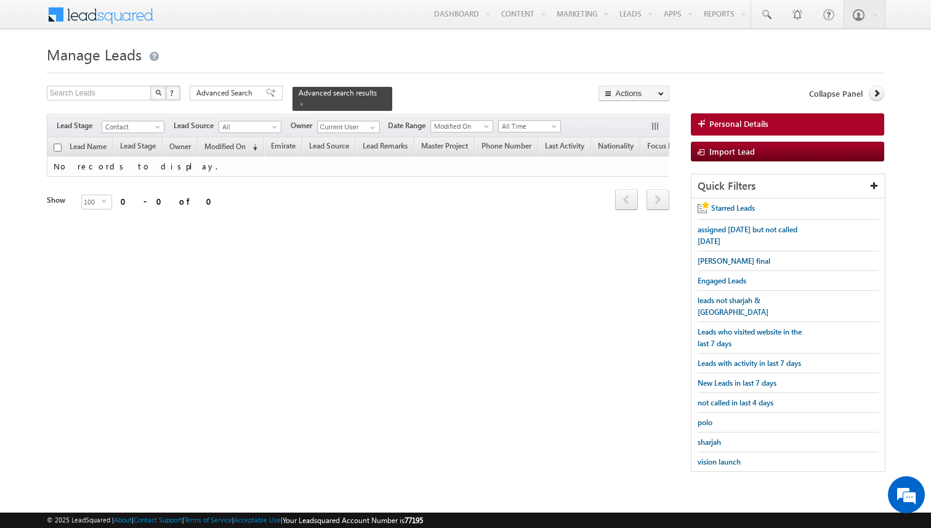
click at [18, 248] on body "Menu [PERSON_NAME] kunal .sehr awat@ indgl [PERSON_NAME]. [PERSON_NAME]." at bounding box center [465, 242] width 931 height 484
click at [34, 93] on body "Menu [PERSON_NAME] kunal .sehr awat@ indgl [PERSON_NAME]. [PERSON_NAME]." at bounding box center [465, 242] width 931 height 484
click at [234, 99] on div "Advanced Search" at bounding box center [236, 93] width 93 height 15
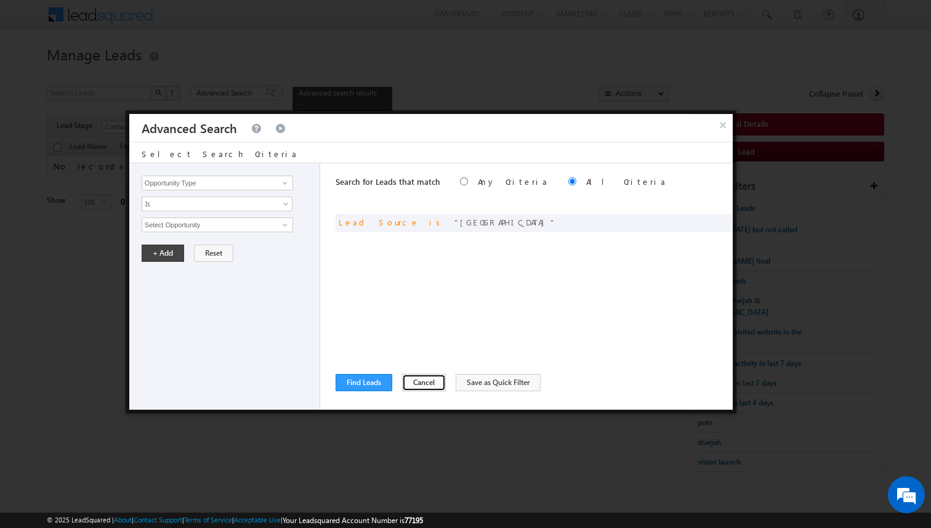
click at [411, 386] on button "Cancel" at bounding box center [424, 382] width 44 height 17
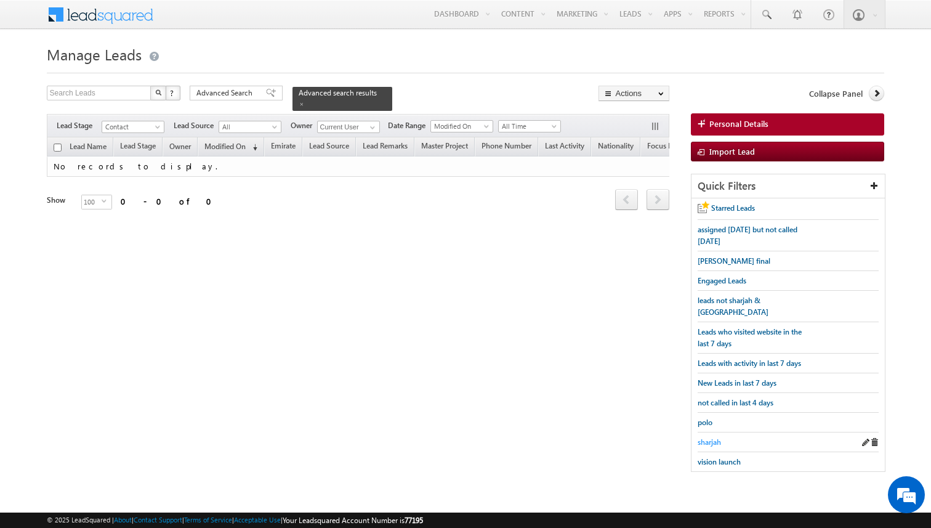
click at [710, 437] on span "sharjah" at bounding box center [709, 441] width 23 height 9
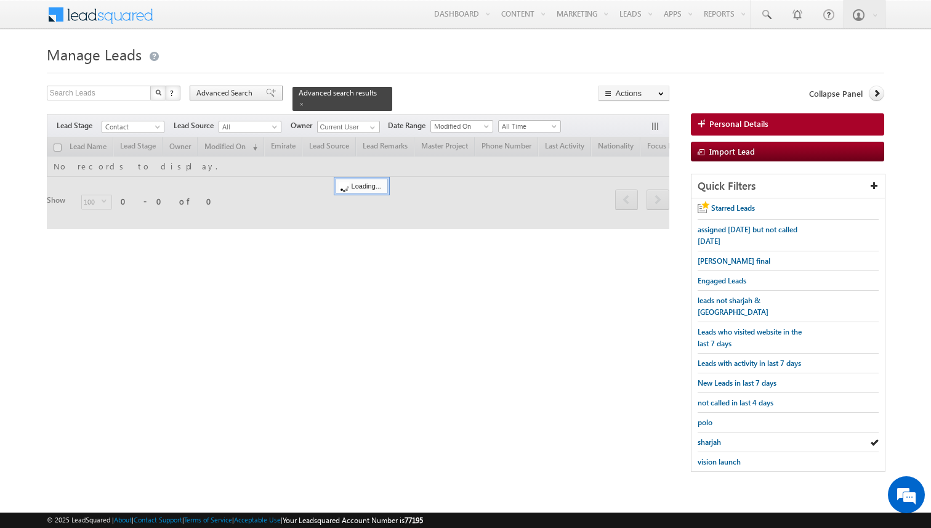
click at [241, 96] on span "Advanced Search" at bounding box center [226, 92] width 60 height 11
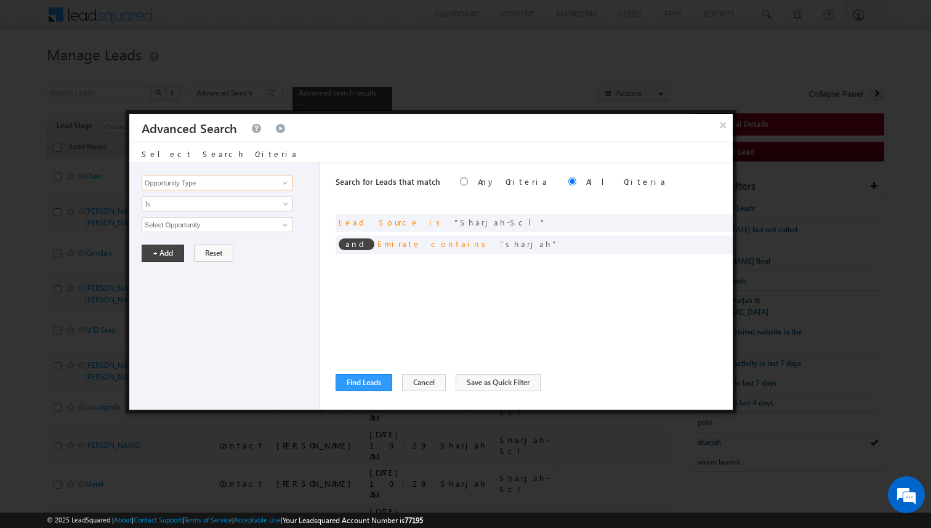
click at [232, 179] on input "Opportunity Type" at bounding box center [218, 183] width 152 height 15
type input "Lead Activity"
click at [214, 204] on span "Is" at bounding box center [209, 203] width 134 height 11
click at [185, 226] on link "Is Not" at bounding box center [217, 230] width 150 height 11
click at [185, 226] on input "Select Activity" at bounding box center [218, 224] width 152 height 15
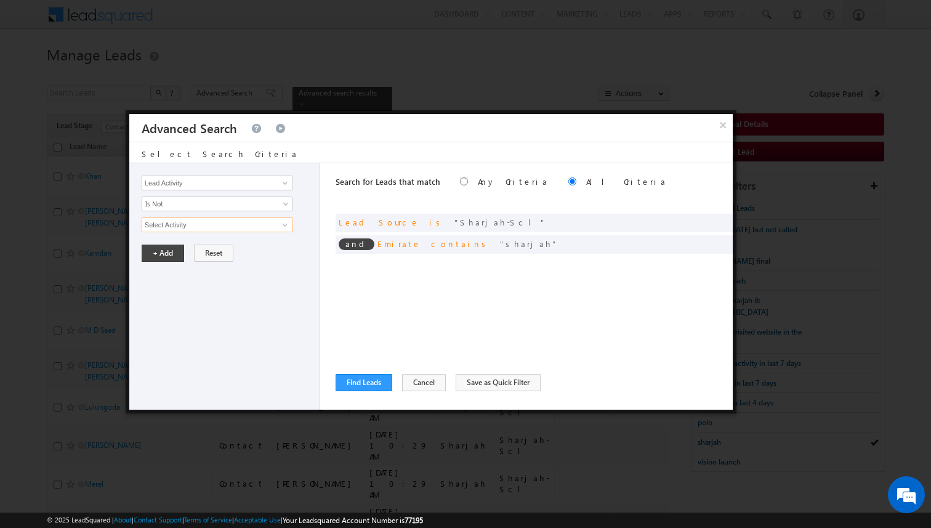
type input "o"
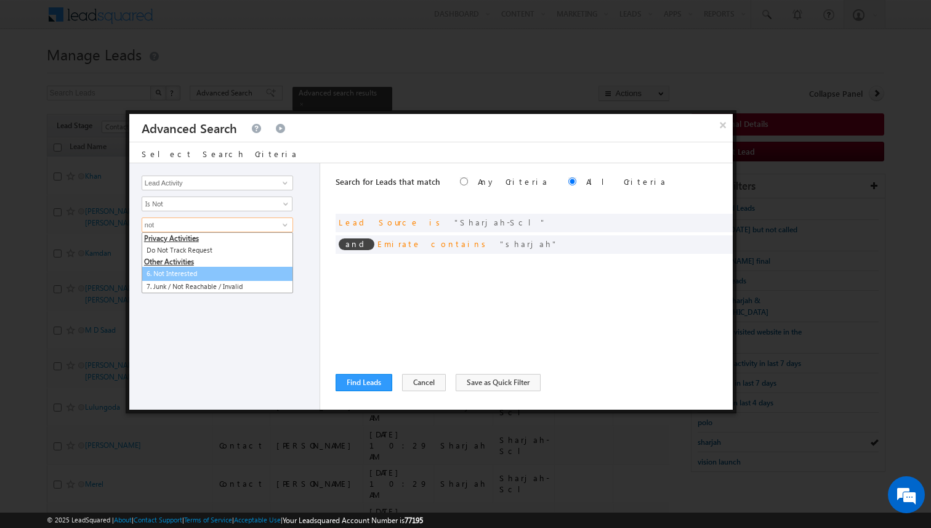
click at [179, 272] on link "6. Not Interested" at bounding box center [218, 274] width 152 height 14
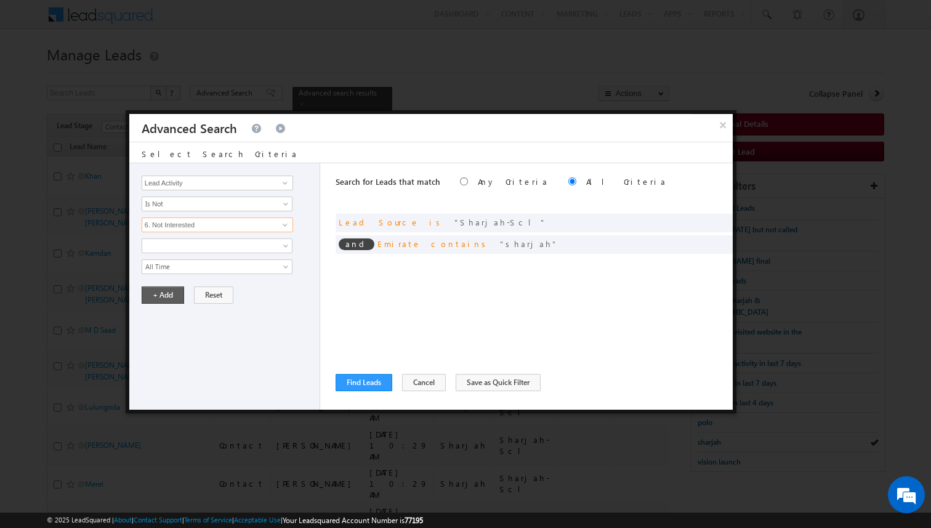
type input "6. Not Interested"
click at [169, 292] on button "+ Add" at bounding box center [163, 294] width 42 height 17
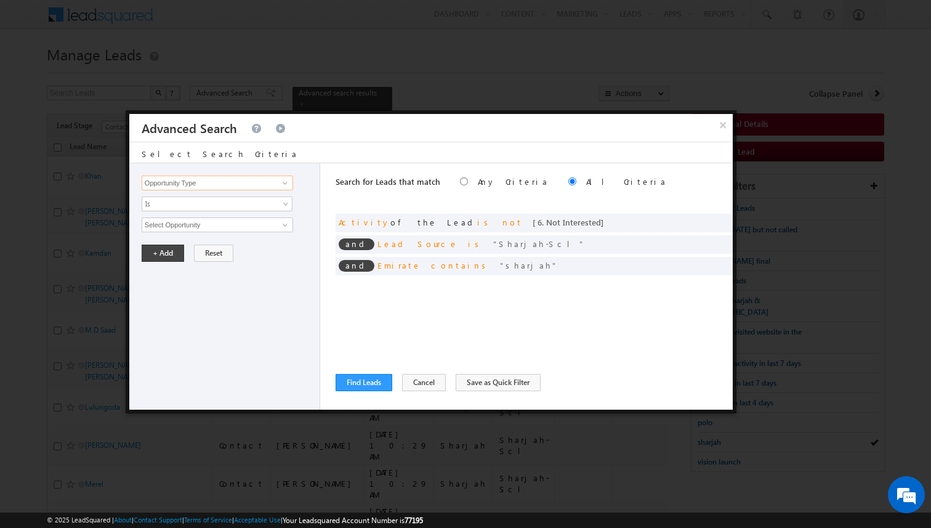
click at [207, 185] on input "Opportunity Type" at bounding box center [218, 183] width 152 height 15
type input "n"
type input "Lead Activity"
click at [200, 200] on span "Is" at bounding box center [209, 203] width 134 height 11
click at [187, 227] on link "Is Not" at bounding box center [217, 230] width 150 height 11
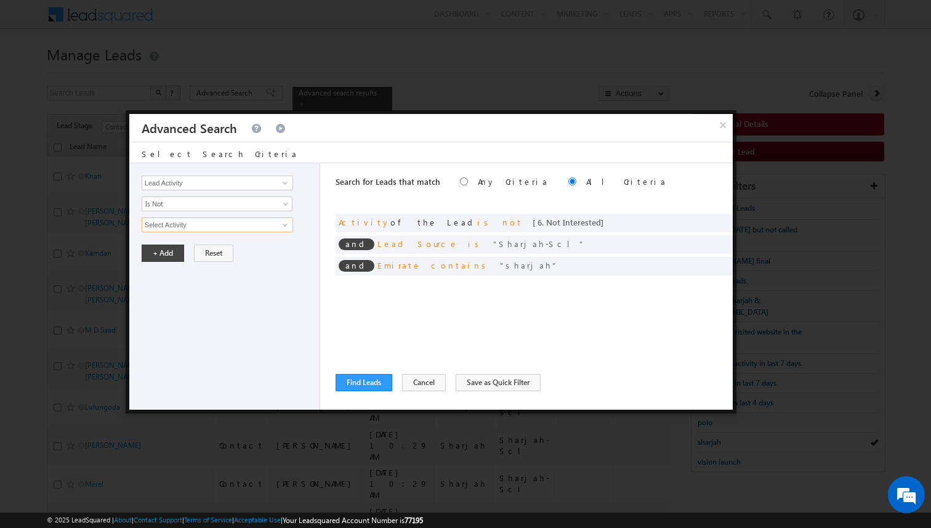
click at [187, 227] on input "Select Activity" at bounding box center [218, 224] width 152 height 15
click at [212, 227] on input "6. Not Interested" at bounding box center [218, 224] width 152 height 15
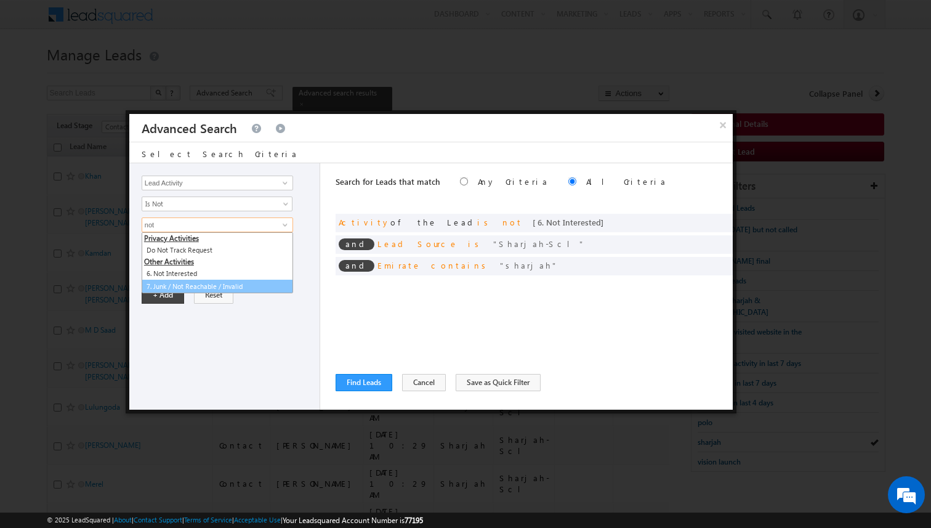
click at [213, 281] on link "7. Junk / Not Reachable / Invalid" at bounding box center [218, 287] width 152 height 14
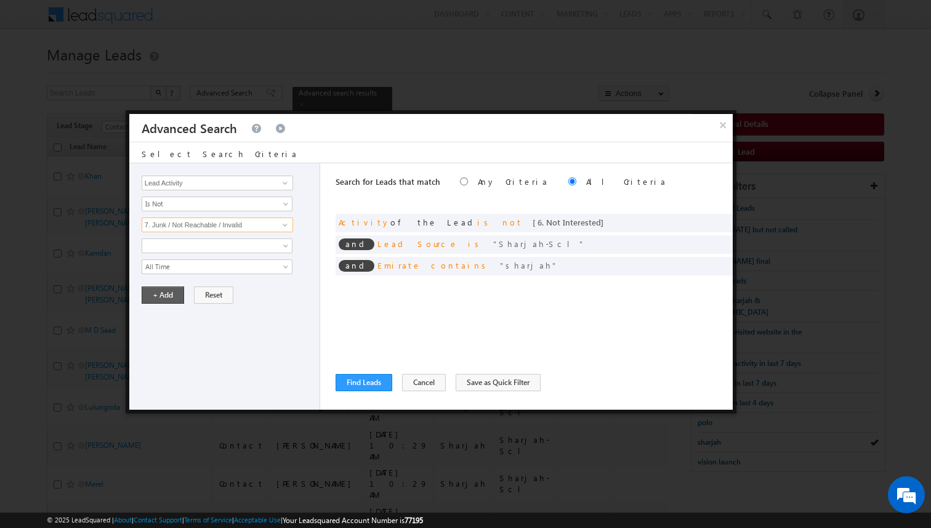
type input "7. Junk / Not Reachable / Invalid"
click at [165, 297] on button "+ Add" at bounding box center [163, 294] width 42 height 17
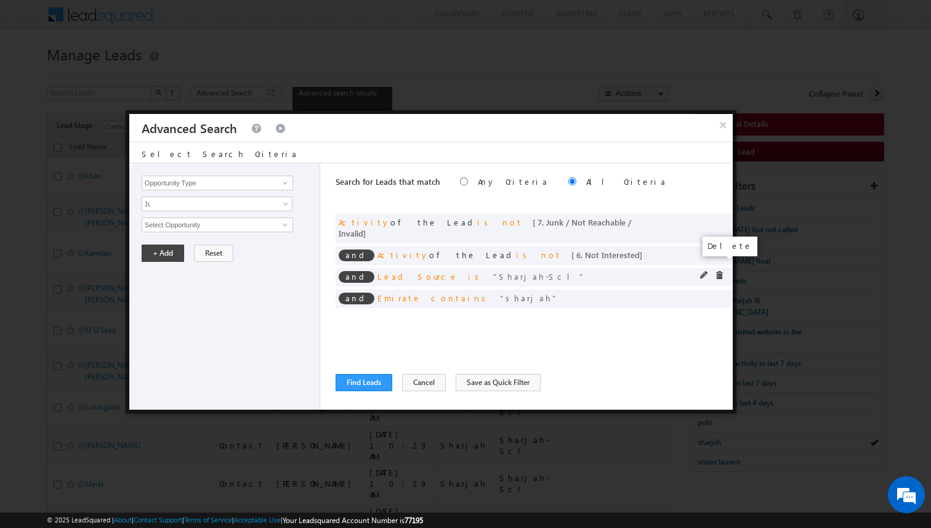
click at [718, 271] on span at bounding box center [719, 275] width 9 height 9
click at [0, 0] on span at bounding box center [0, 0] width 0 height 0
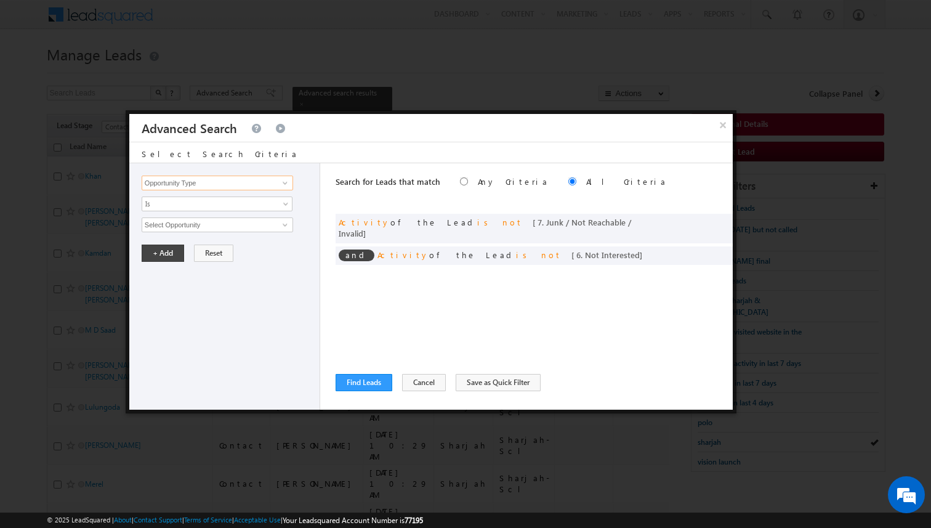
click at [261, 185] on input "Opportunity Type" at bounding box center [218, 183] width 152 height 15
type input "Lead Source"
click at [236, 228] on span "None Selected" at bounding box center [212, 225] width 140 height 14
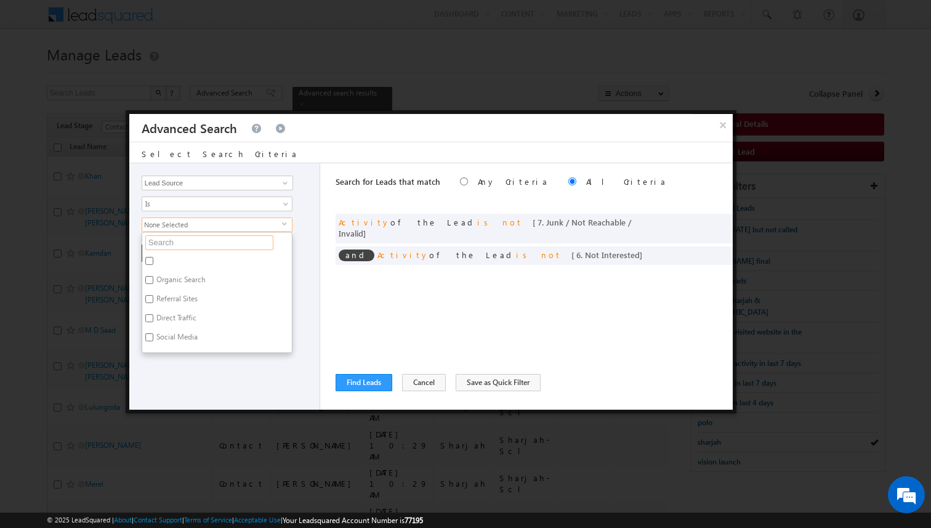
click at [217, 238] on input "text" at bounding box center [209, 242] width 128 height 15
type input "l"
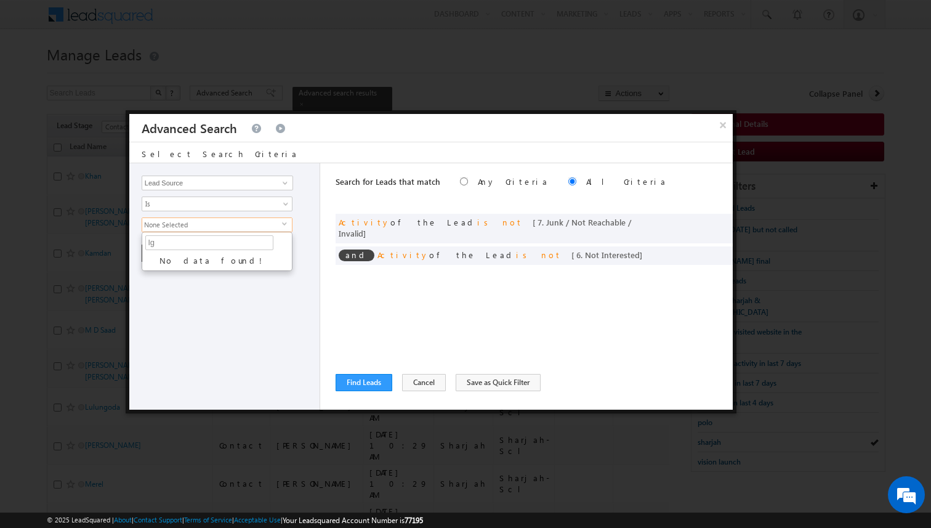
type input "l"
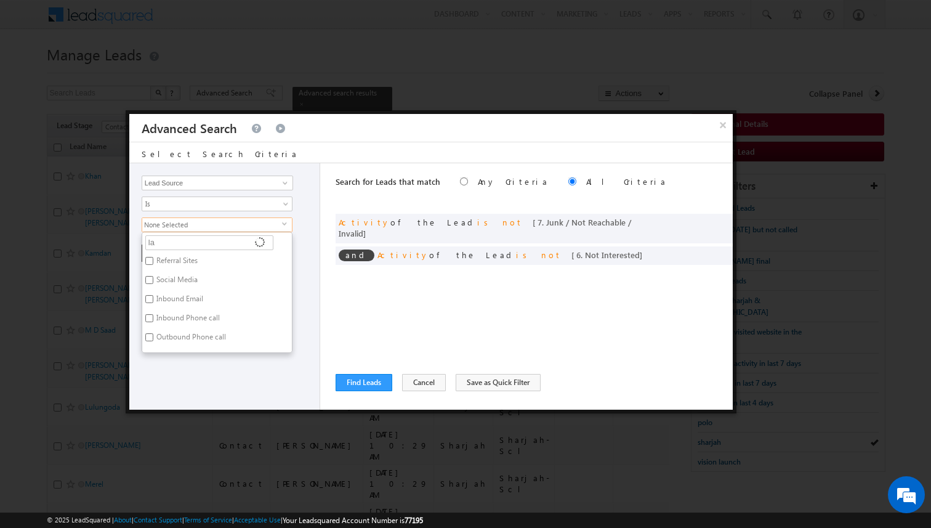
type input "lag"
click at [197, 259] on label "[GEOGRAPHIC_DATA]" at bounding box center [190, 262] width 96 height 19
click at [153, 259] on input "[GEOGRAPHIC_DATA]" at bounding box center [149, 261] width 8 height 8
checkbox input "true"
click at [197, 274] on label "Damac Lagoons.xlsx - Sheet1" at bounding box center [202, 281] width 121 height 19
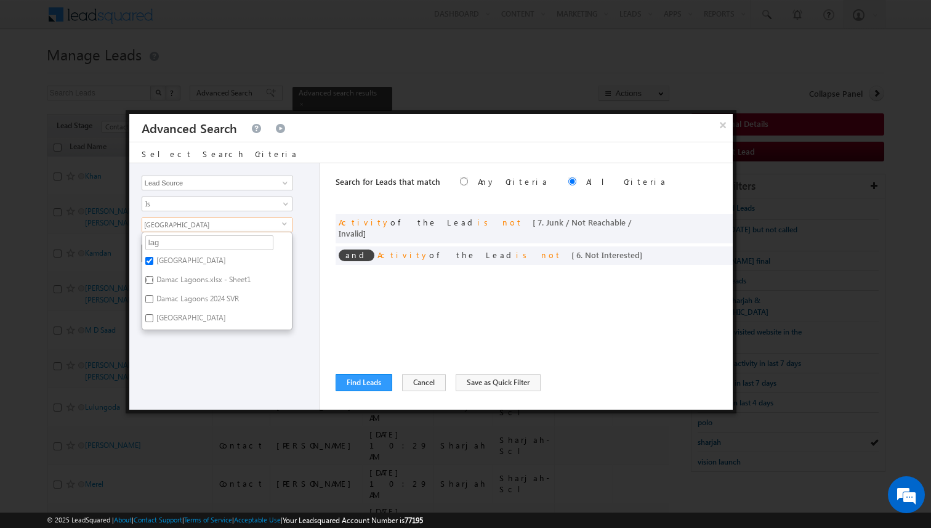
click at [153, 276] on input "Damac Lagoons.xlsx - Sheet1" at bounding box center [149, 280] width 8 height 8
checkbox input "true"
click at [196, 293] on label "Damac Lagoons 2024 SVR" at bounding box center [196, 300] width 109 height 19
click at [153, 295] on input "Damac Lagoons 2024 SVR" at bounding box center [149, 299] width 8 height 8
checkbox input "true"
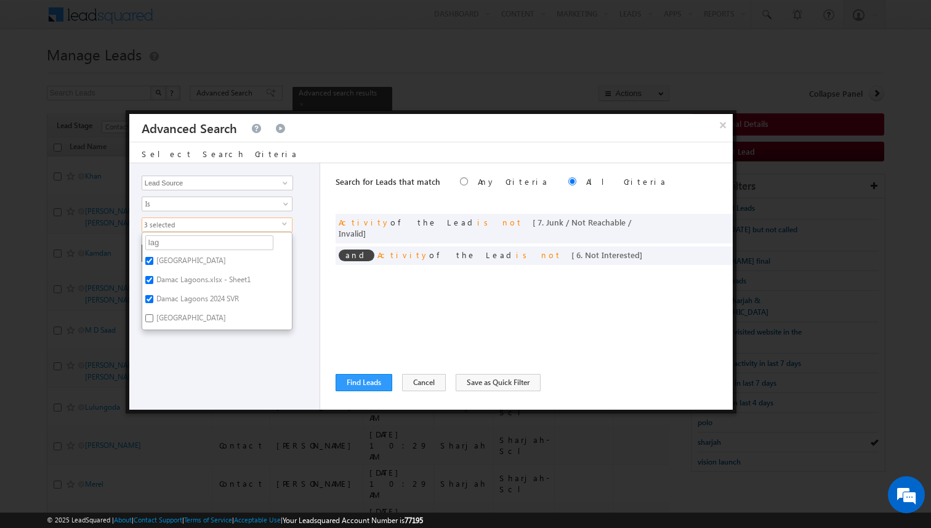
click at [289, 341] on div "Opportunity Type Lead Activity Task Sales Group Prospect Id Address 1 Address 2…" at bounding box center [224, 286] width 191 height 246
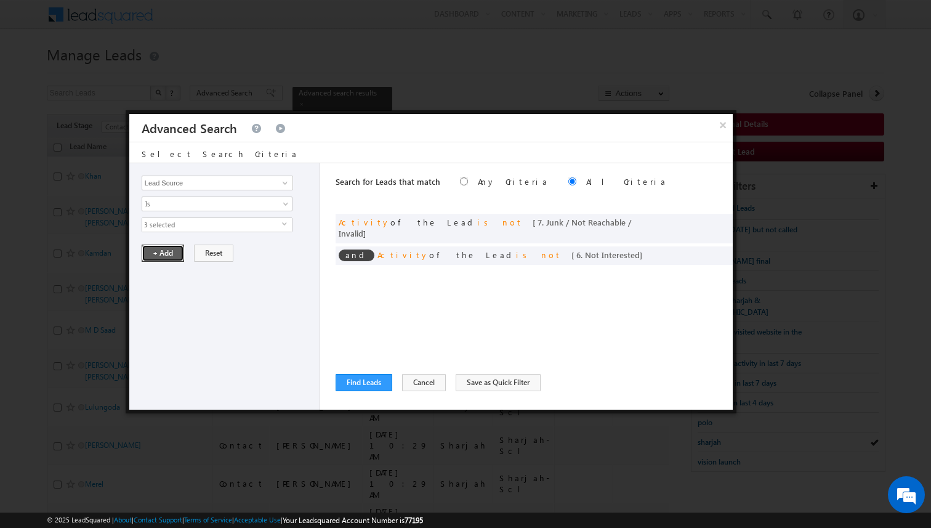
click at [174, 254] on button "+ Add" at bounding box center [163, 253] width 42 height 17
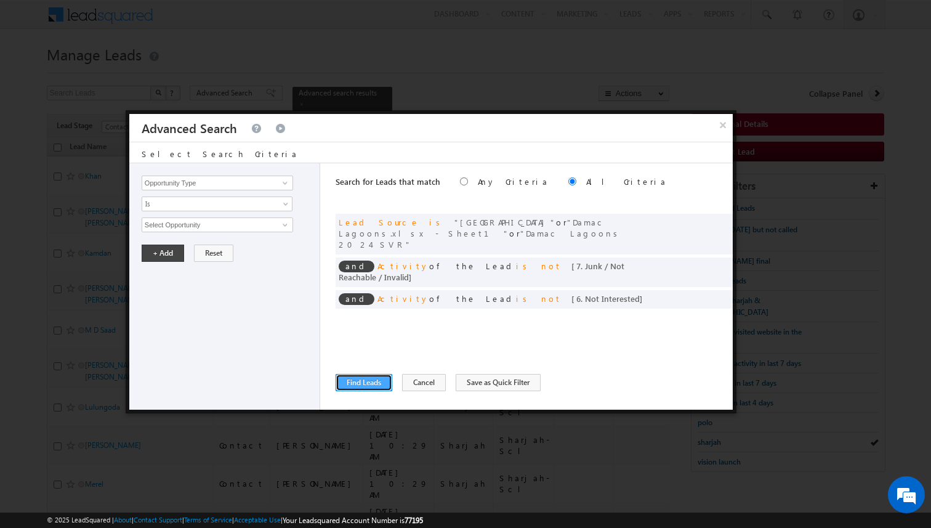
click at [352, 384] on button "Find Leads" at bounding box center [364, 382] width 57 height 17
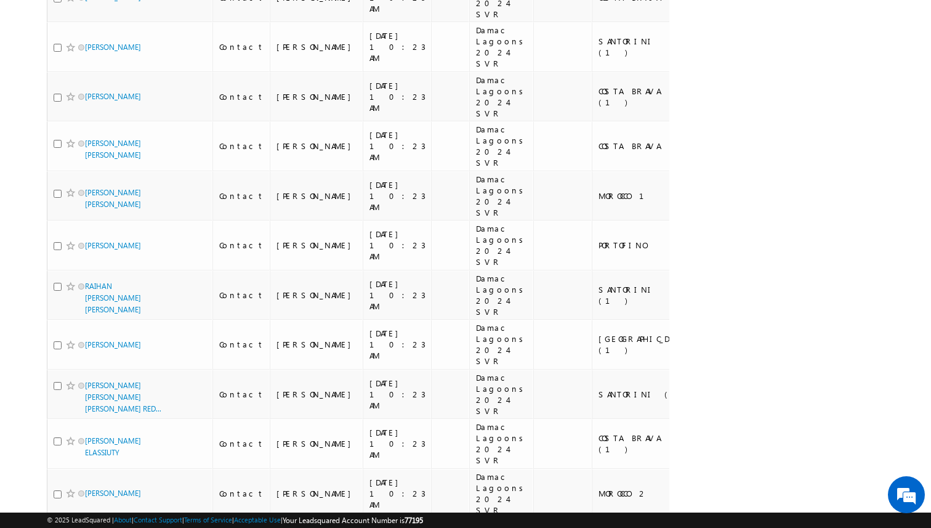
scroll to position [3738, 0]
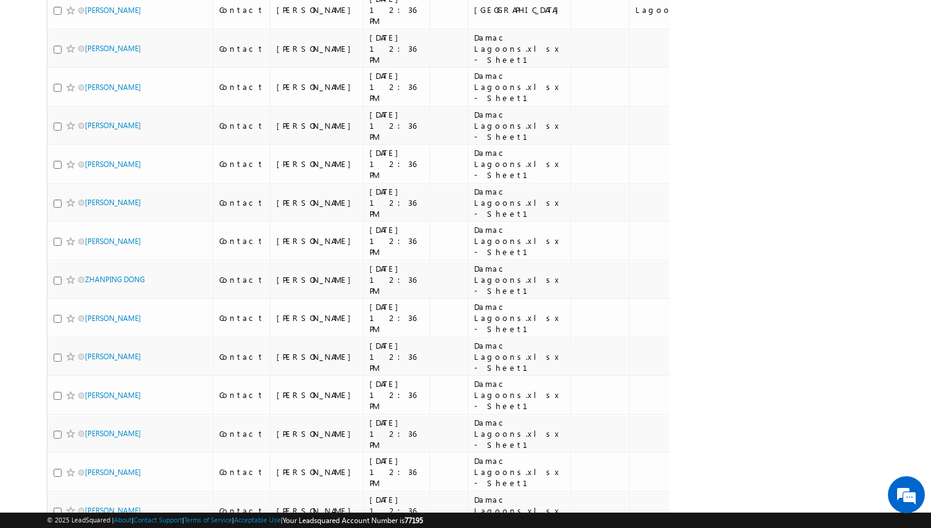
scroll to position [0, 0]
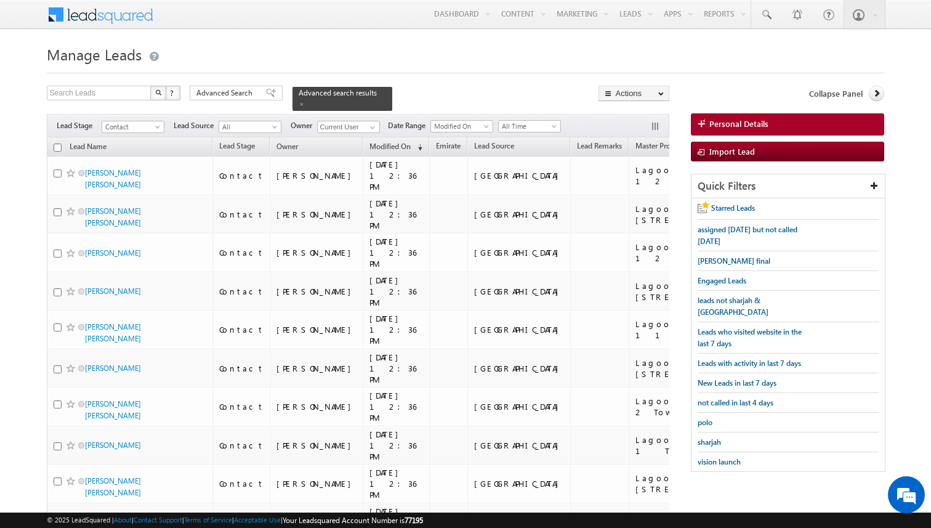
click at [56, 147] on div "Disengaged" at bounding box center [102, 155] width 94 height 27
click at [59, 148] on input "checkbox" at bounding box center [58, 147] width 8 height 8
checkbox input "true"
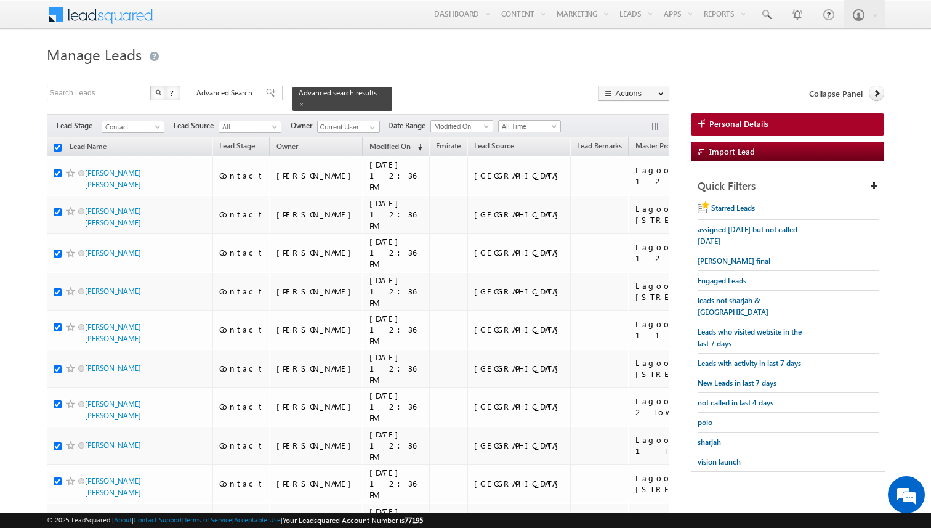
checkbox input "true"
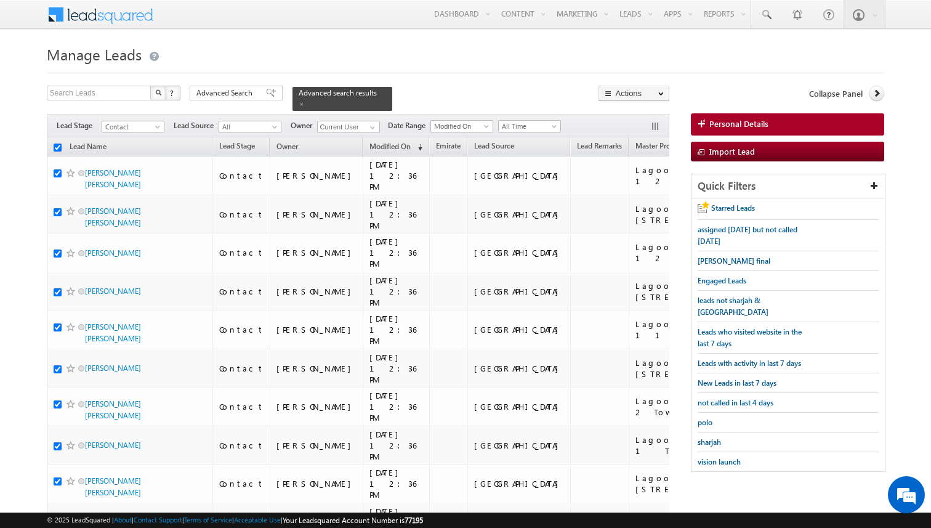
checkbox input "true"
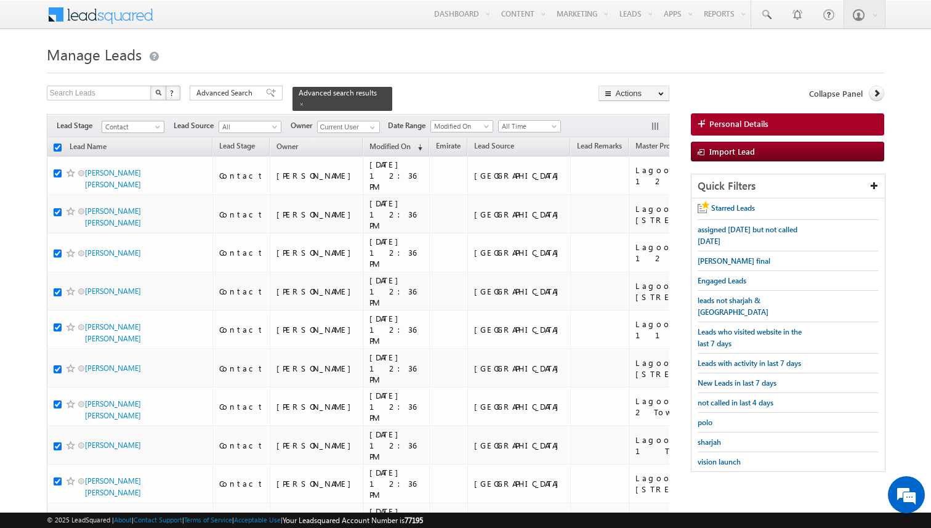
checkbox input "true"
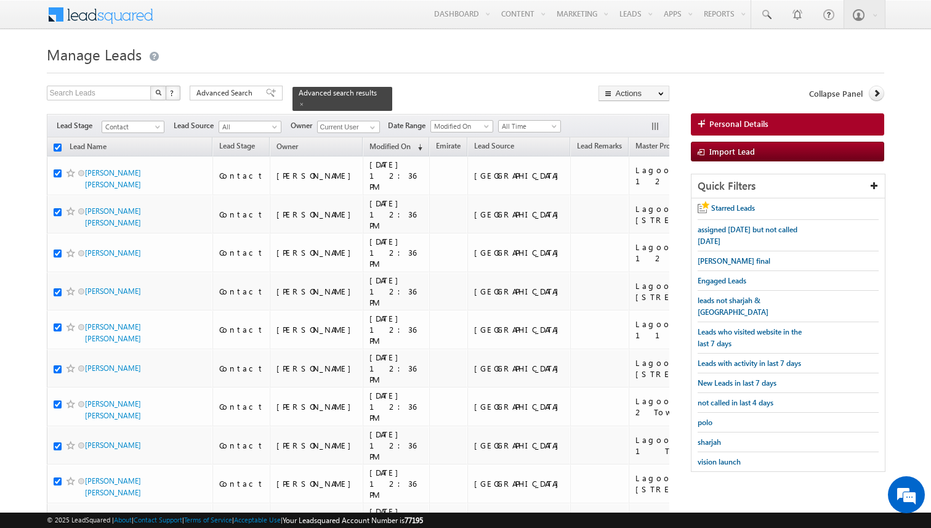
checkbox input "true"
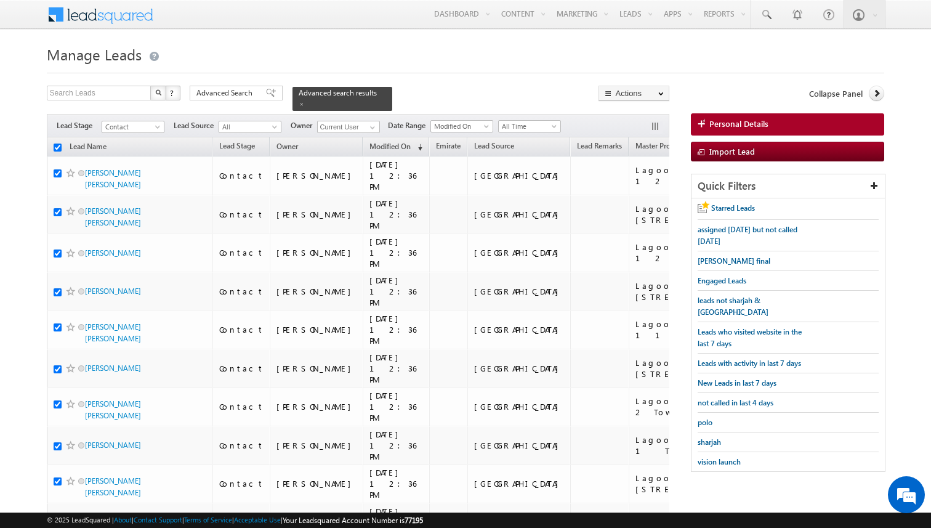
checkbox input "true"
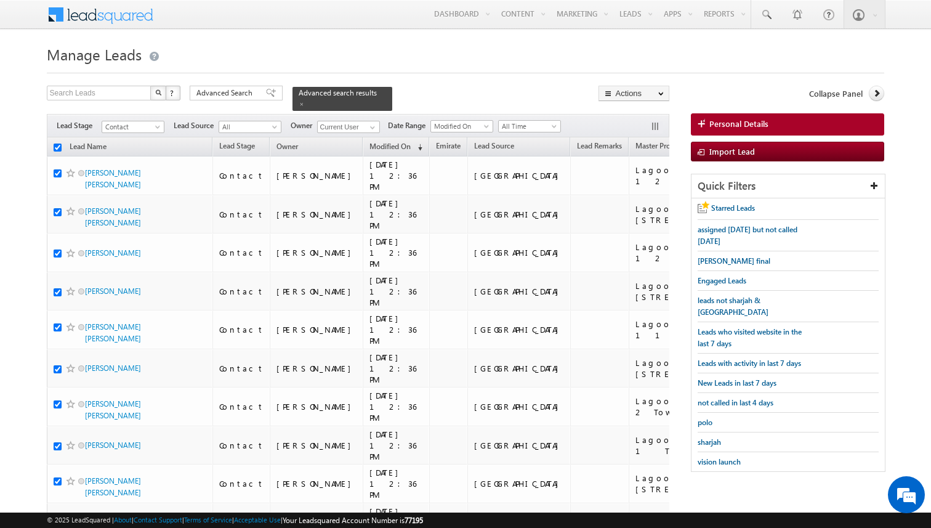
checkbox input "true"
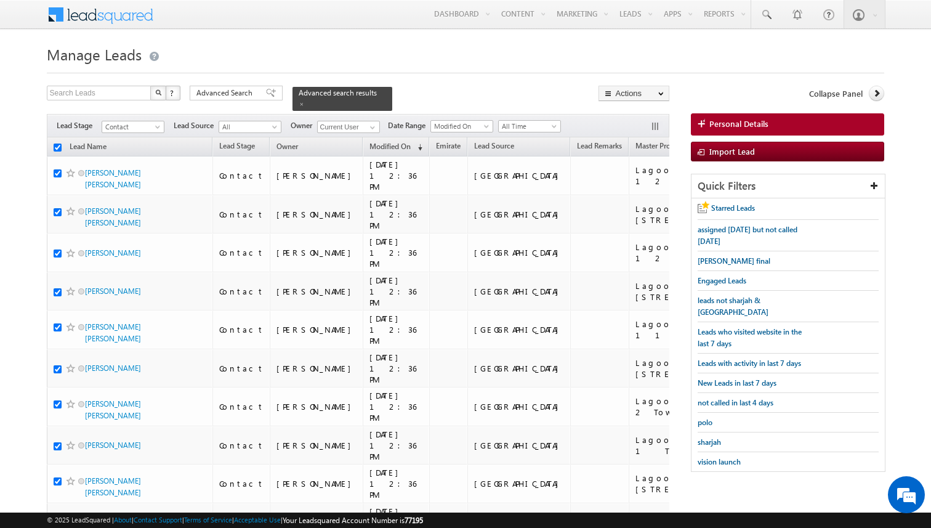
checkbox input "true"
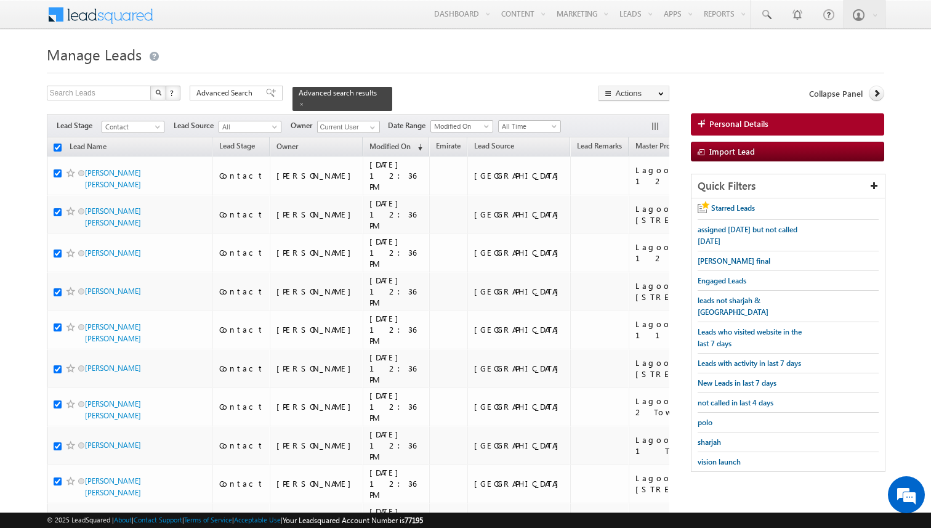
checkbox input "true"
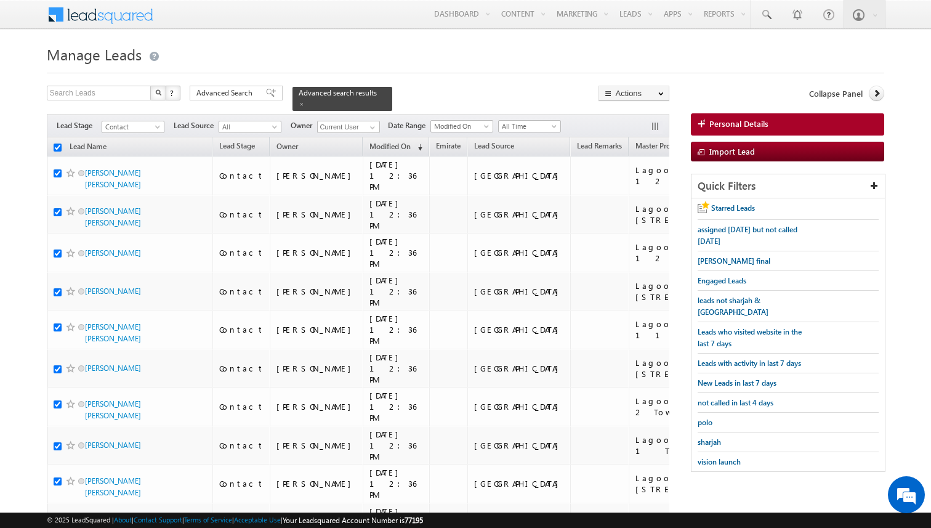
checkbox input "true"
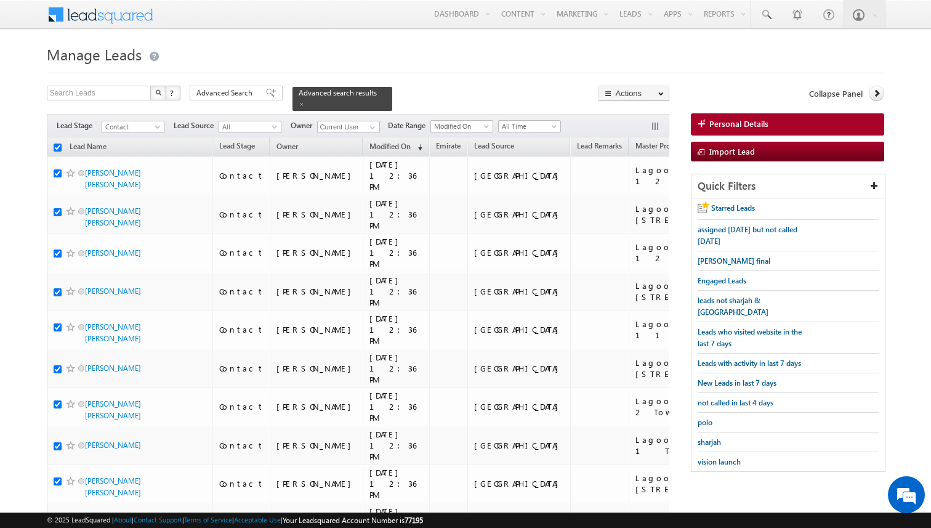
checkbox input "true"
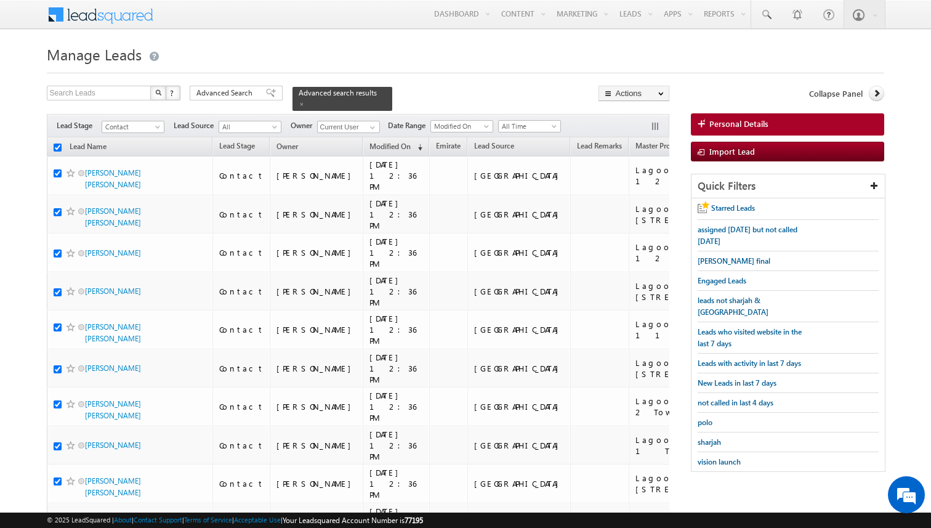
checkbox input "true"
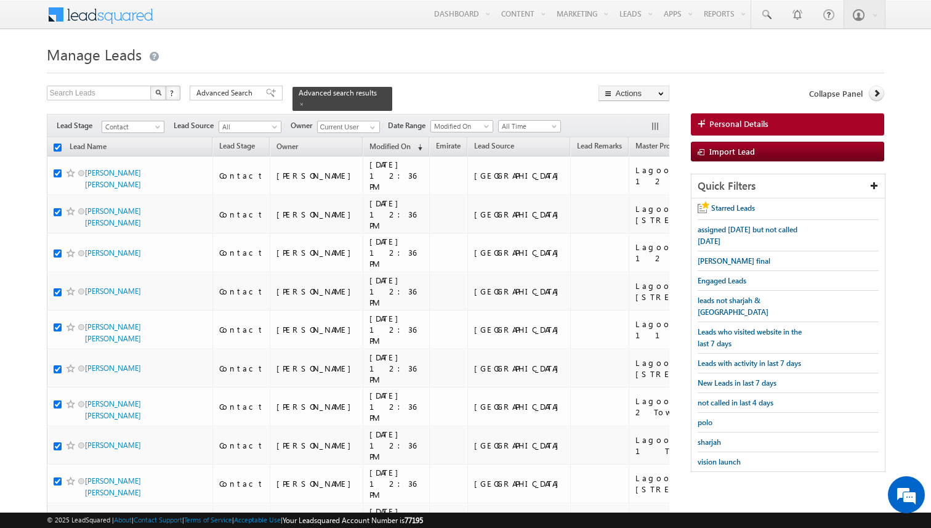
checkbox input "true"
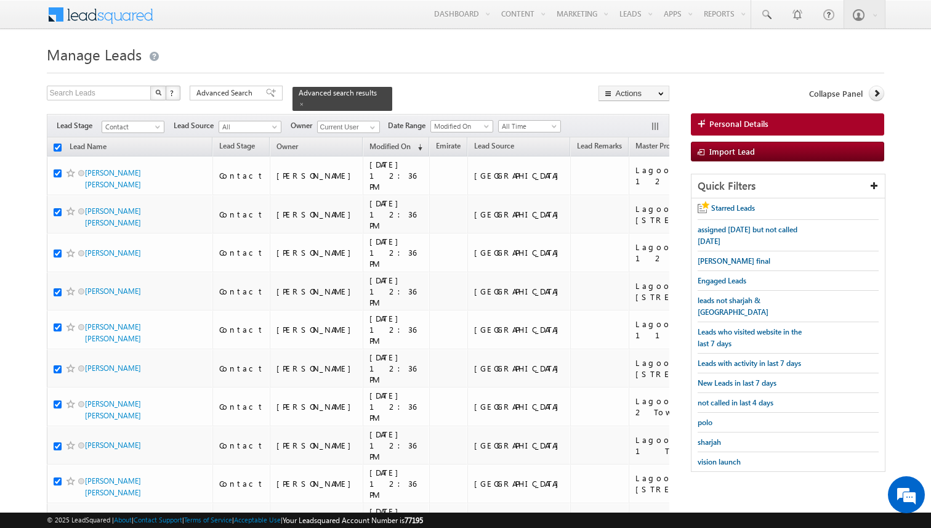
checkbox input "true"
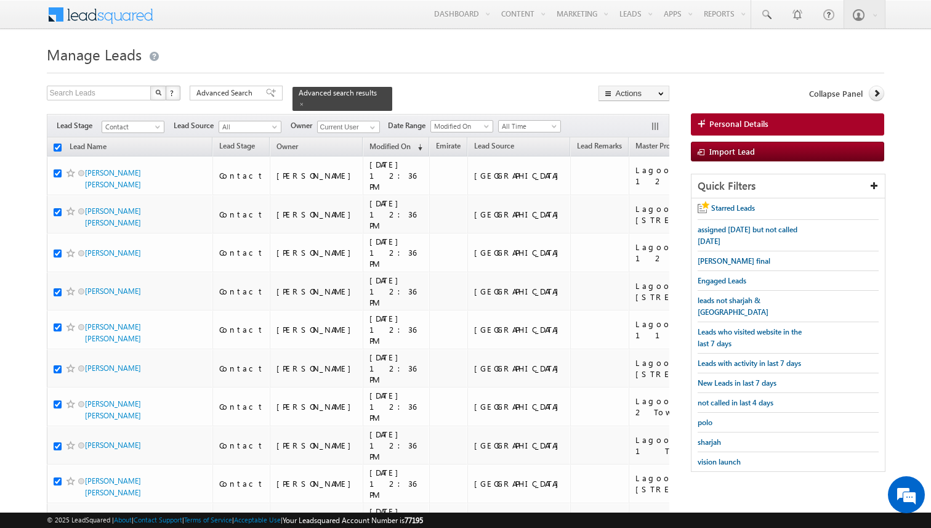
checkbox input "true"
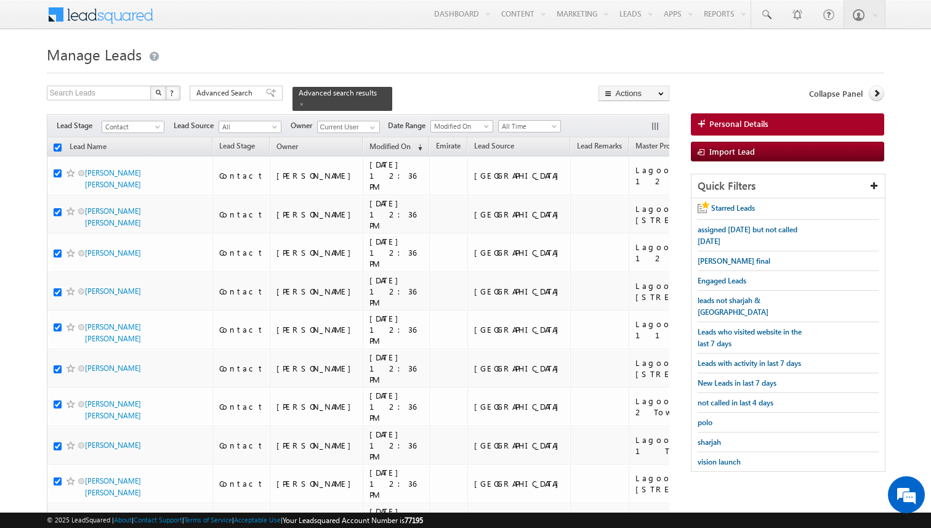
checkbox input "true"
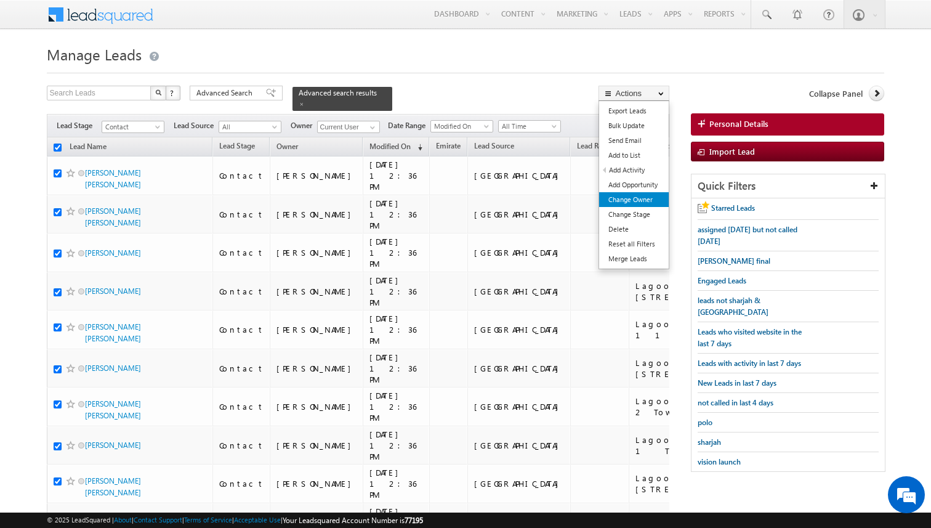
click at [631, 200] on link "Change Owner" at bounding box center [634, 199] width 70 height 15
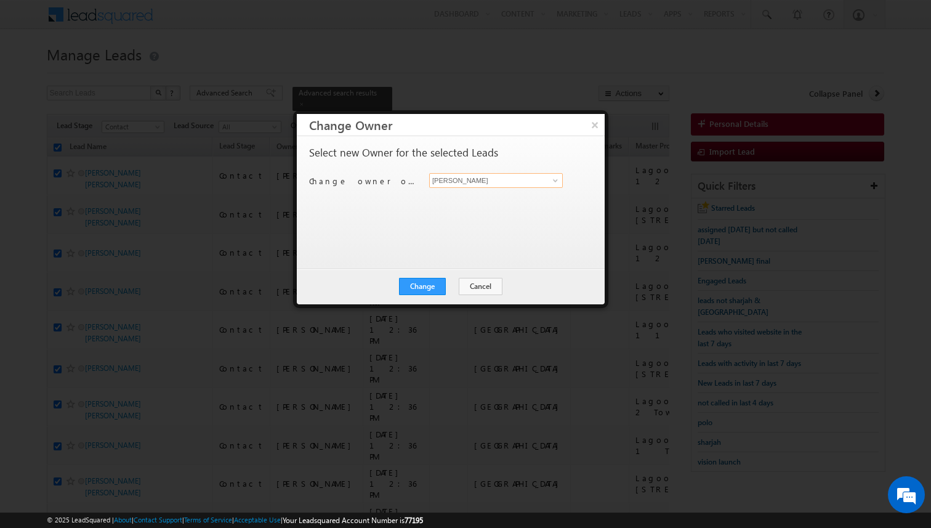
click at [472, 182] on input "[PERSON_NAME]" at bounding box center [496, 180] width 134 height 15
click at [433, 283] on button "Change" at bounding box center [422, 286] width 47 height 17
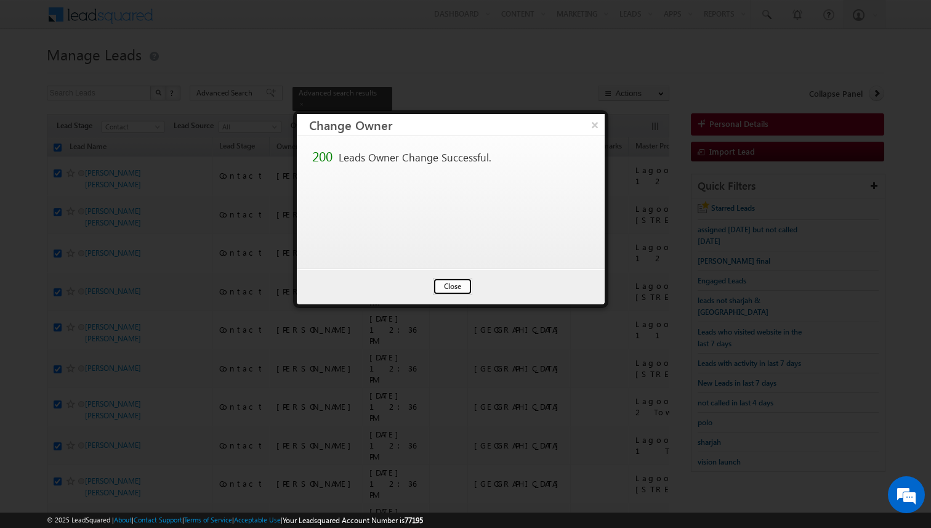
click at [444, 285] on button "Close" at bounding box center [452, 286] width 39 height 17
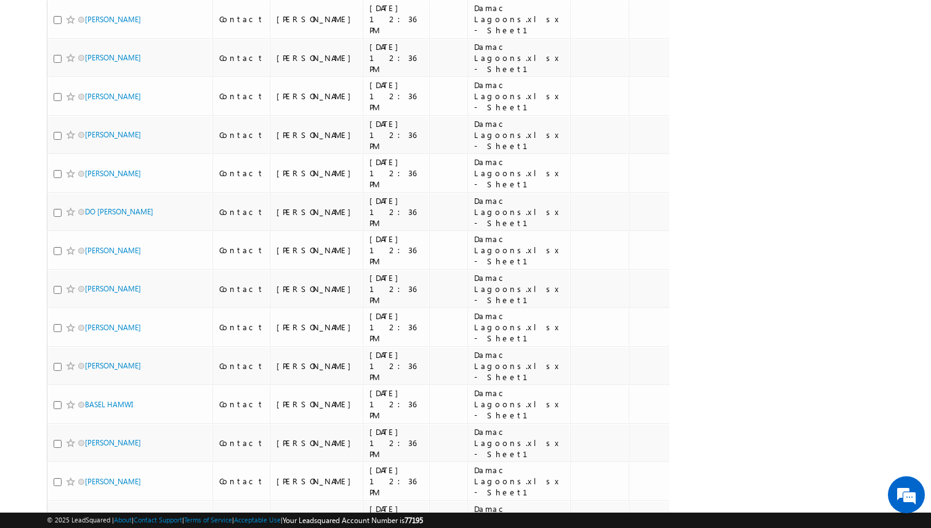
scroll to position [7063, 0]
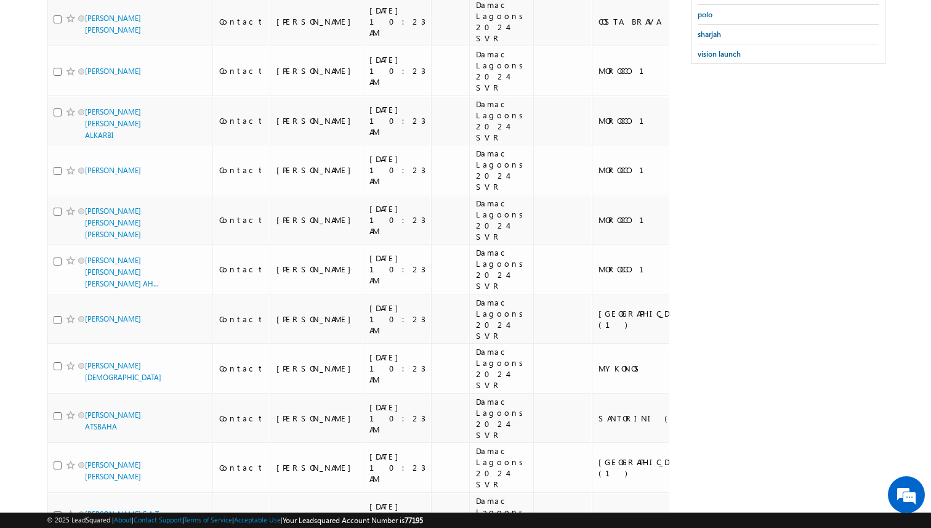
scroll to position [0, 0]
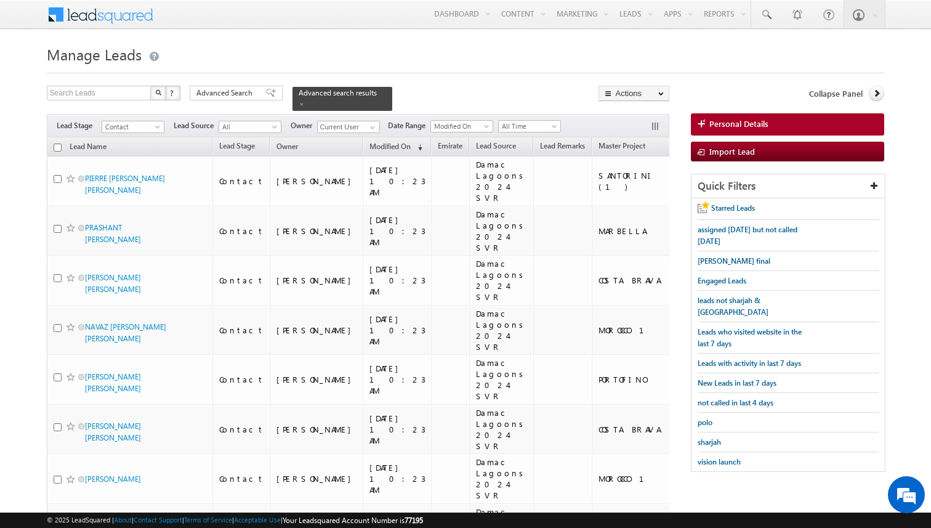
click at [55, 145] on input "checkbox" at bounding box center [58, 147] width 8 height 8
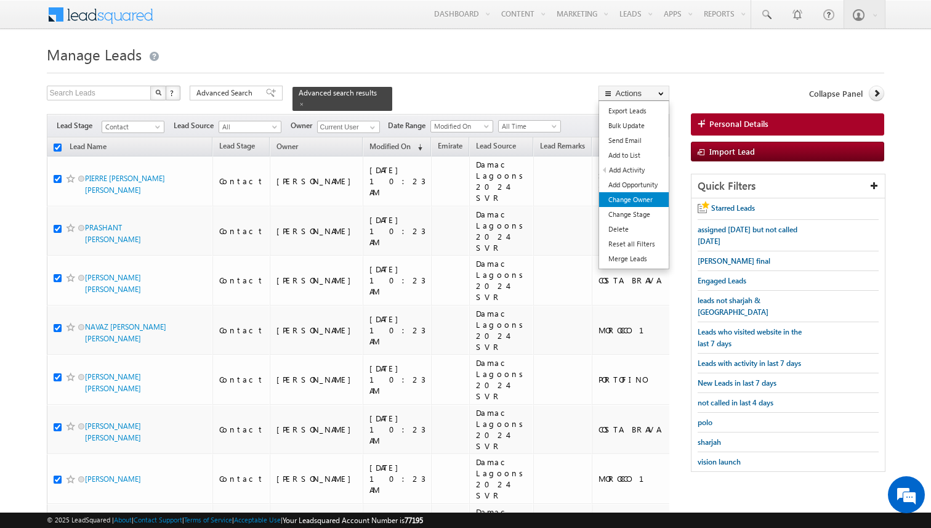
click at [637, 204] on link "Change Owner" at bounding box center [634, 199] width 70 height 15
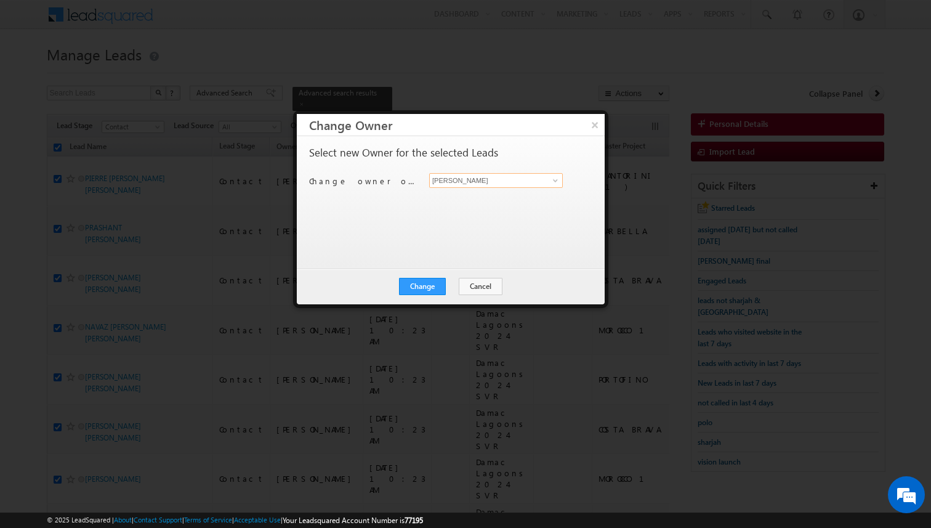
click at [452, 177] on input "[PERSON_NAME]" at bounding box center [496, 180] width 134 height 15
click at [432, 289] on button "Change" at bounding box center [422, 286] width 47 height 17
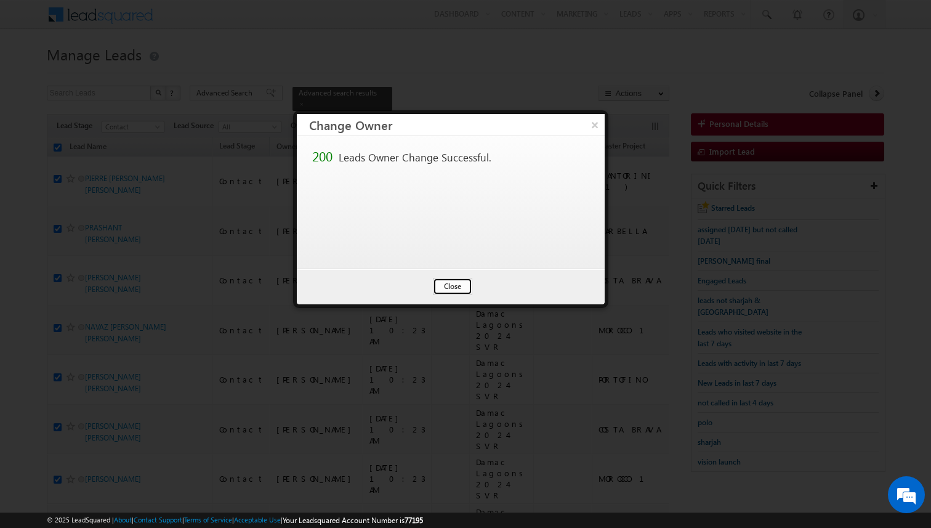
click at [444, 286] on button "Close" at bounding box center [452, 286] width 39 height 17
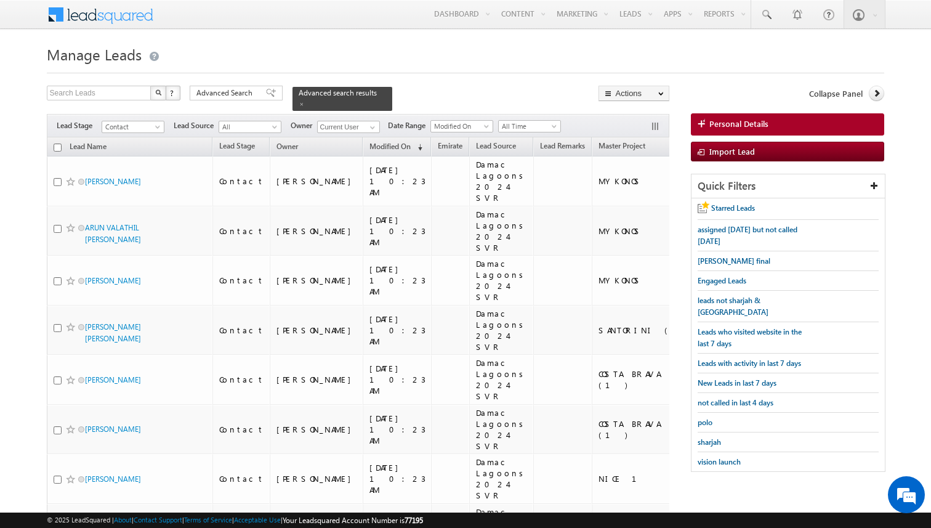
click at [388, 55] on h1 "Manage Leads" at bounding box center [466, 53] width 838 height 24
click at [374, 127] on span at bounding box center [373, 128] width 10 height 10
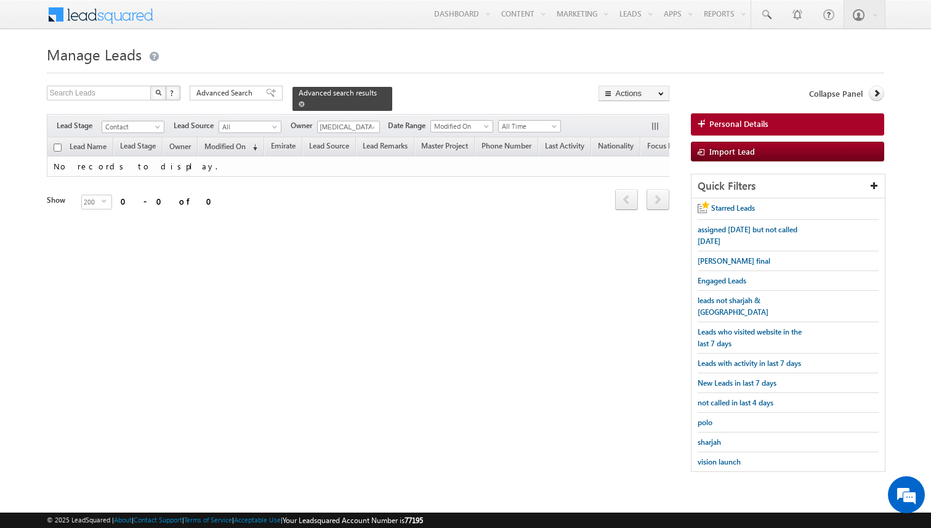
click at [299, 103] on span at bounding box center [302, 104] width 6 height 6
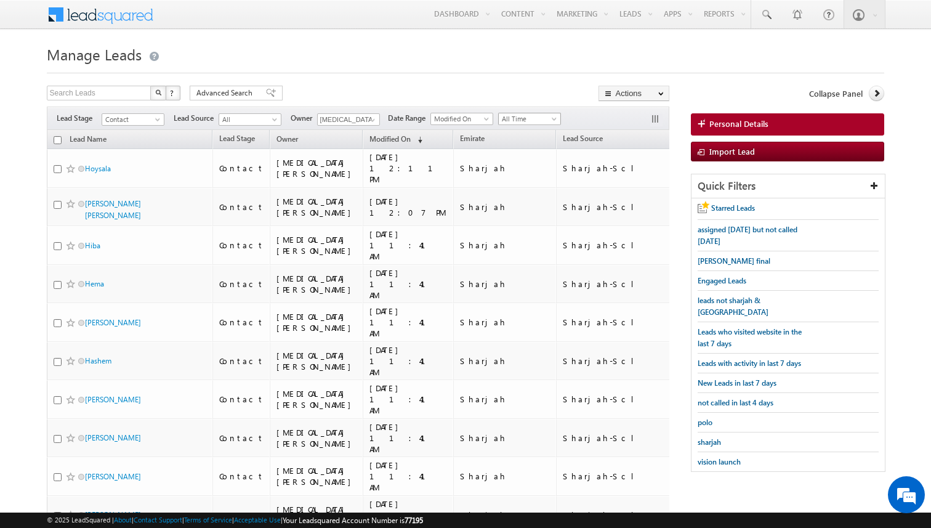
click at [551, 121] on span at bounding box center [556, 121] width 10 height 10
click at [516, 171] on link "[DATE]" at bounding box center [526, 171] width 62 height 11
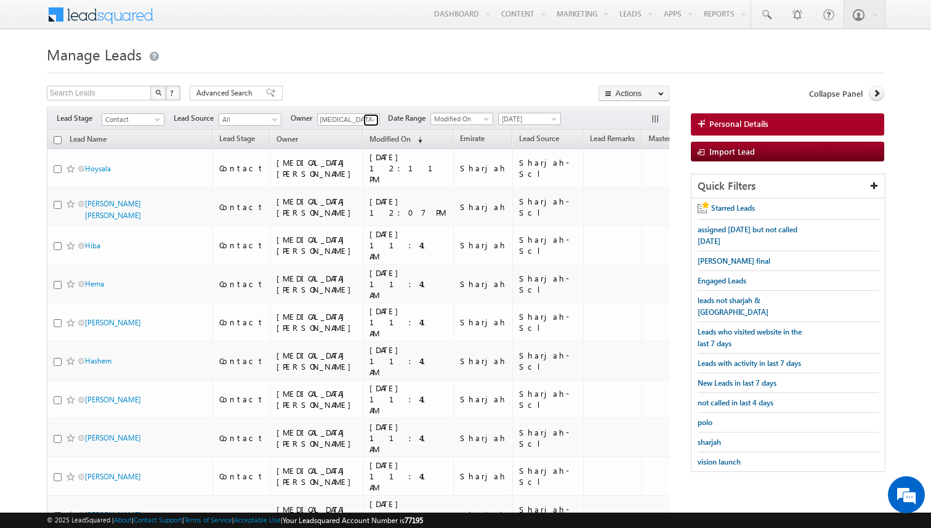
click at [372, 119] on span at bounding box center [373, 120] width 10 height 10
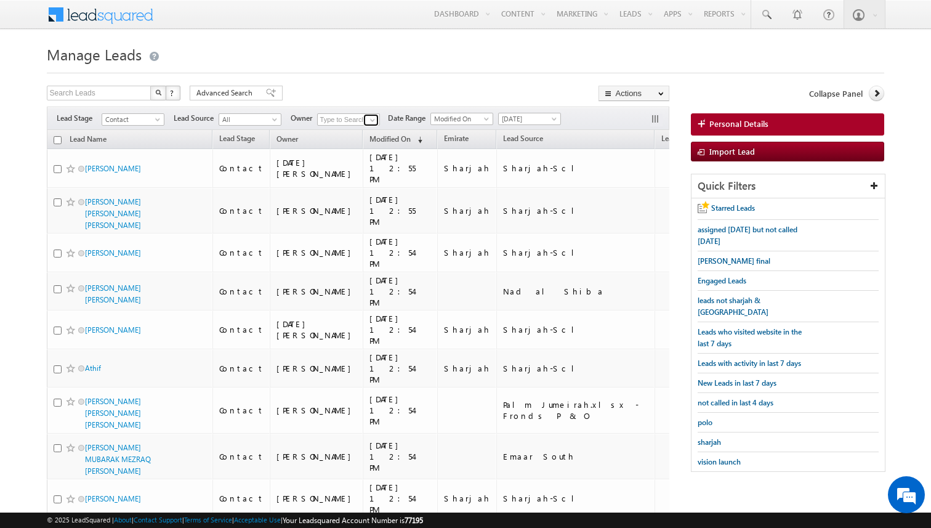
click at [374, 119] on span at bounding box center [373, 120] width 10 height 10
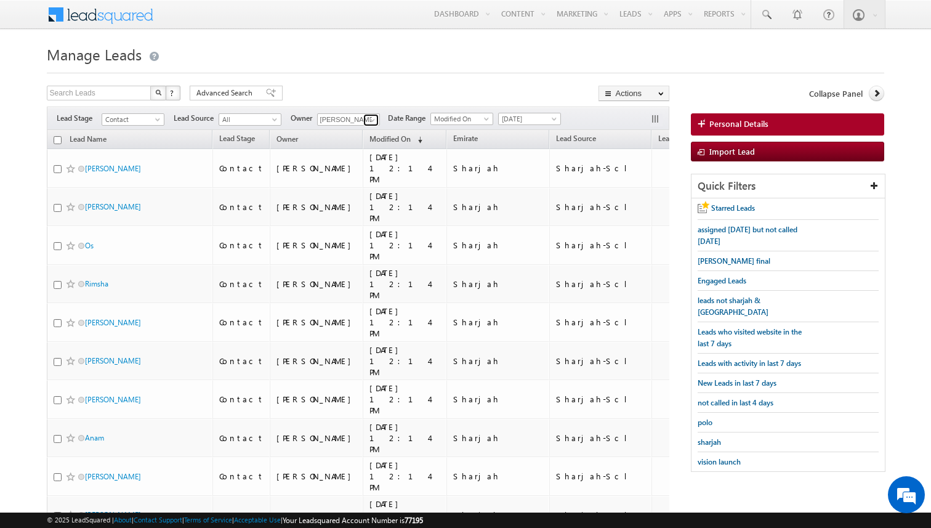
click at [373, 119] on span at bounding box center [373, 120] width 10 height 10
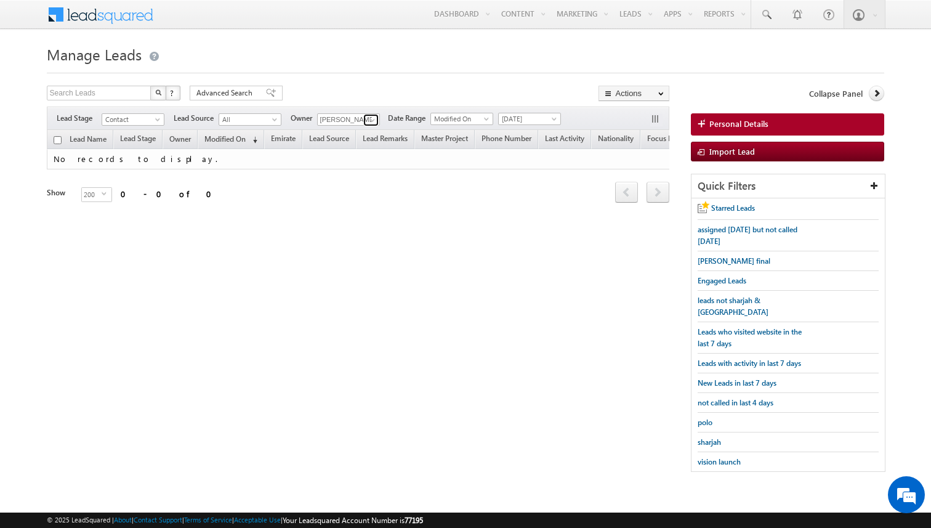
click at [373, 119] on span at bounding box center [373, 120] width 10 height 10
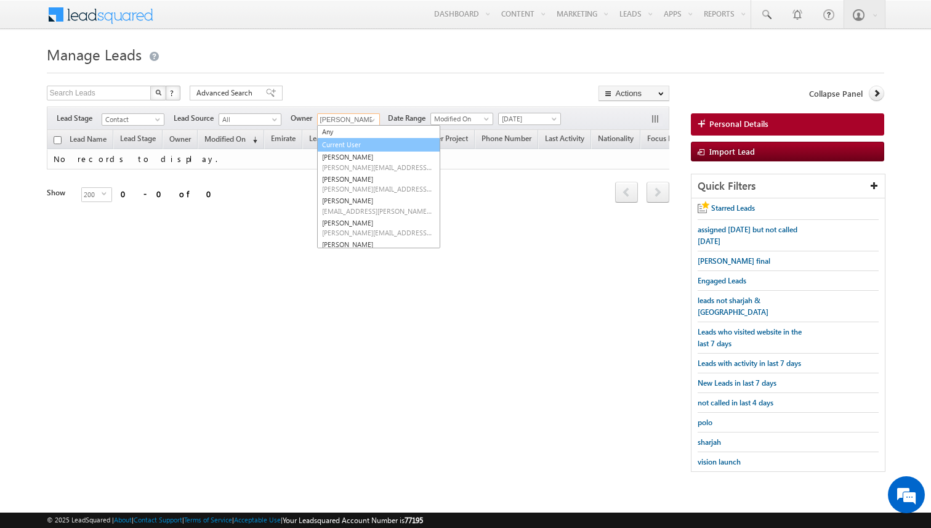
click at [348, 145] on link "Current User" at bounding box center [378, 145] width 123 height 14
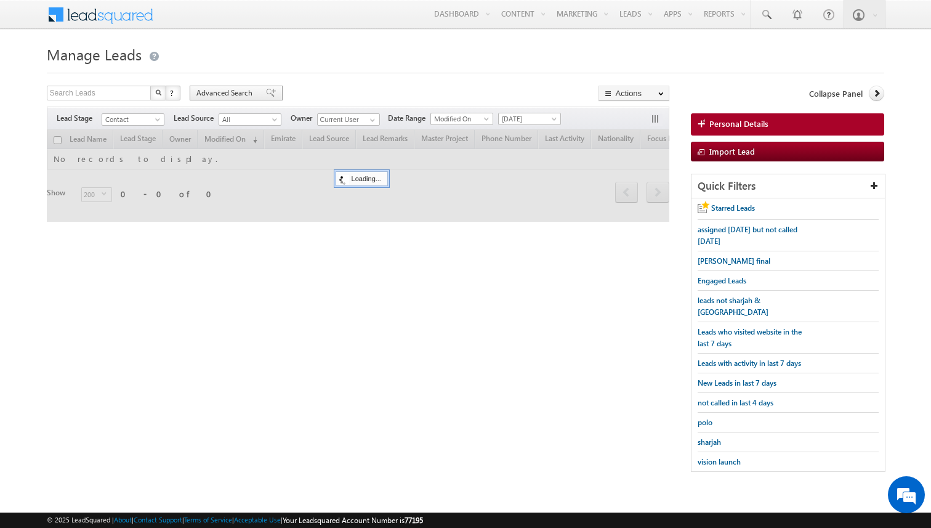
click at [244, 94] on span "Advanced Search" at bounding box center [226, 92] width 60 height 11
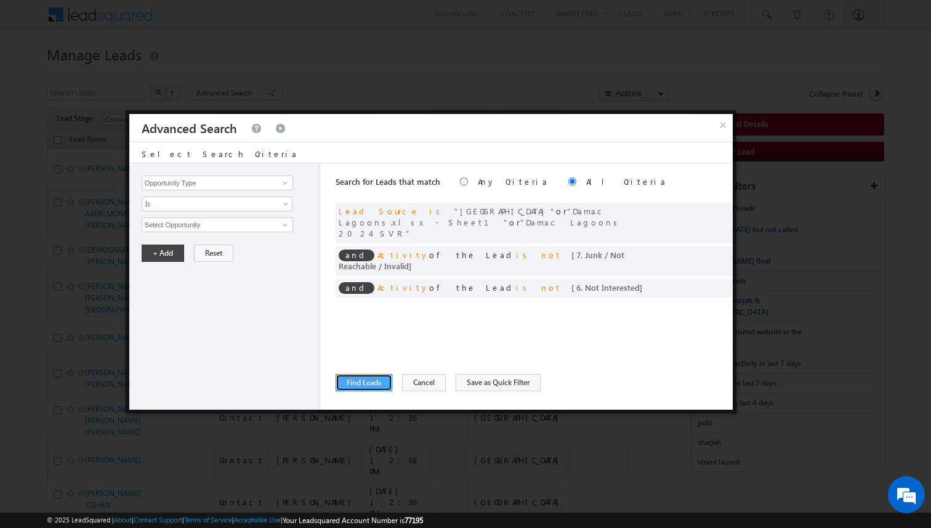
click at [370, 382] on button "Find Leads" at bounding box center [364, 382] width 57 height 17
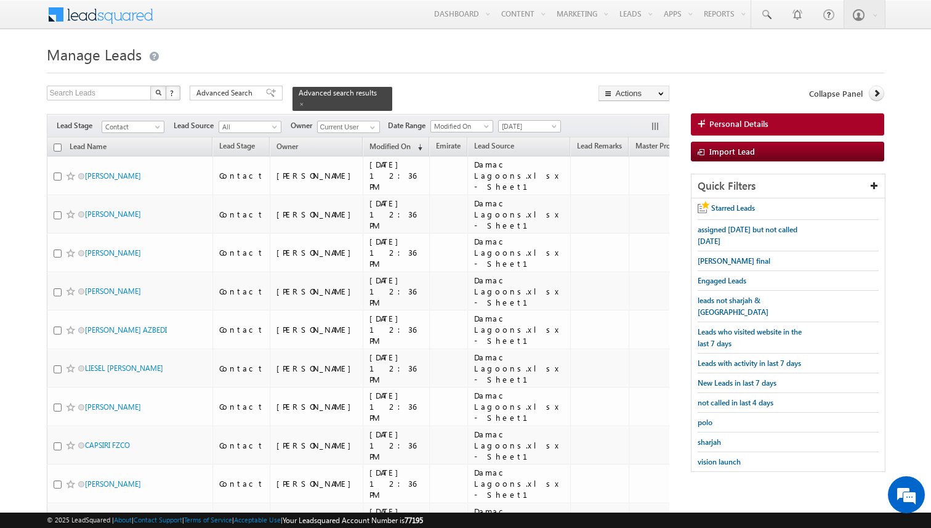
click at [59, 151] on input "checkbox" at bounding box center [58, 147] width 8 height 8
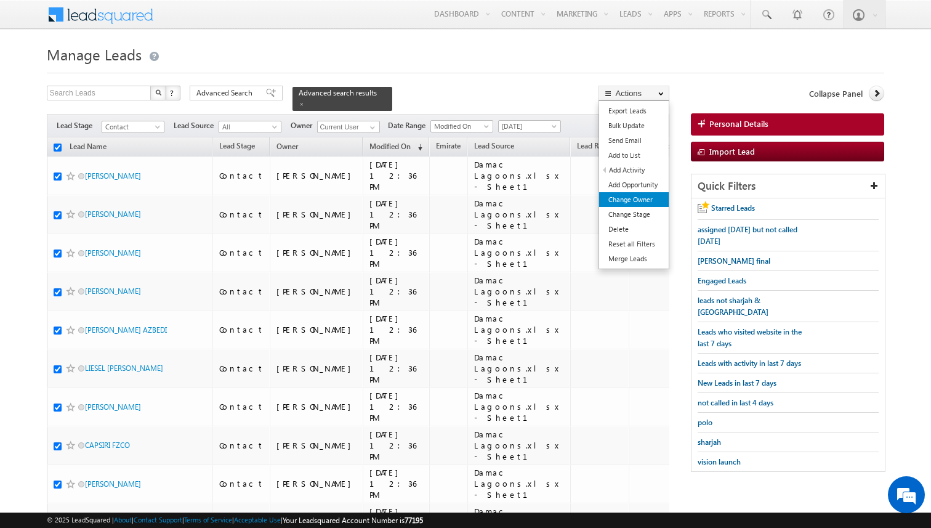
click at [631, 200] on link "Change Owner" at bounding box center [634, 199] width 70 height 15
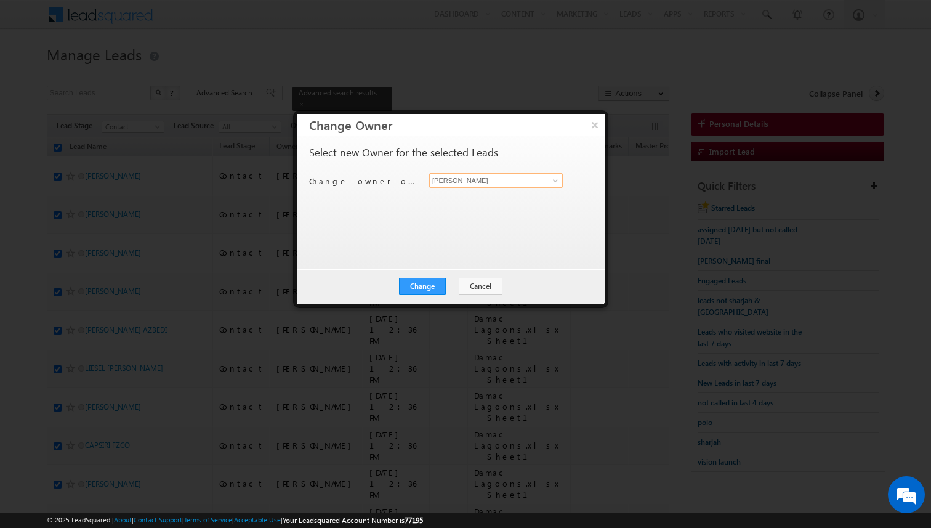
click at [482, 181] on input "[PERSON_NAME]" at bounding box center [496, 180] width 134 height 15
click at [433, 286] on button "Change" at bounding box center [422, 286] width 47 height 17
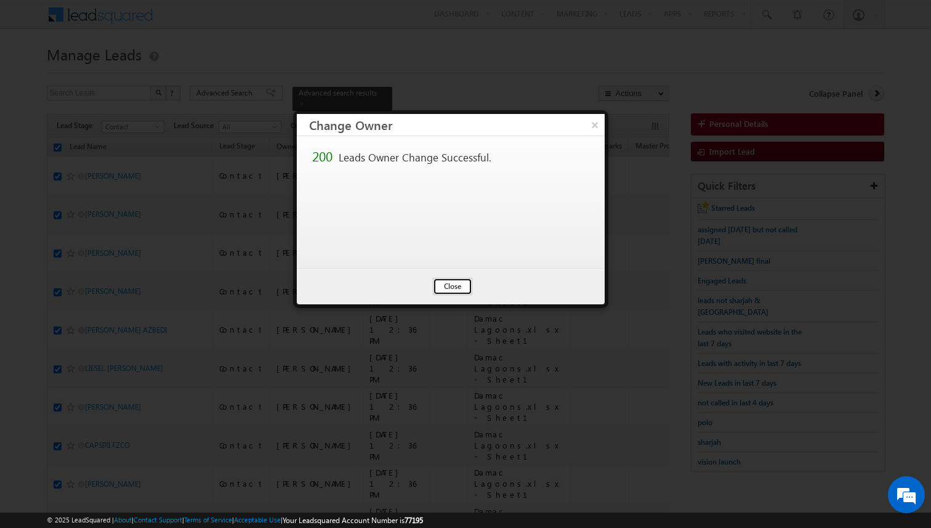
click at [440, 286] on button "Close" at bounding box center [452, 286] width 39 height 17
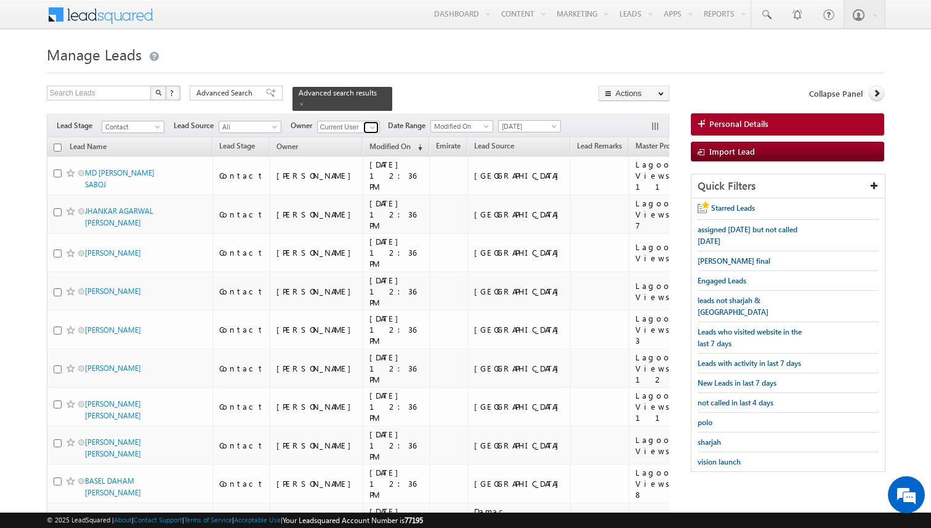
click at [368, 124] on span at bounding box center [373, 128] width 10 height 10
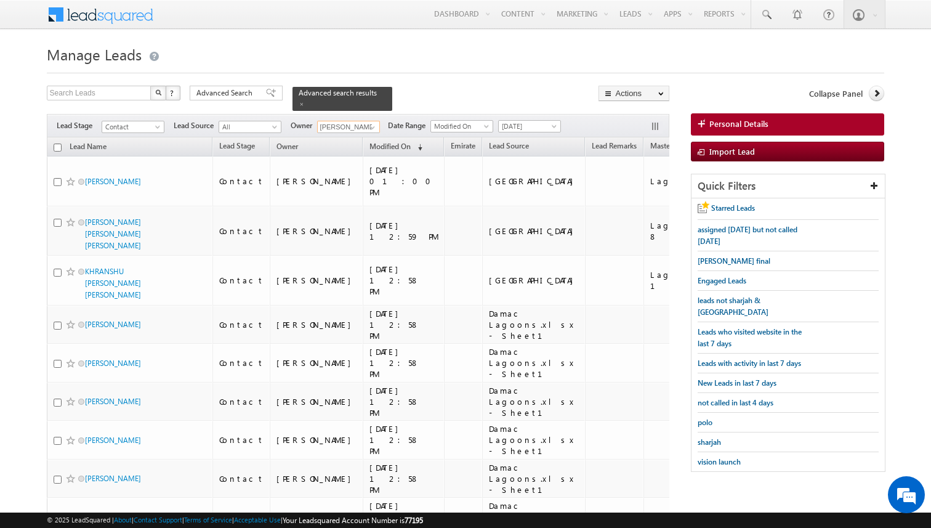
click at [58, 147] on input "checkbox" at bounding box center [58, 147] width 8 height 8
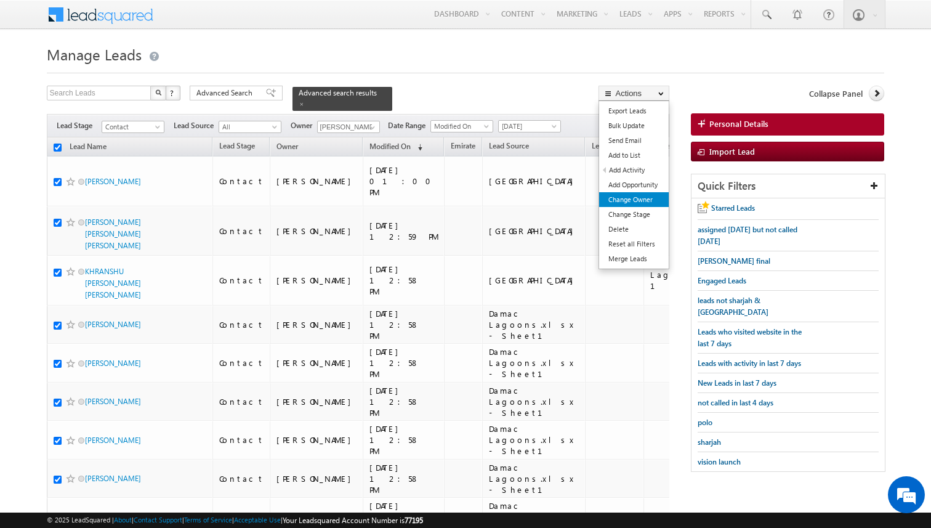
click at [633, 194] on link "Change Owner" at bounding box center [634, 199] width 70 height 15
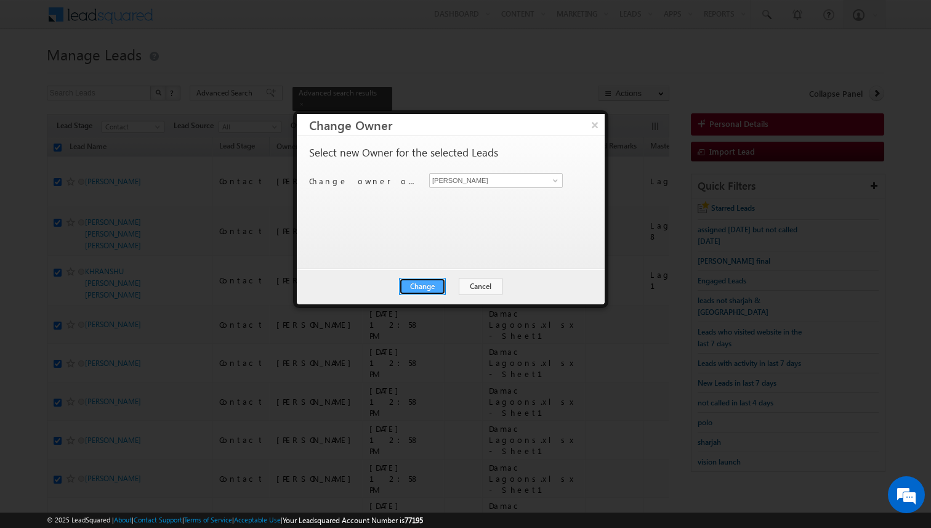
click at [440, 283] on button "Change" at bounding box center [422, 286] width 47 height 17
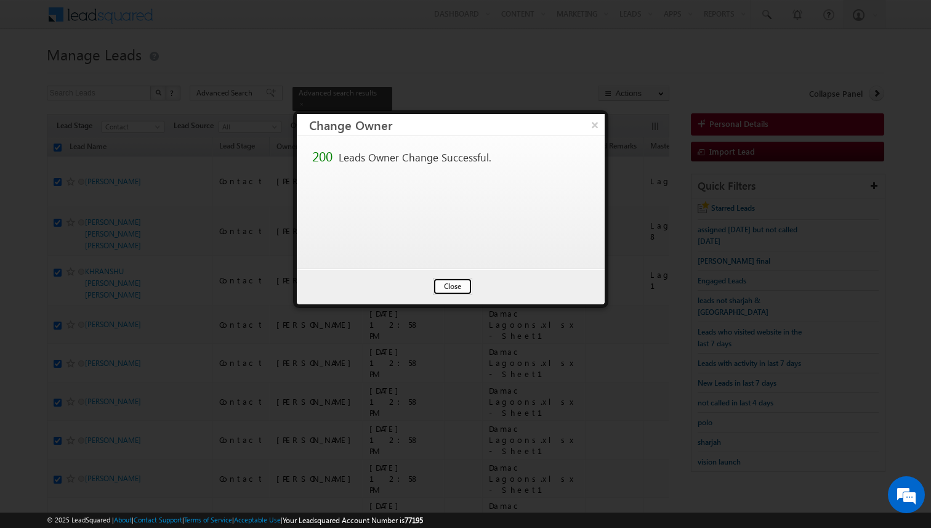
click at [461, 286] on button "Close" at bounding box center [452, 286] width 39 height 17
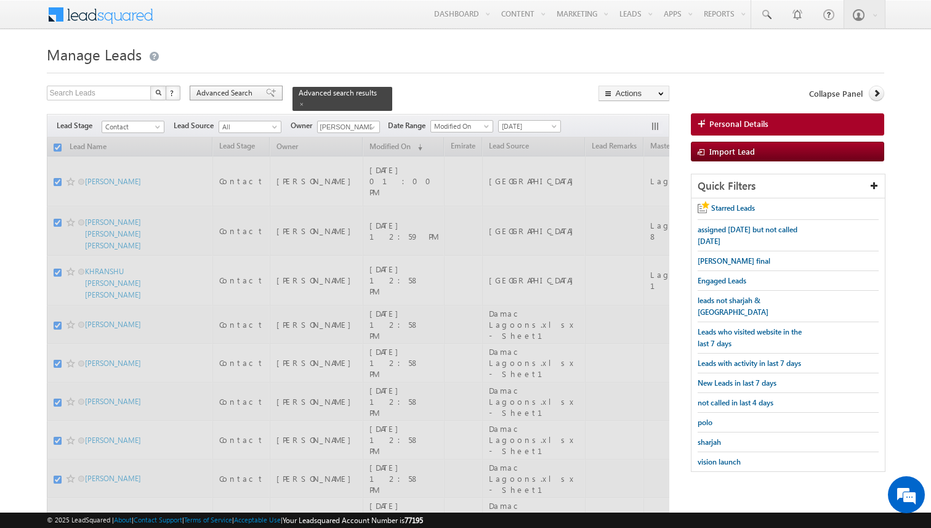
click at [243, 95] on span "Advanced Search" at bounding box center [226, 92] width 60 height 11
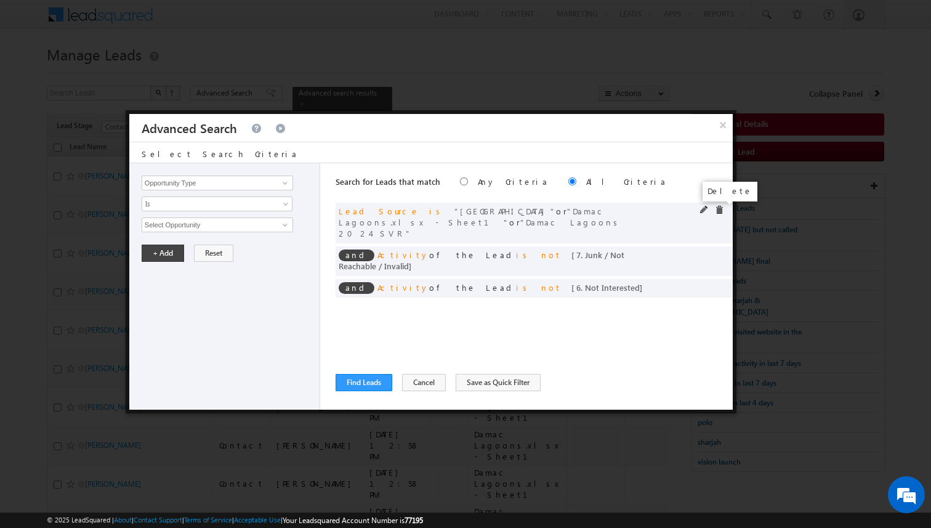
click at [722, 208] on span at bounding box center [719, 210] width 9 height 9
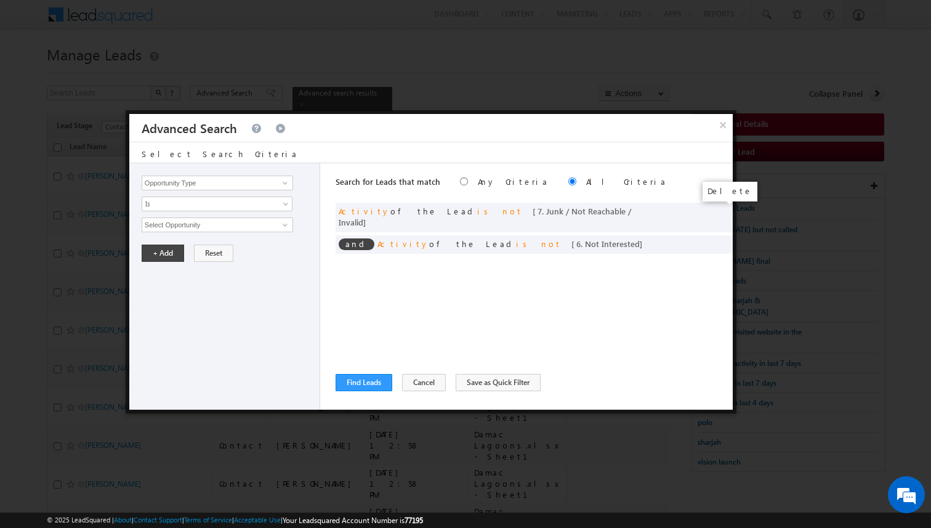
click at [0, 0] on span at bounding box center [0, 0] width 0 height 0
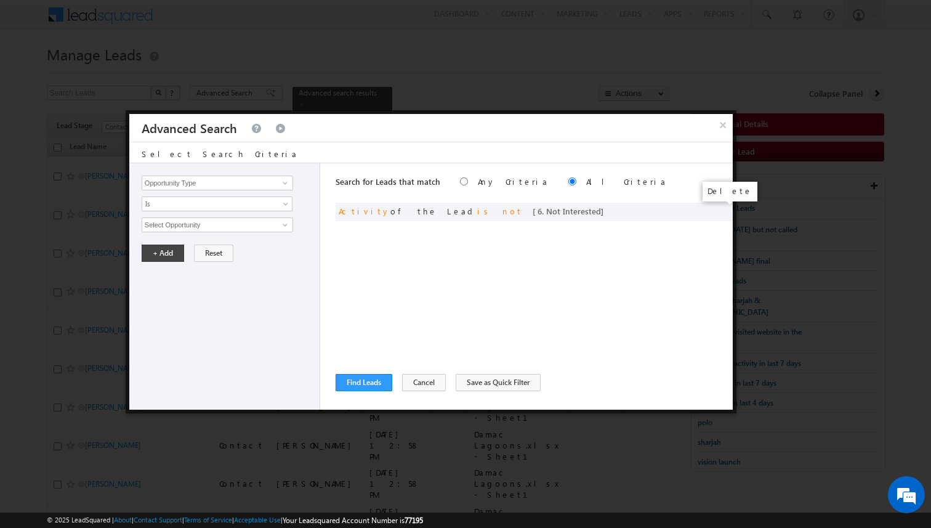
click at [0, 0] on span at bounding box center [0, 0] width 0 height 0
click at [252, 182] on input "Opportunity Type" at bounding box center [218, 183] width 152 height 15
click at [251, 209] on span "Is" at bounding box center [209, 203] width 134 height 11
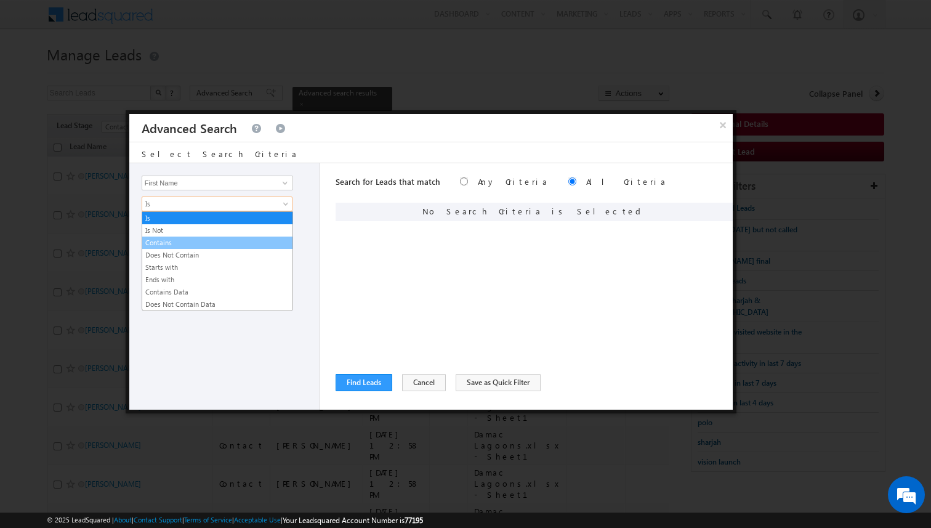
click at [187, 244] on link "Contains" at bounding box center [217, 242] width 150 height 11
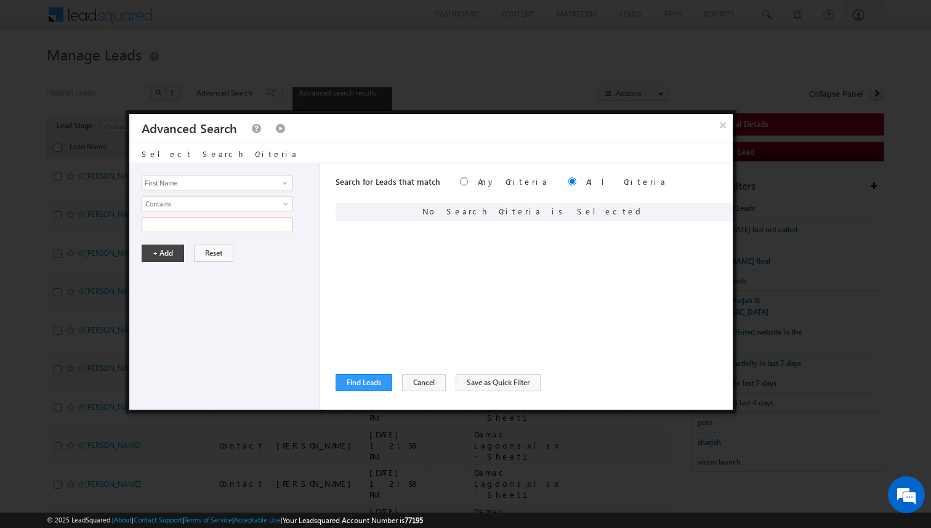
click at [187, 228] on input "text" at bounding box center [218, 224] width 152 height 15
click at [158, 256] on button "+ Add" at bounding box center [163, 253] width 42 height 17
click at [381, 385] on button "Find Leads" at bounding box center [364, 382] width 57 height 17
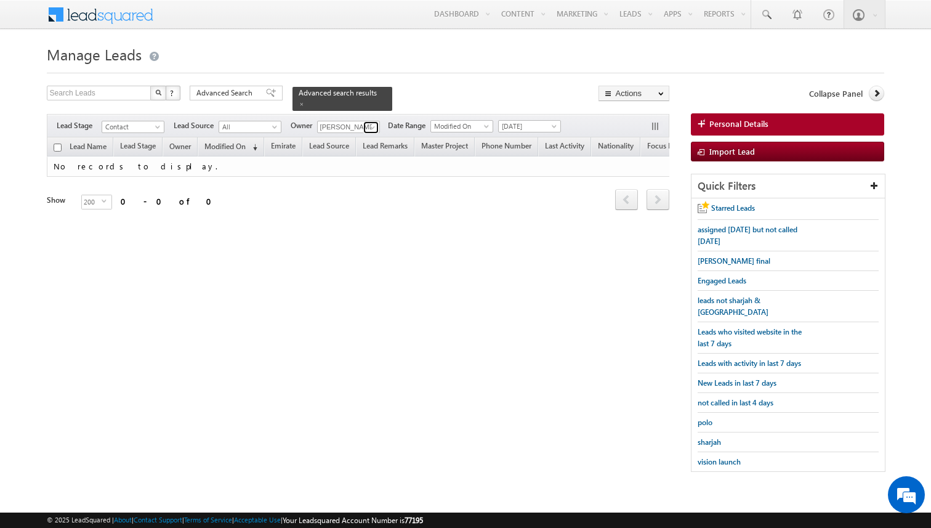
click at [376, 128] on link at bounding box center [370, 127] width 15 height 12
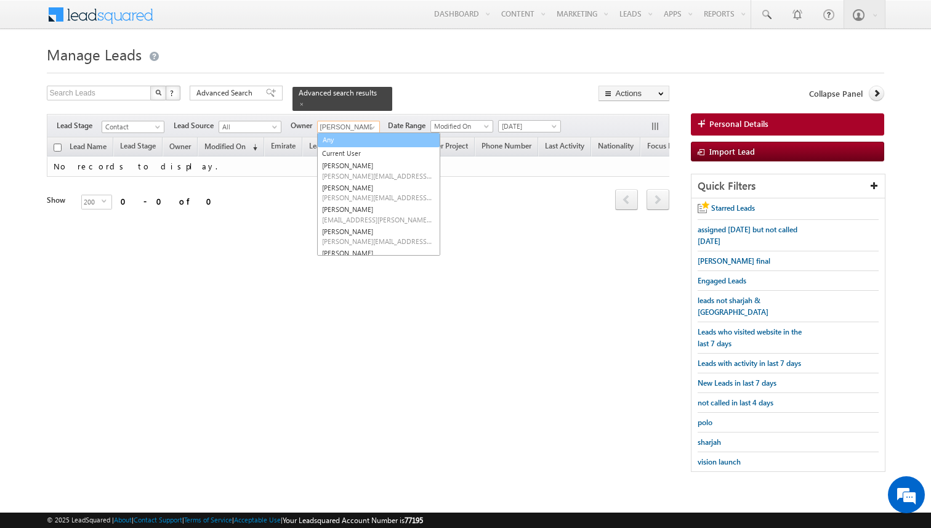
click at [350, 137] on link "Any" at bounding box center [379, 140] width 122 height 14
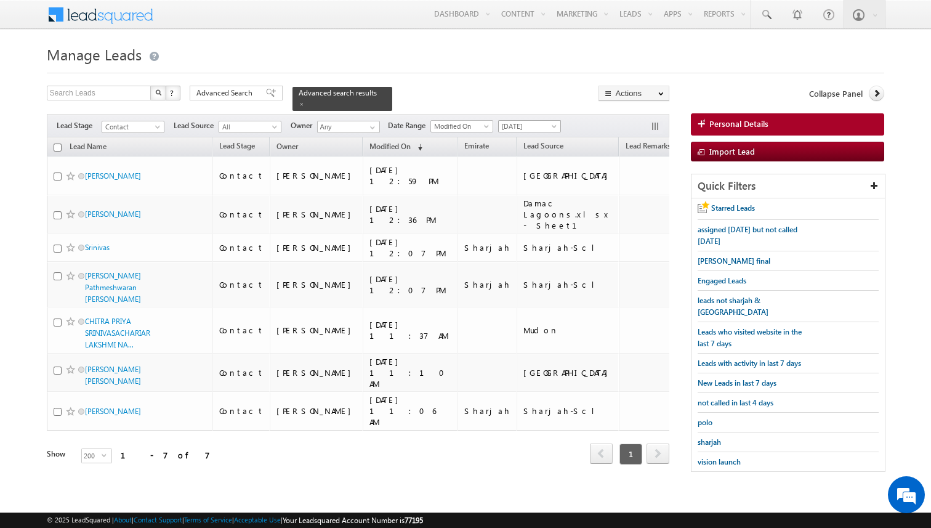
click at [551, 122] on span "[DATE]" at bounding box center [528, 126] width 59 height 11
click at [530, 136] on link "All Time" at bounding box center [526, 139] width 62 height 11
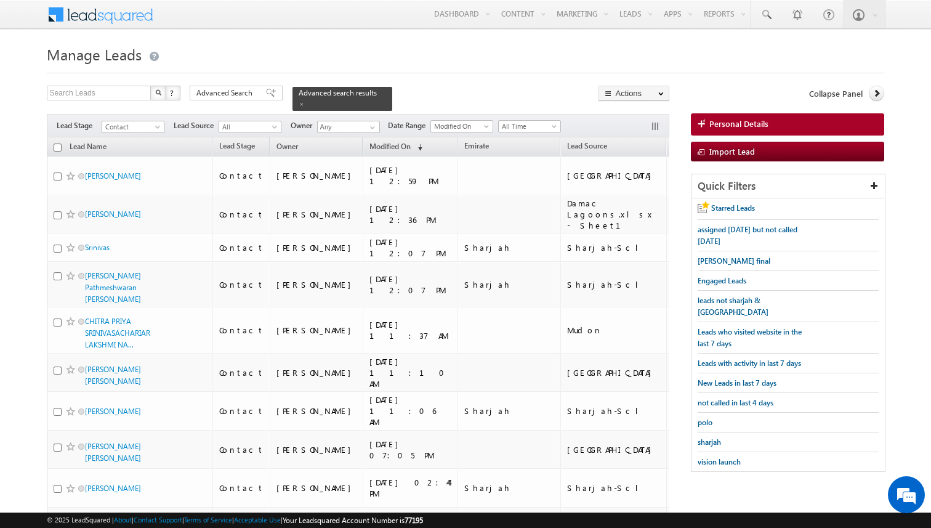
click at [57, 148] on input "checkbox" at bounding box center [58, 147] width 8 height 8
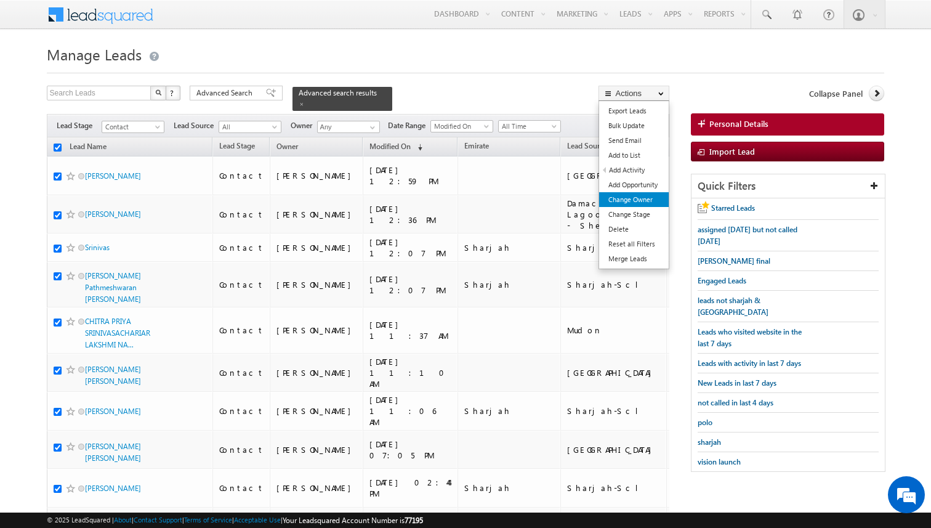
click at [630, 195] on link "Change Owner" at bounding box center [634, 199] width 70 height 15
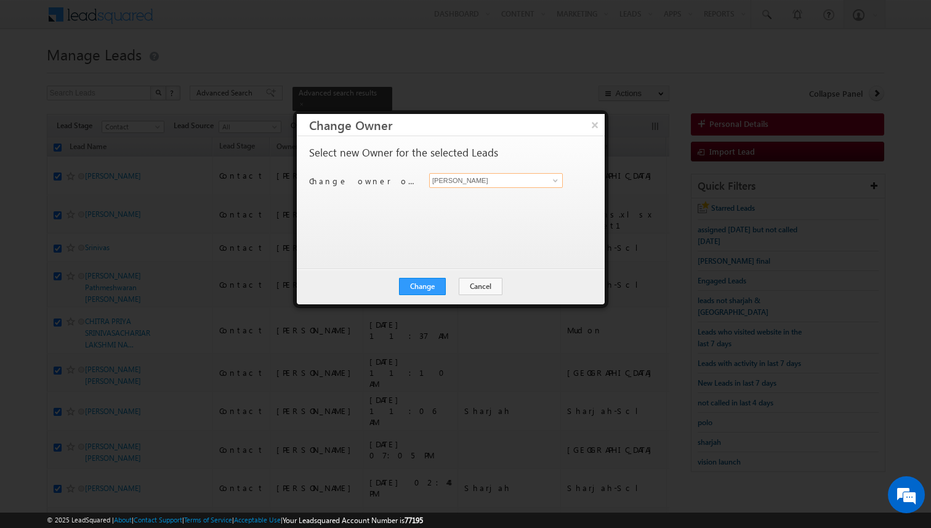
click at [471, 183] on input "[PERSON_NAME]" at bounding box center [496, 180] width 134 height 15
click at [433, 281] on button "Change" at bounding box center [422, 286] width 47 height 17
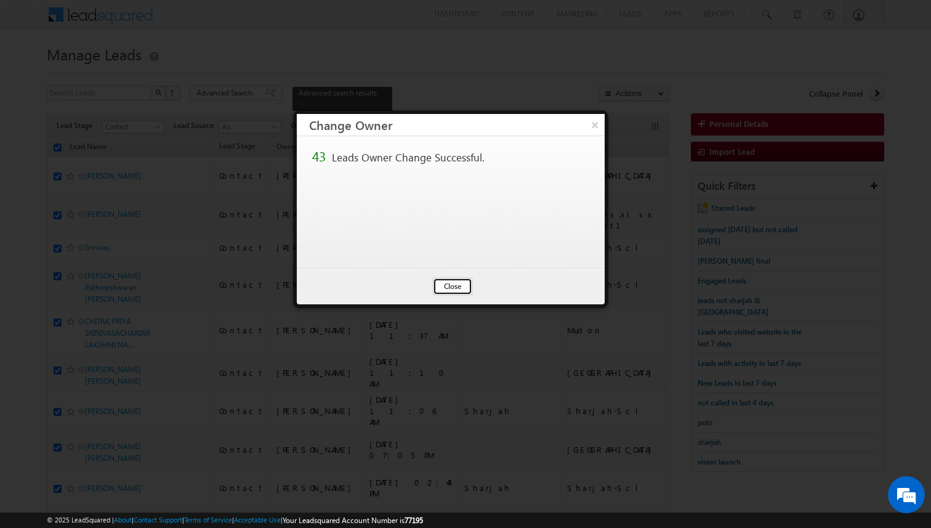
click at [463, 286] on button "Close" at bounding box center [452, 286] width 39 height 17
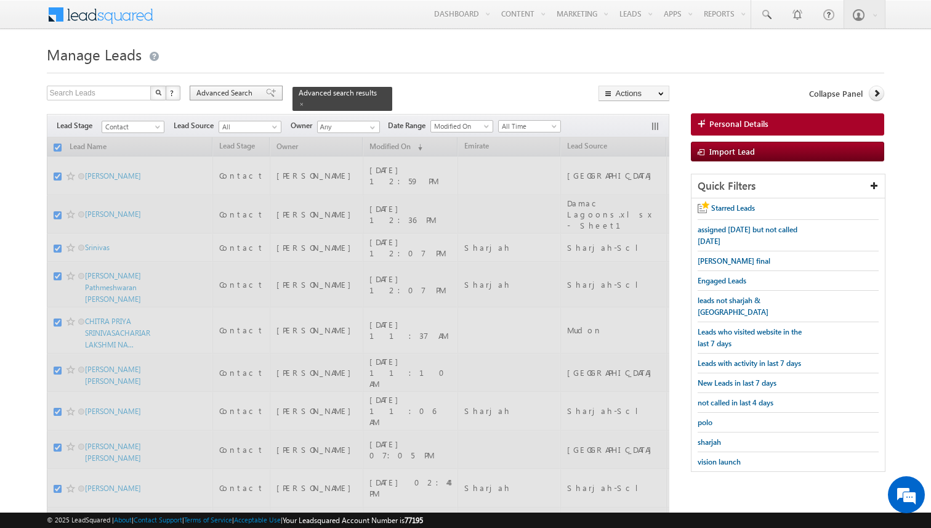
click at [266, 94] on span at bounding box center [271, 93] width 10 height 9
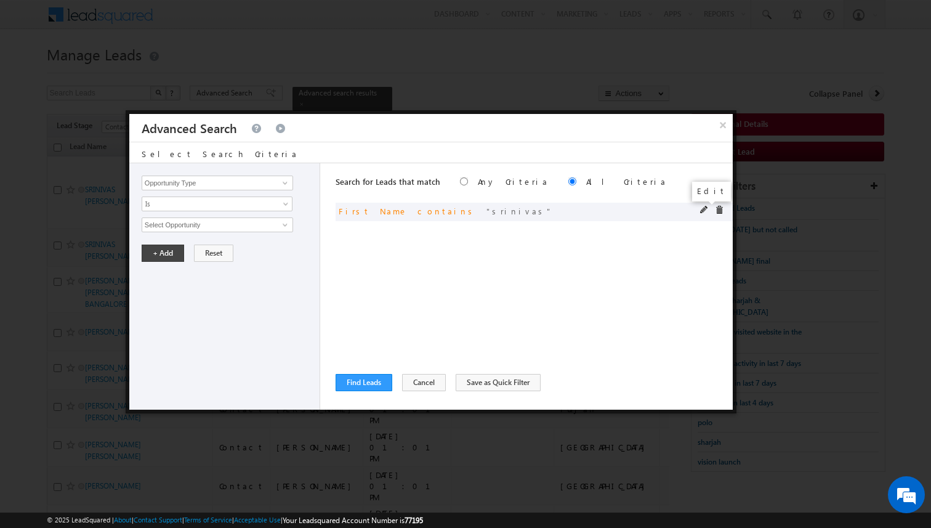
click at [706, 208] on span at bounding box center [704, 210] width 9 height 9
click at [251, 222] on input "srinivas" at bounding box center [218, 224] width 152 height 15
click at [162, 253] on button "+ Add" at bounding box center [163, 253] width 42 height 17
click at [375, 377] on button "Find Leads" at bounding box center [364, 382] width 57 height 17
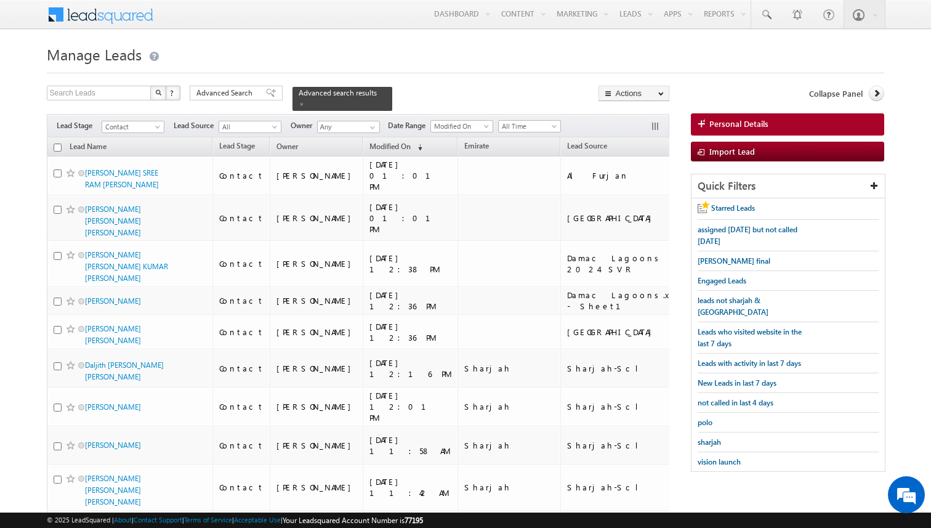
click at [60, 148] on input "checkbox" at bounding box center [58, 147] width 8 height 8
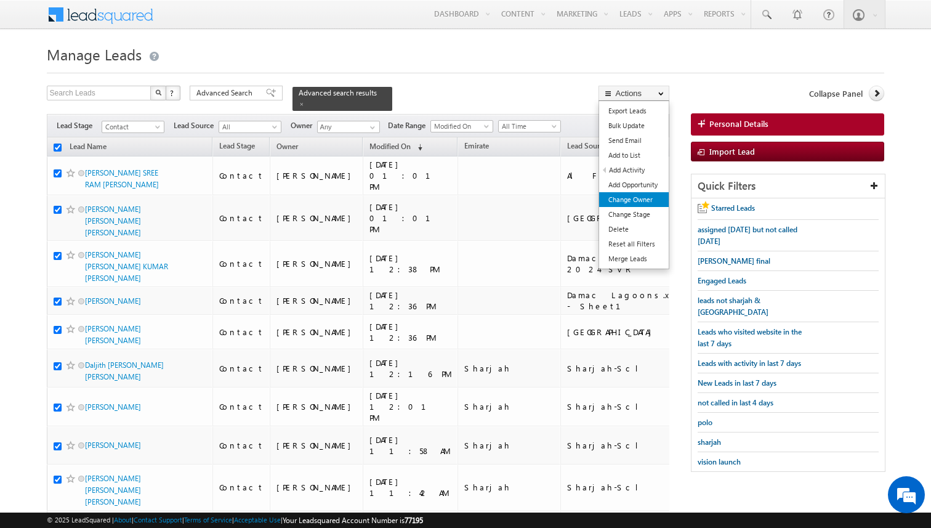
click at [636, 196] on link "Change Owner" at bounding box center [634, 199] width 70 height 15
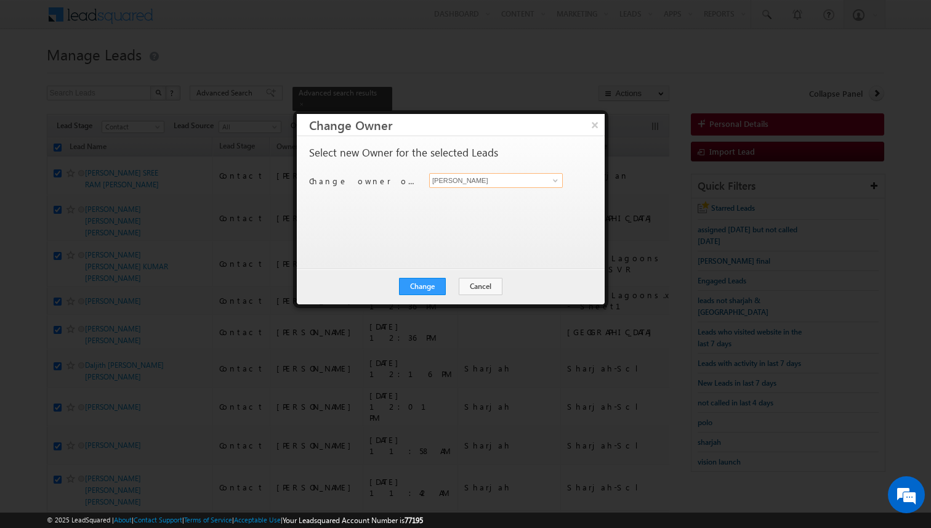
click at [495, 177] on input "[PERSON_NAME]" at bounding box center [496, 180] width 134 height 15
click at [437, 282] on button "Change" at bounding box center [422, 286] width 47 height 17
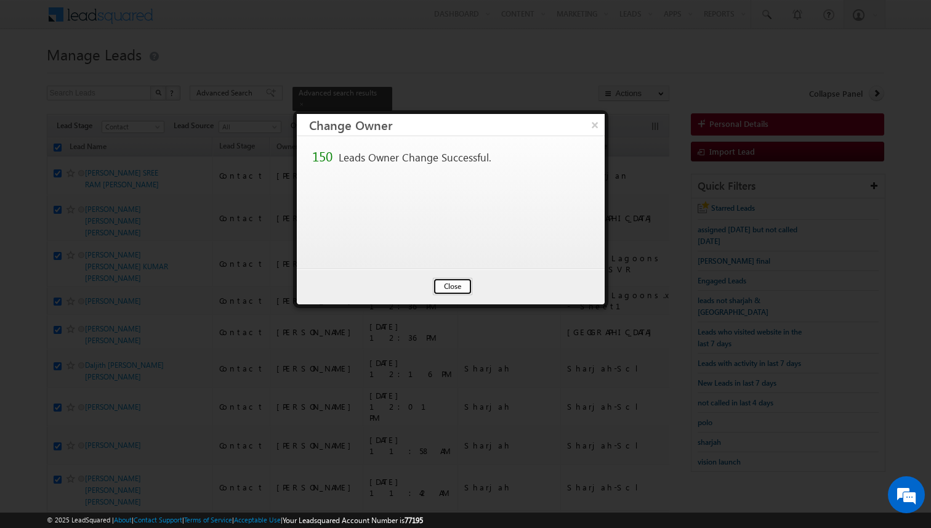
click at [453, 286] on button "Close" at bounding box center [452, 286] width 39 height 17
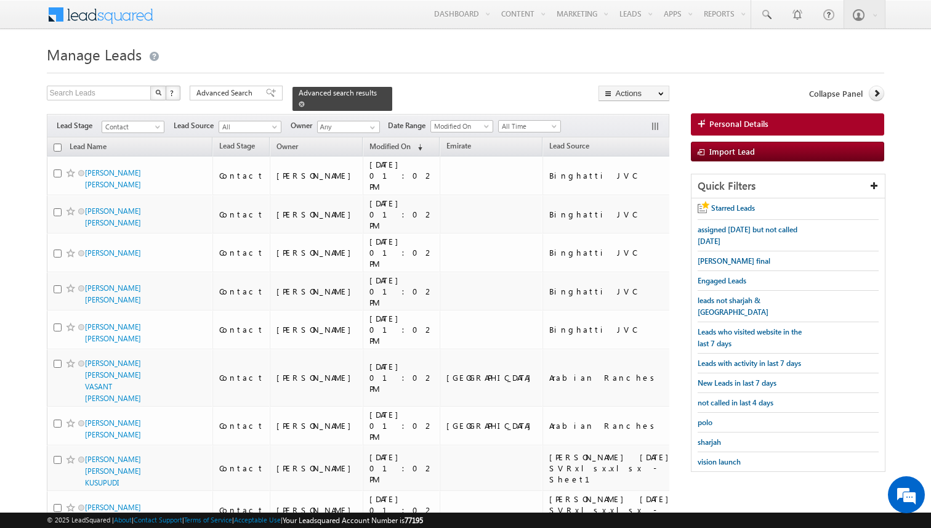
click at [299, 105] on span at bounding box center [302, 104] width 6 height 6
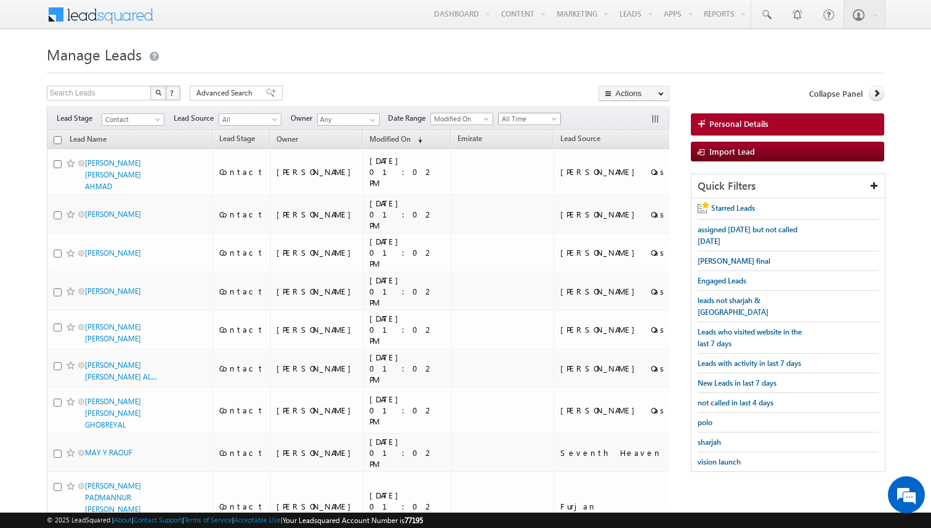
click at [552, 120] on span at bounding box center [556, 121] width 10 height 10
click at [519, 168] on link "[DATE]" at bounding box center [526, 171] width 62 height 11
click at [372, 121] on span at bounding box center [373, 120] width 10 height 10
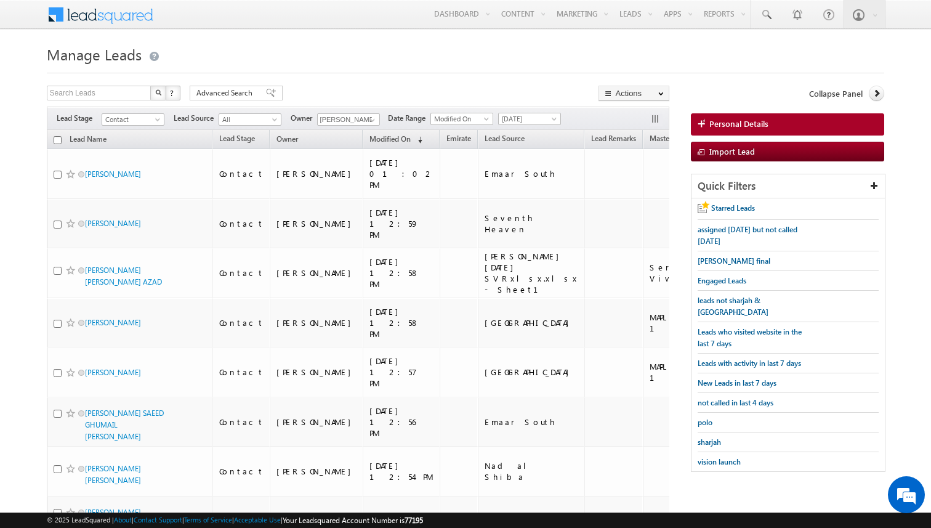
click at [715, 230] on span "assigned [DATE] but not called [DATE]" at bounding box center [748, 235] width 100 height 21
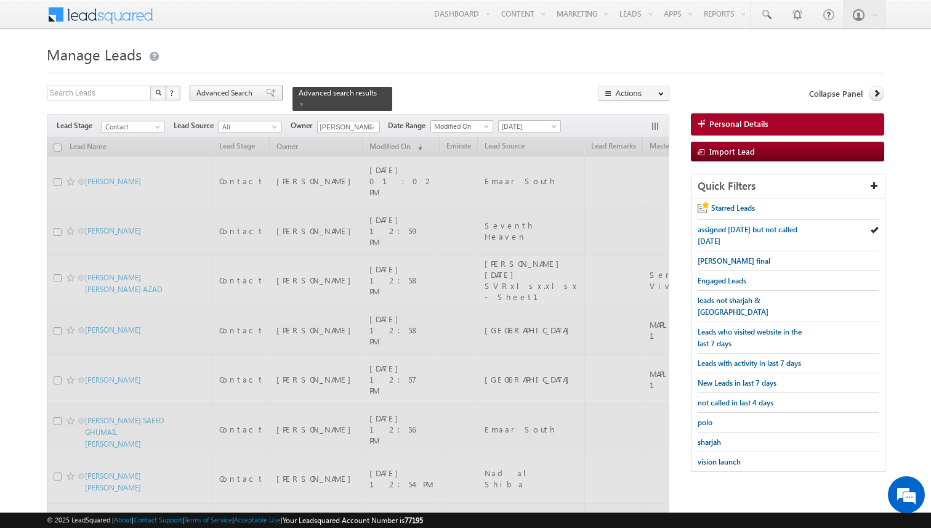
click at [239, 93] on span "Advanced Search" at bounding box center [226, 92] width 60 height 11
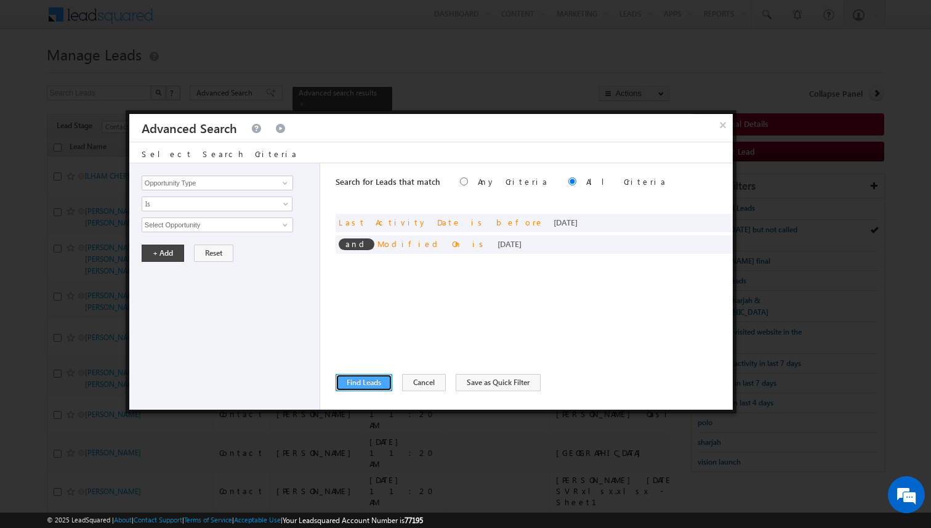
click at [370, 378] on button "Find Leads" at bounding box center [364, 382] width 57 height 17
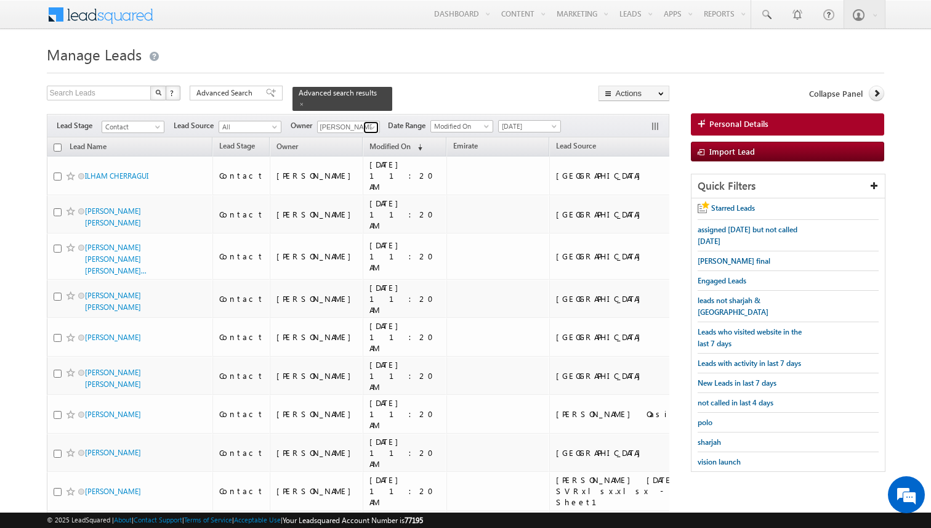
click at [371, 126] on span at bounding box center [373, 128] width 10 height 10
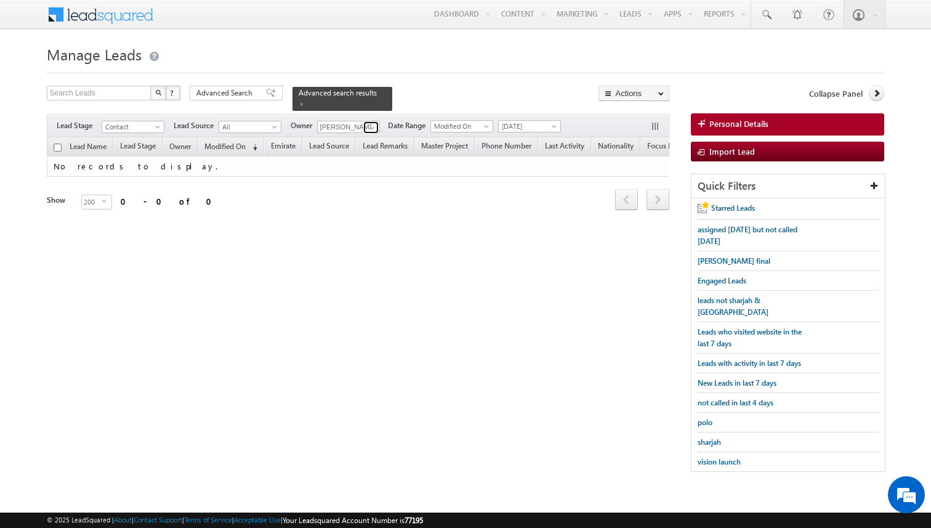
click at [369, 127] on span at bounding box center [373, 128] width 10 height 10
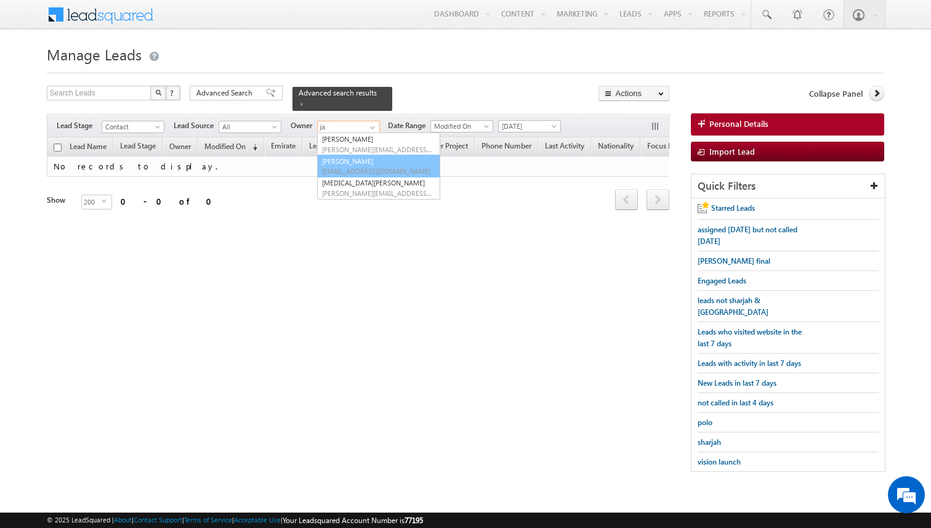
type input "[PERSON_NAME]"
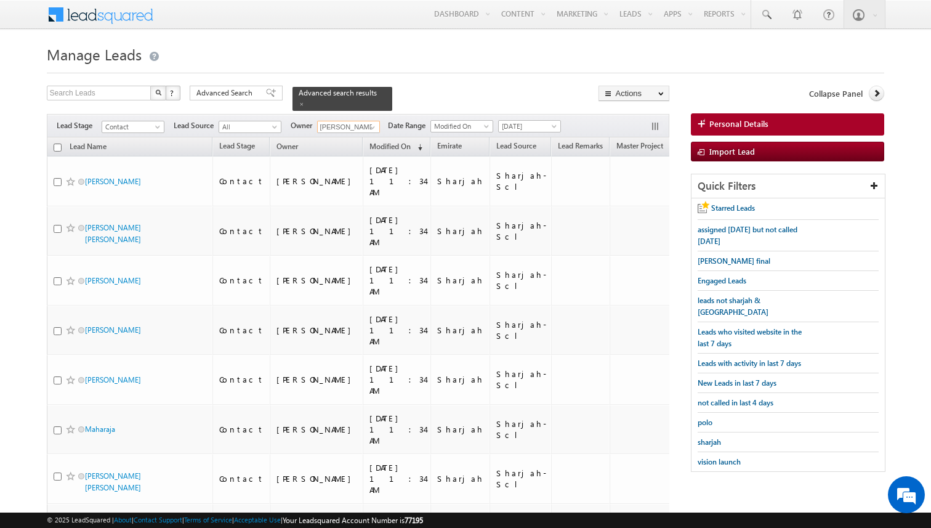
click at [59, 144] on input "checkbox" at bounding box center [58, 147] width 8 height 8
checkbox input "true"
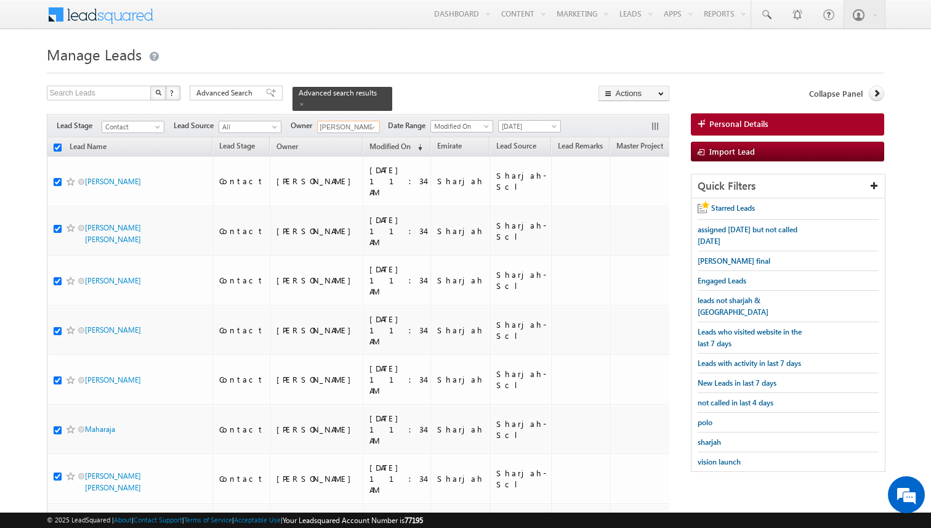
checkbox input "true"
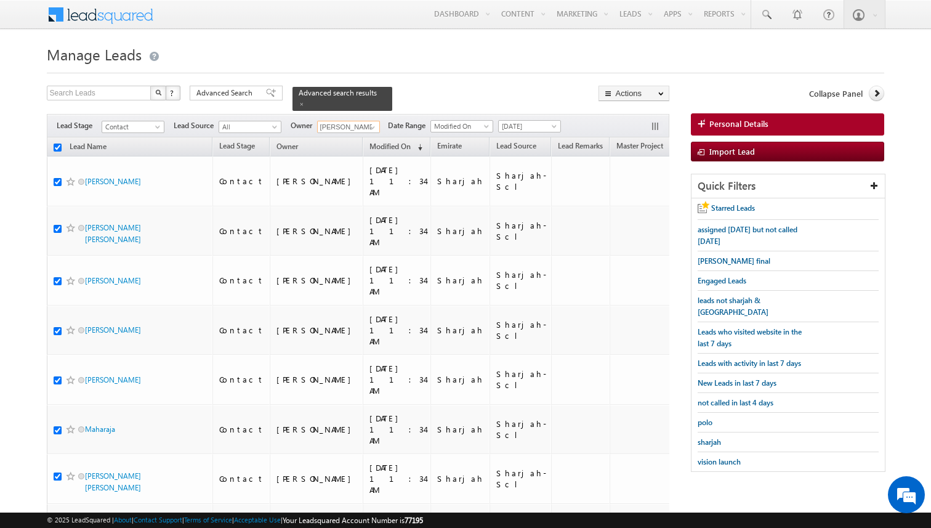
checkbox input "true"
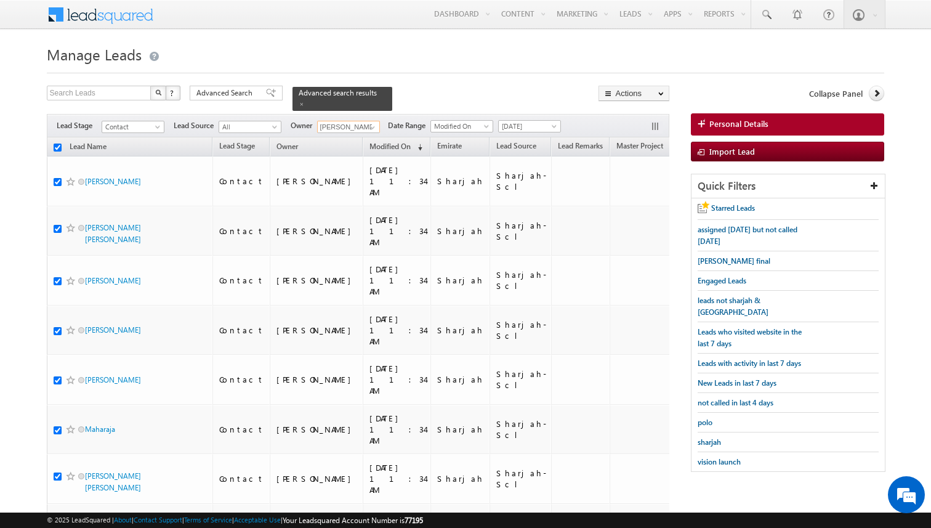
checkbox input "true"
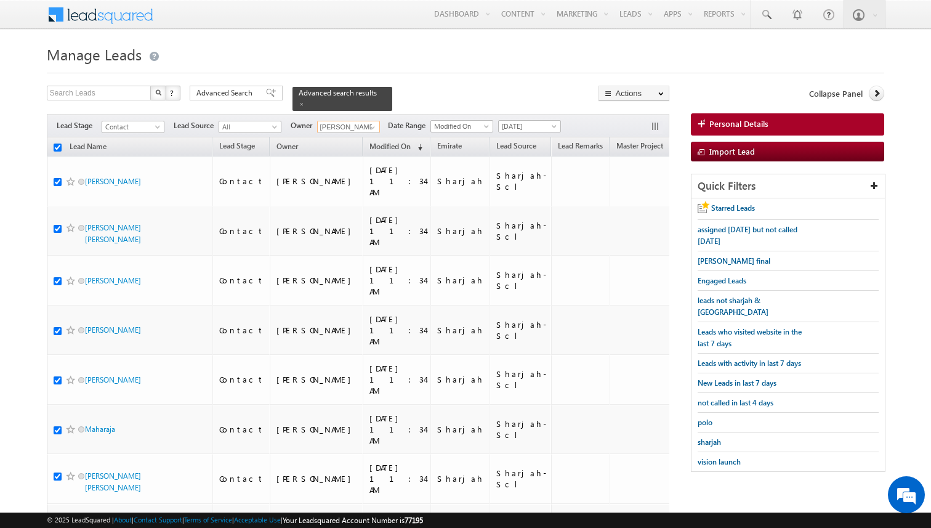
checkbox input "true"
type input "[PERSON_NAME]"
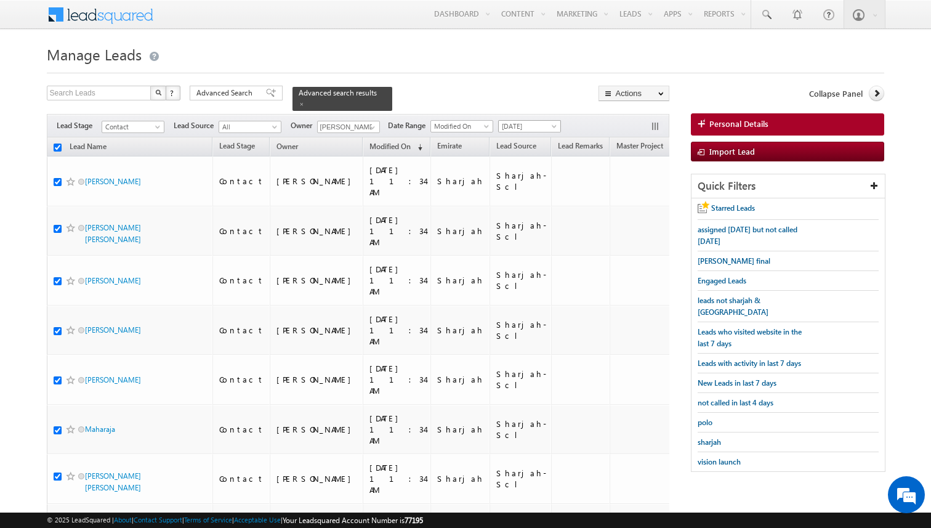
click at [522, 127] on span "[DATE]" at bounding box center [528, 126] width 59 height 11
click at [514, 139] on link "All Time" at bounding box center [526, 139] width 62 height 11
click at [60, 148] on input "checkbox" at bounding box center [58, 147] width 8 height 8
checkbox input "true"
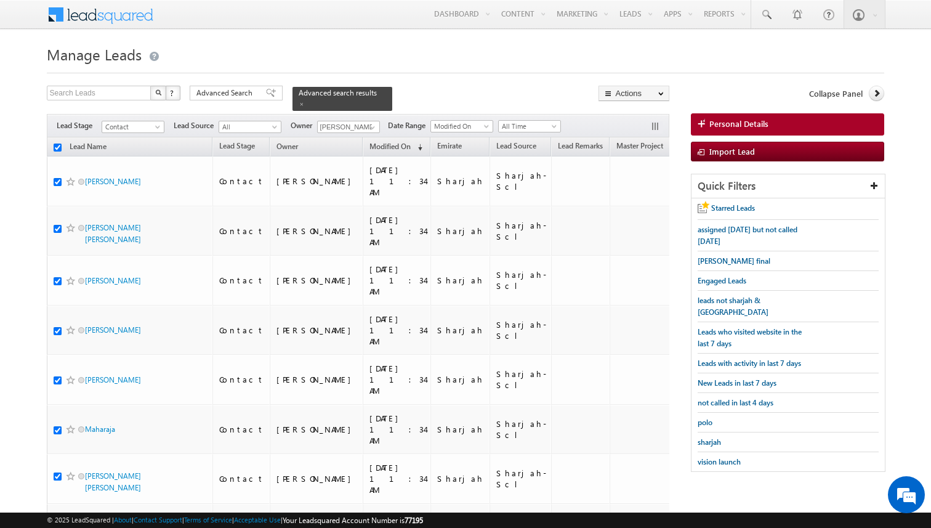
checkbox input "true"
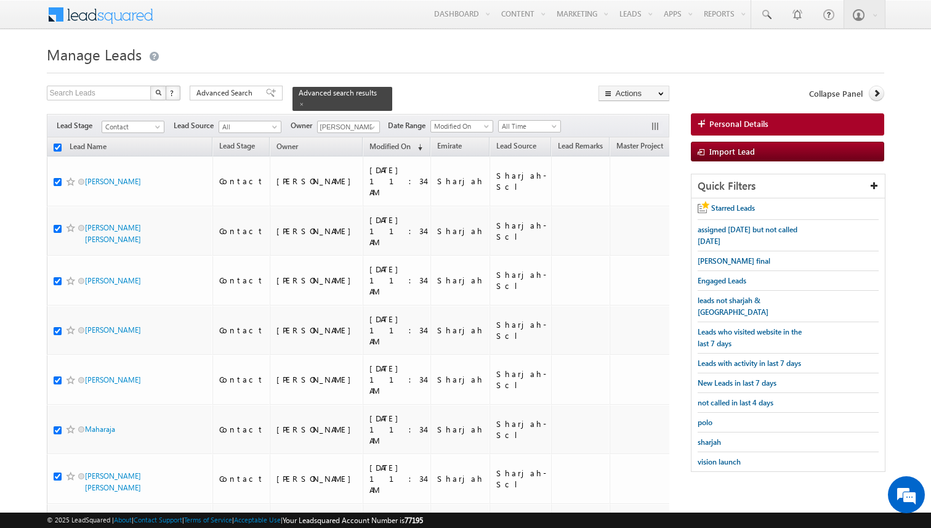
checkbox input "true"
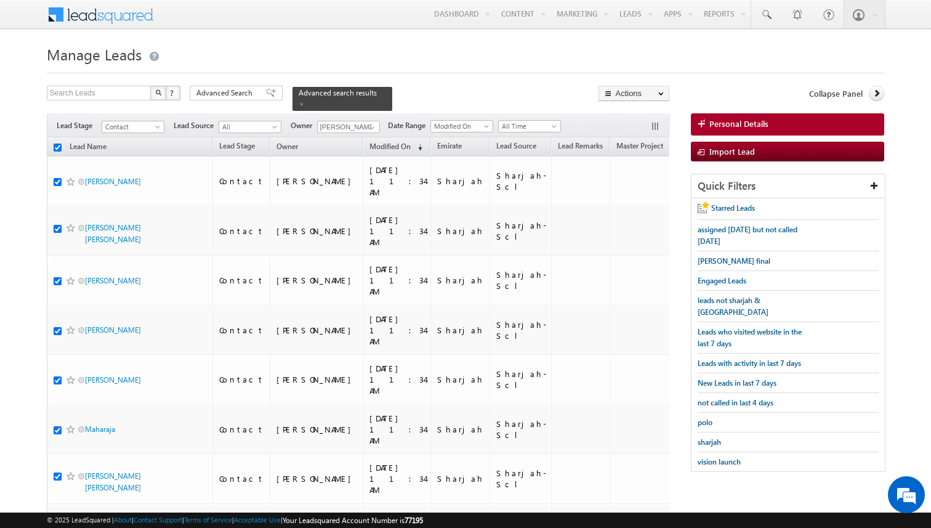
checkbox input "true"
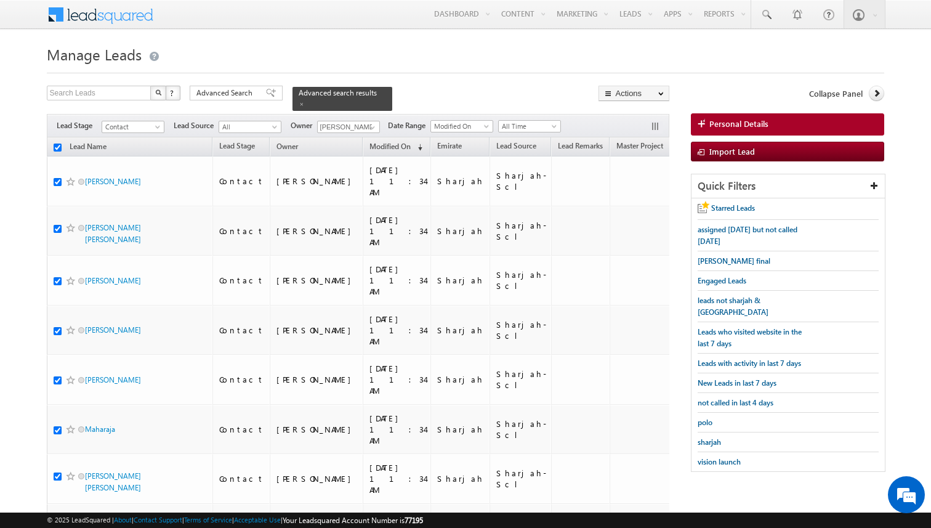
checkbox input "true"
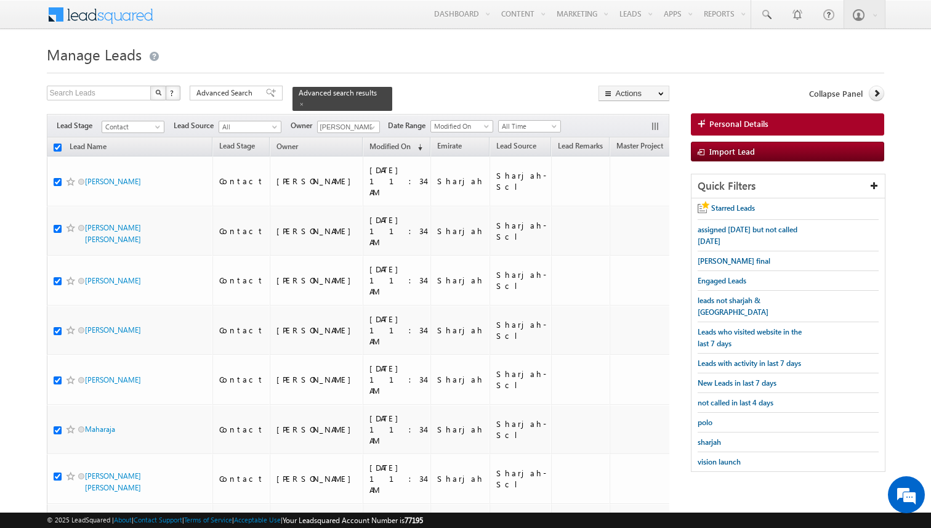
checkbox input "true"
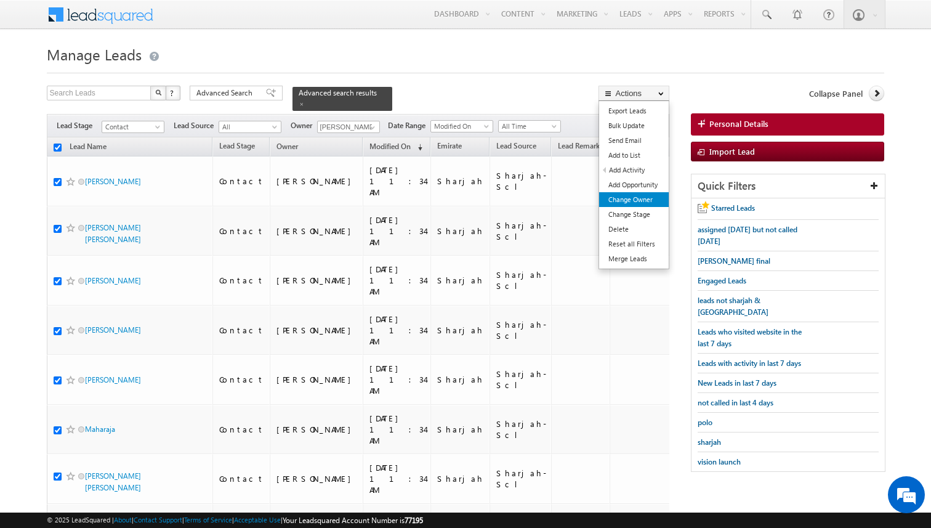
click at [636, 196] on link "Change Owner" at bounding box center [634, 199] width 70 height 15
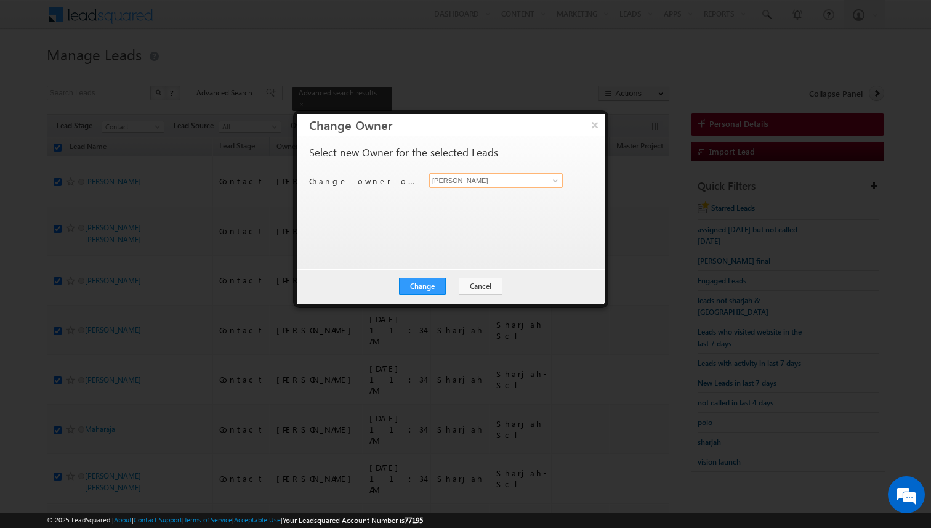
click at [480, 182] on input "[PERSON_NAME]" at bounding box center [496, 180] width 134 height 15
type input "[PERSON_NAME]"
click at [440, 289] on button "Change" at bounding box center [422, 286] width 47 height 17
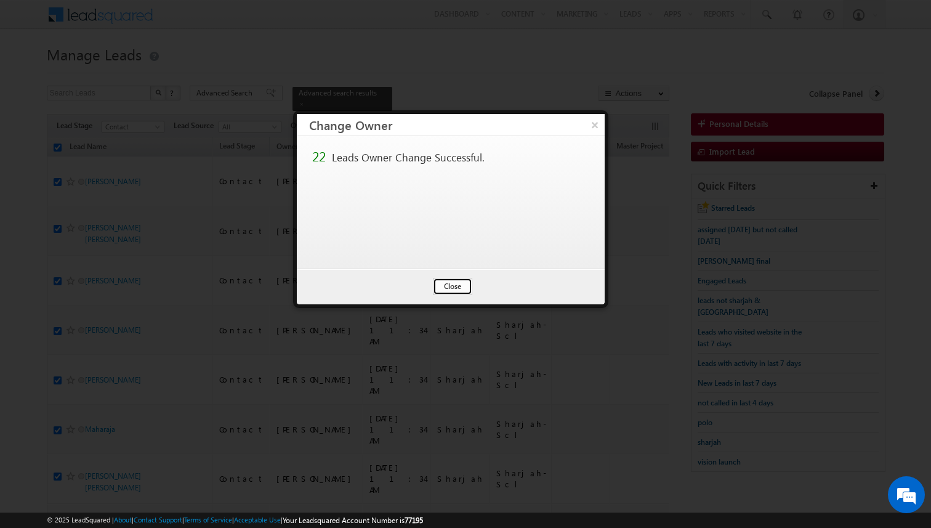
click at [457, 291] on button "Close" at bounding box center [452, 286] width 39 height 17
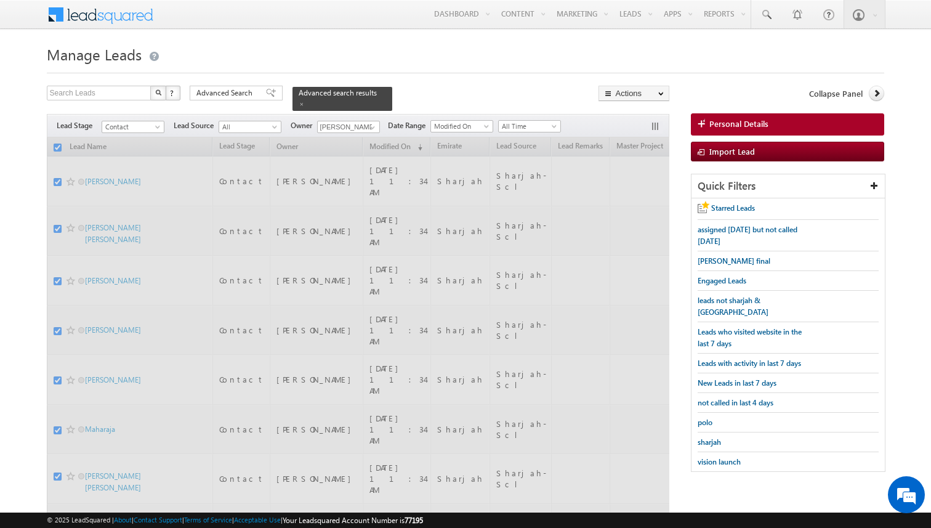
checkbox input "false"
